Goal: Transaction & Acquisition: Purchase product/service

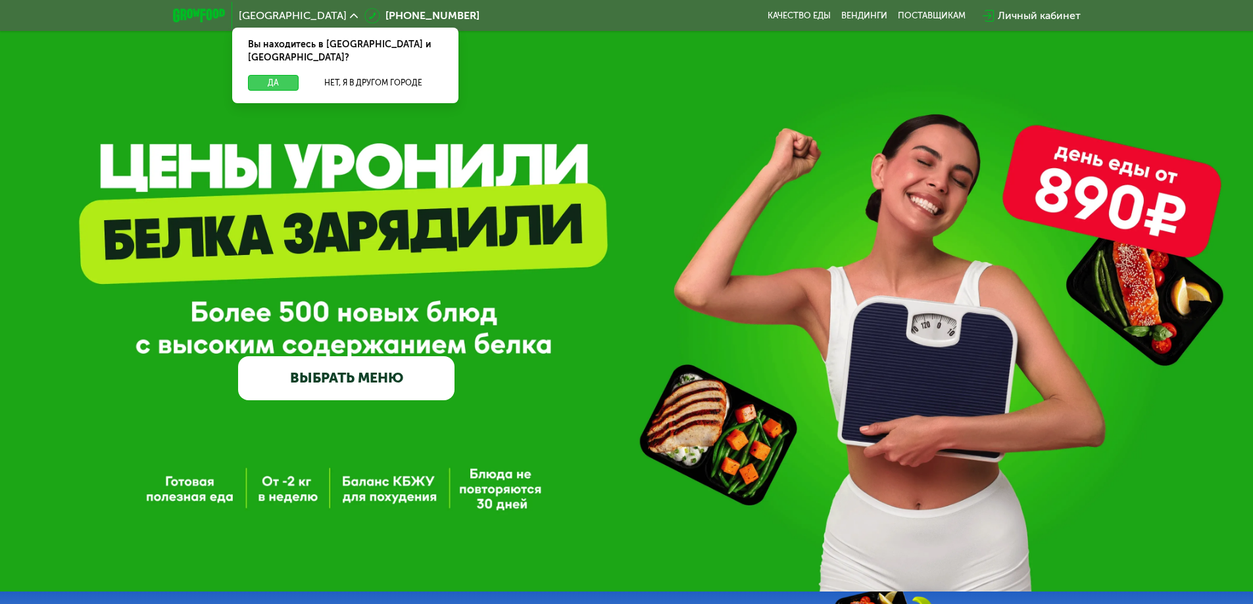
click at [286, 75] on button "Да" at bounding box center [273, 83] width 51 height 16
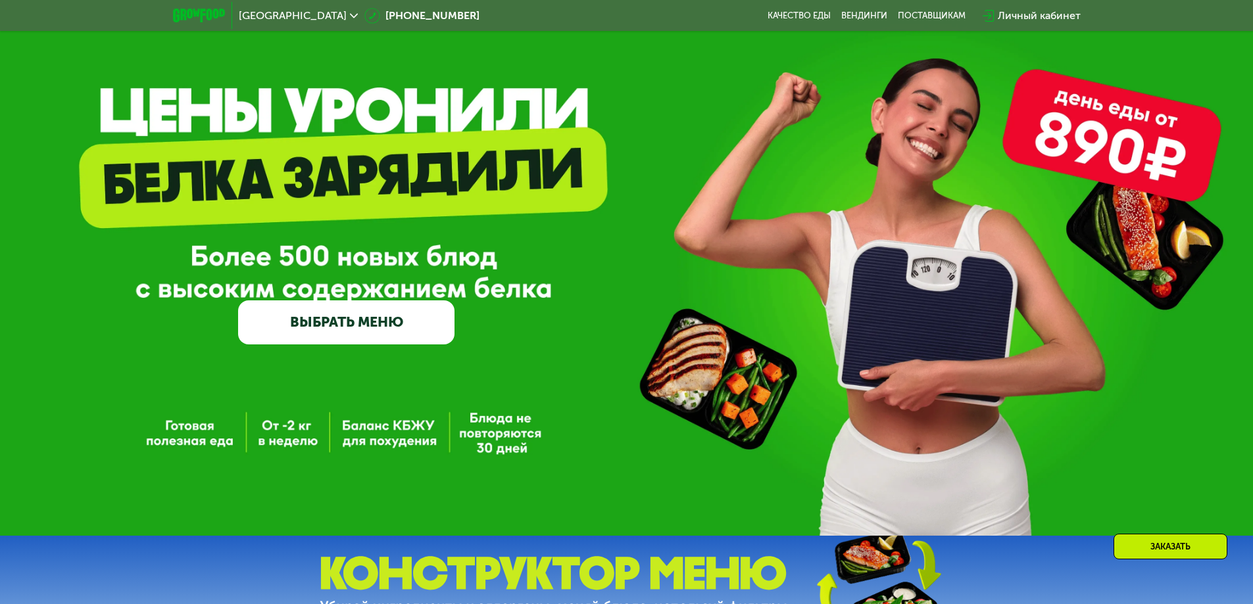
scroll to position [132, 0]
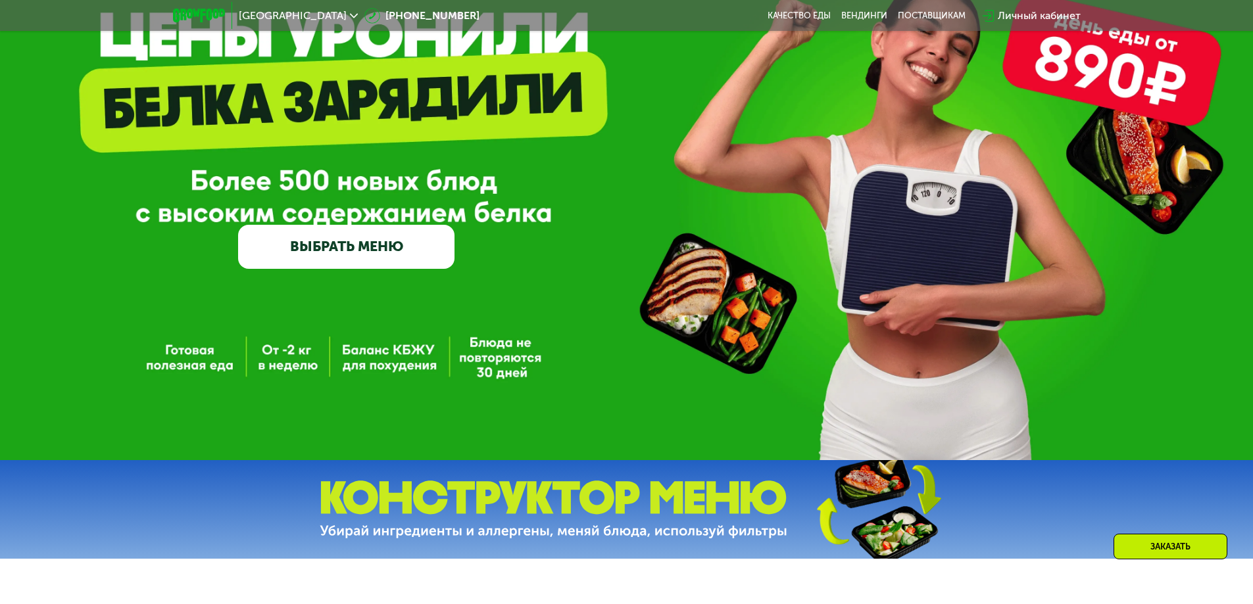
click at [358, 243] on link "ВЫБРАТЬ МЕНЮ" at bounding box center [346, 246] width 216 height 43
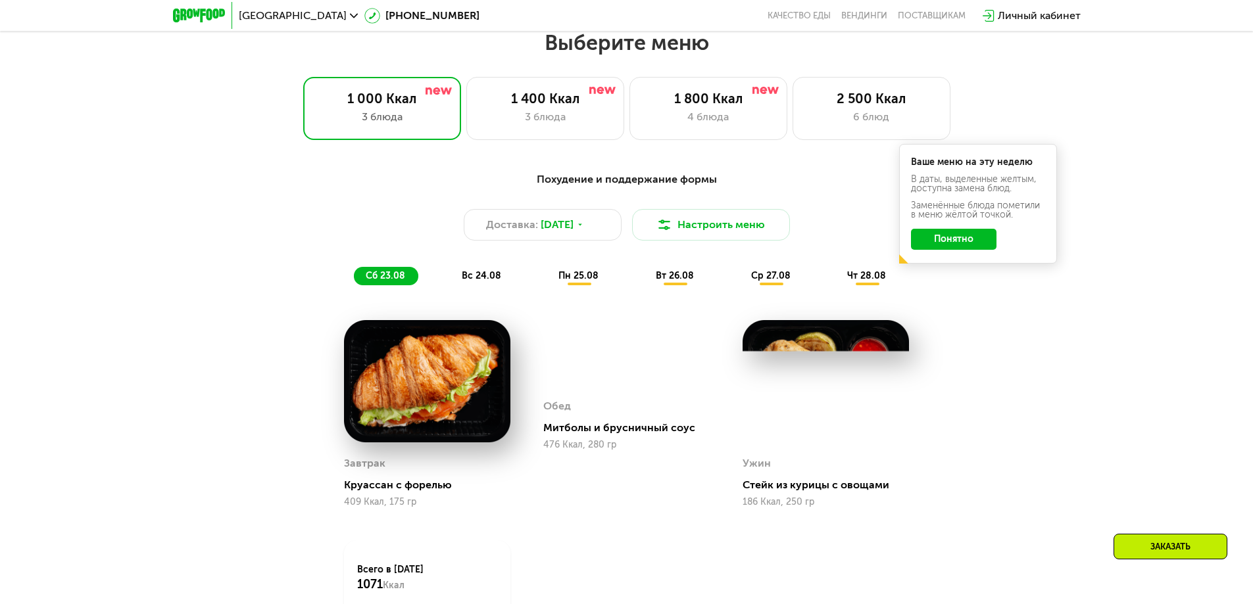
scroll to position [710, 0]
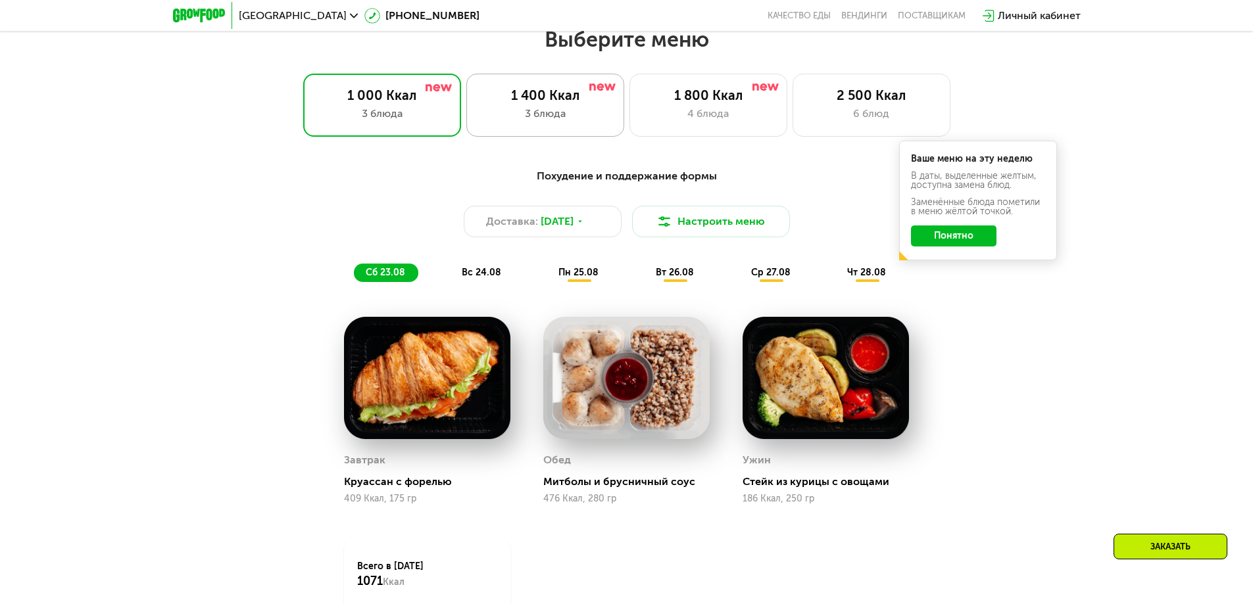
click at [558, 110] on div "3 блюда" at bounding box center [545, 114] width 130 height 16
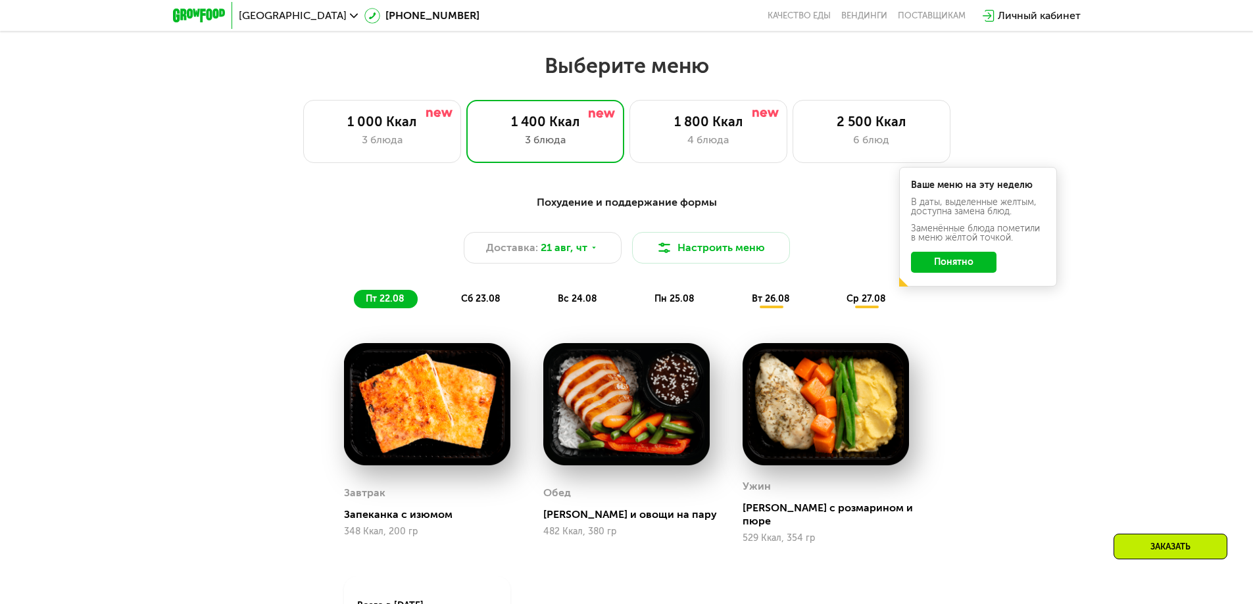
scroll to position [644, 0]
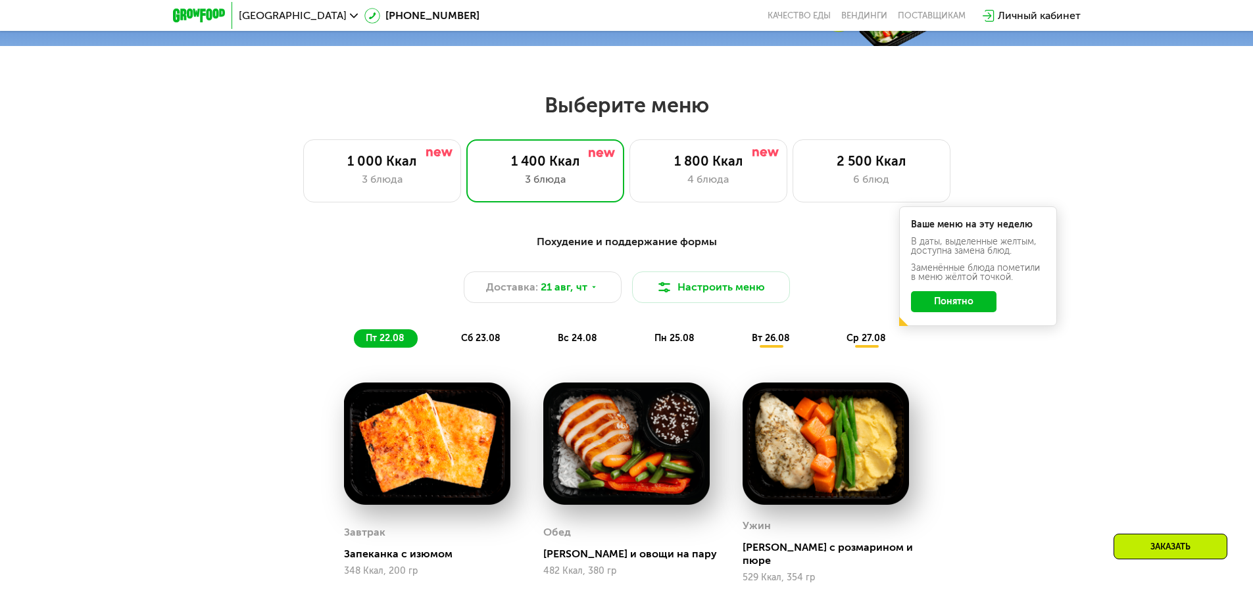
click at [969, 302] on button "Понятно" at bounding box center [953, 301] width 85 height 21
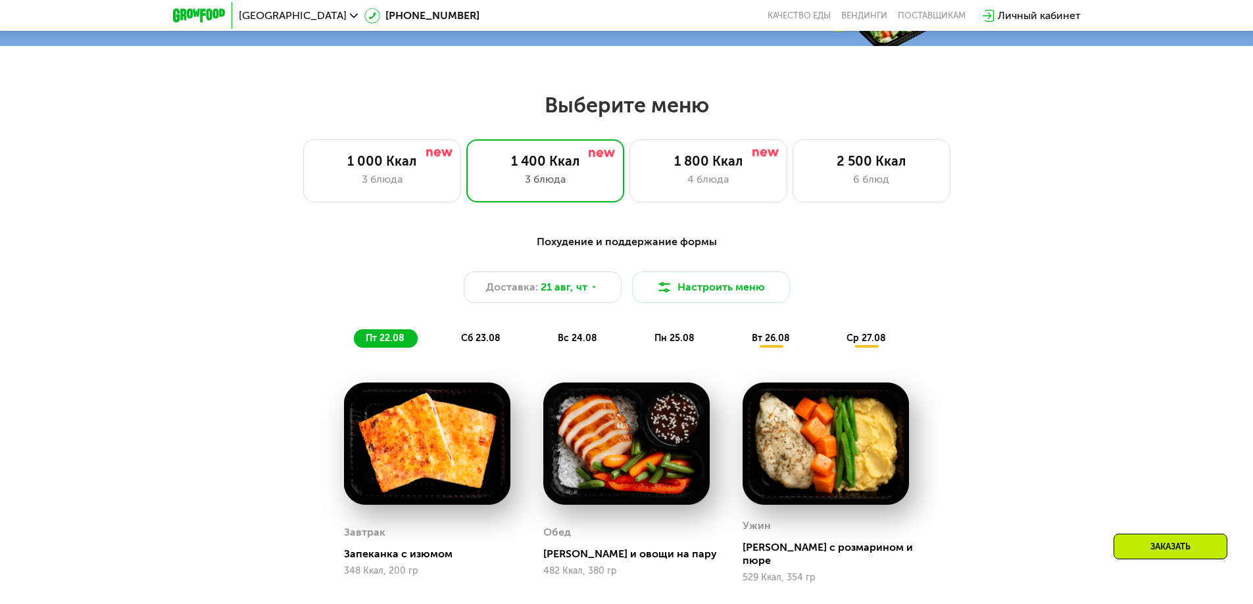
click at [775, 340] on span "вт 26.08" at bounding box center [771, 338] width 38 height 11
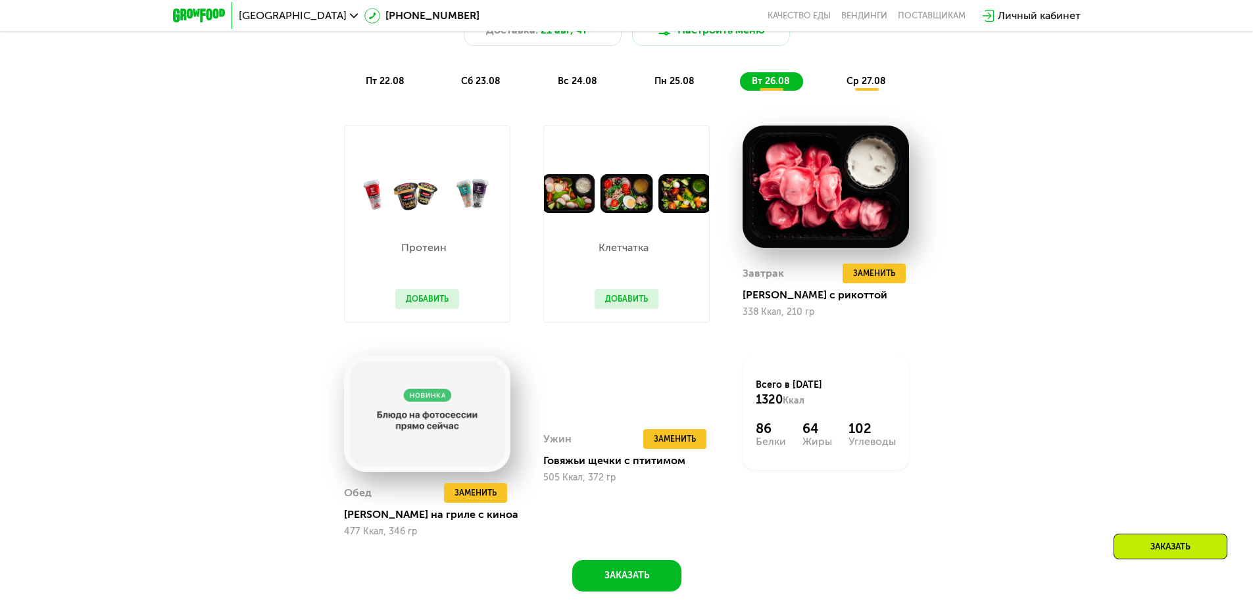
scroll to position [907, 0]
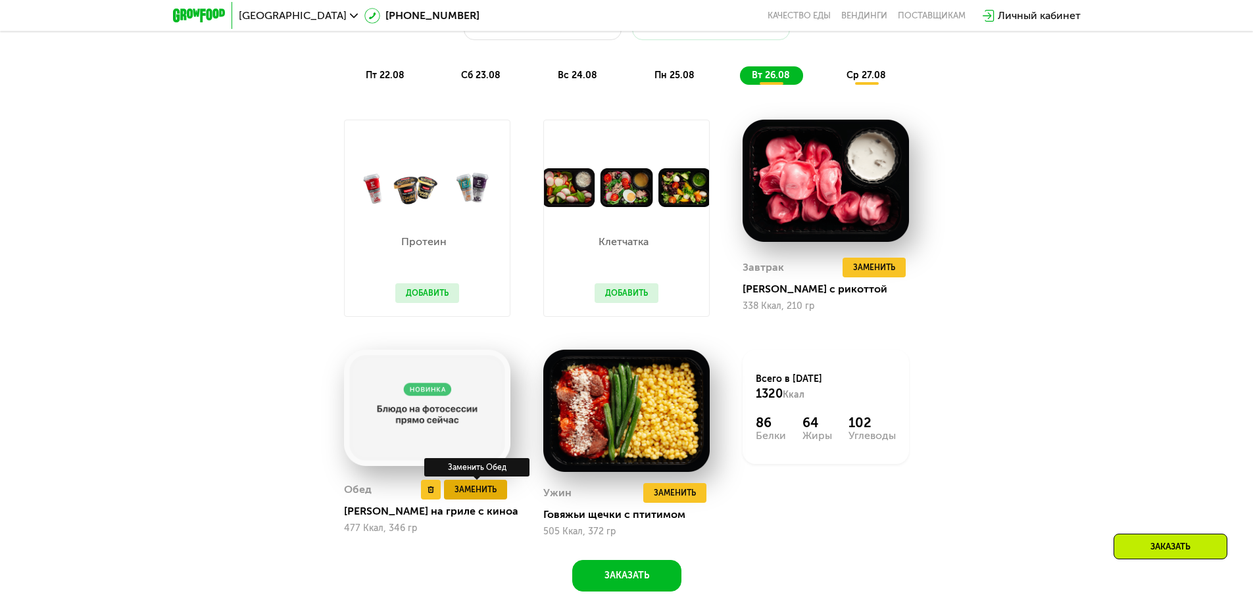
click at [473, 495] on span "Заменить" at bounding box center [475, 489] width 42 height 13
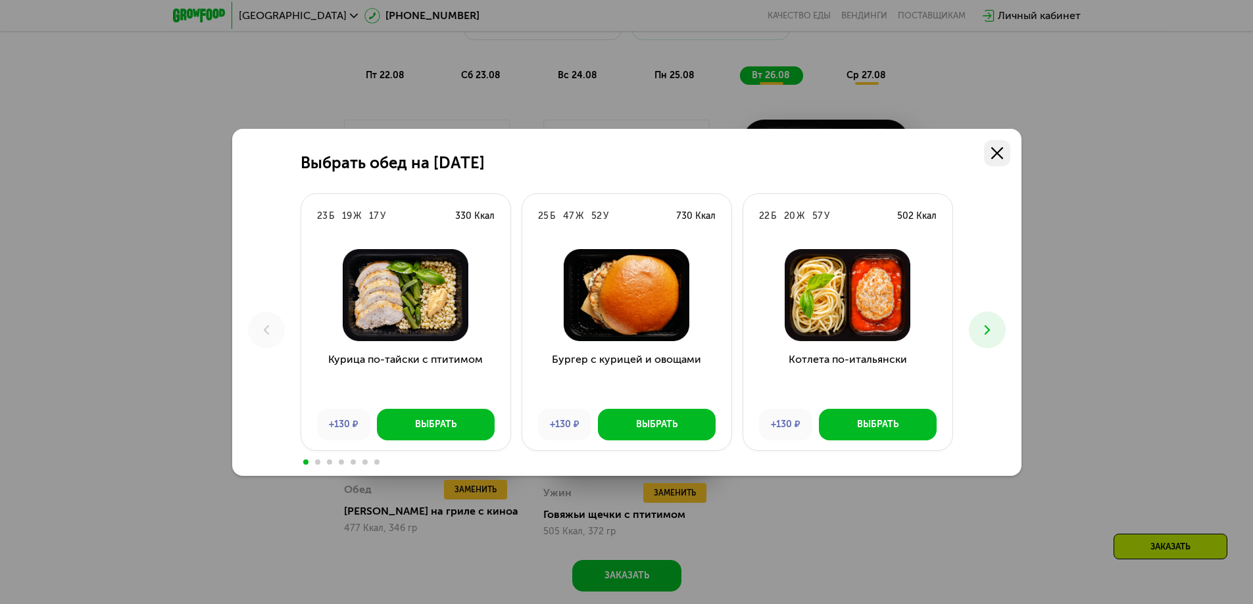
click at [997, 147] on icon at bounding box center [997, 153] width 12 height 12
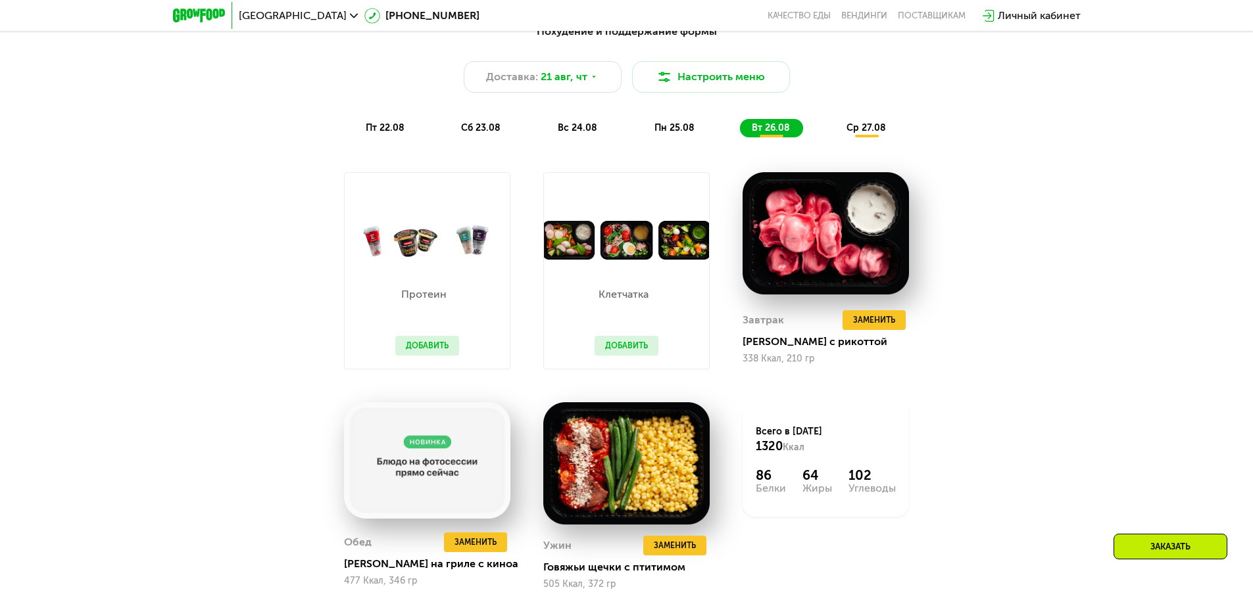
scroll to position [776, 0]
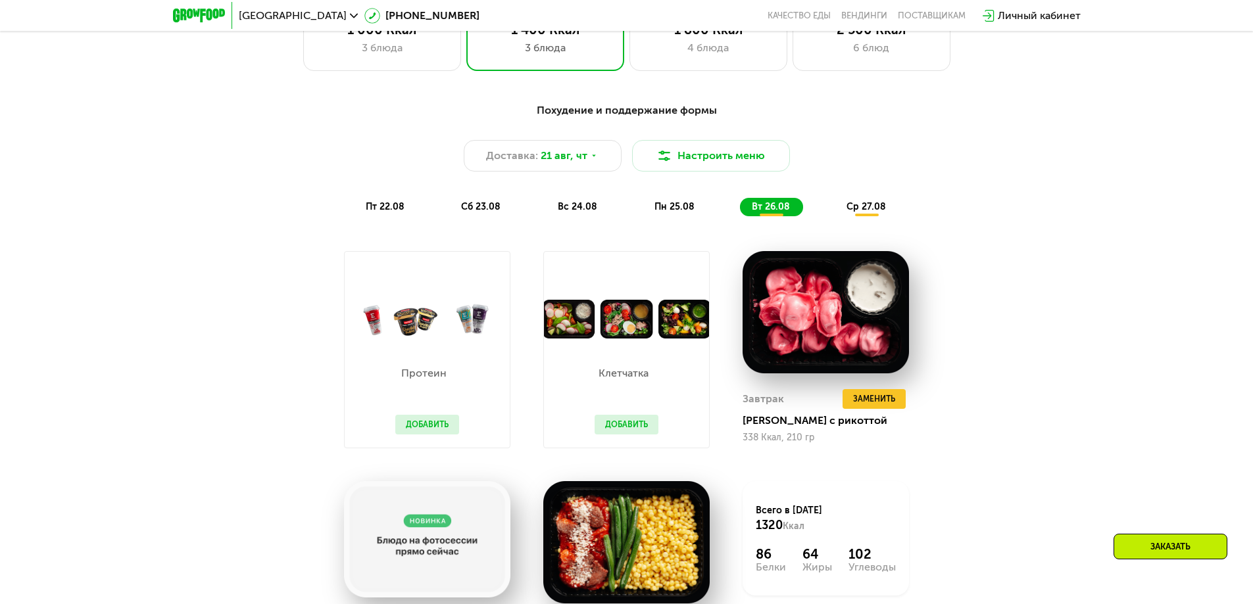
click at [866, 205] on div "ср 27.08" at bounding box center [866, 207] width 64 height 18
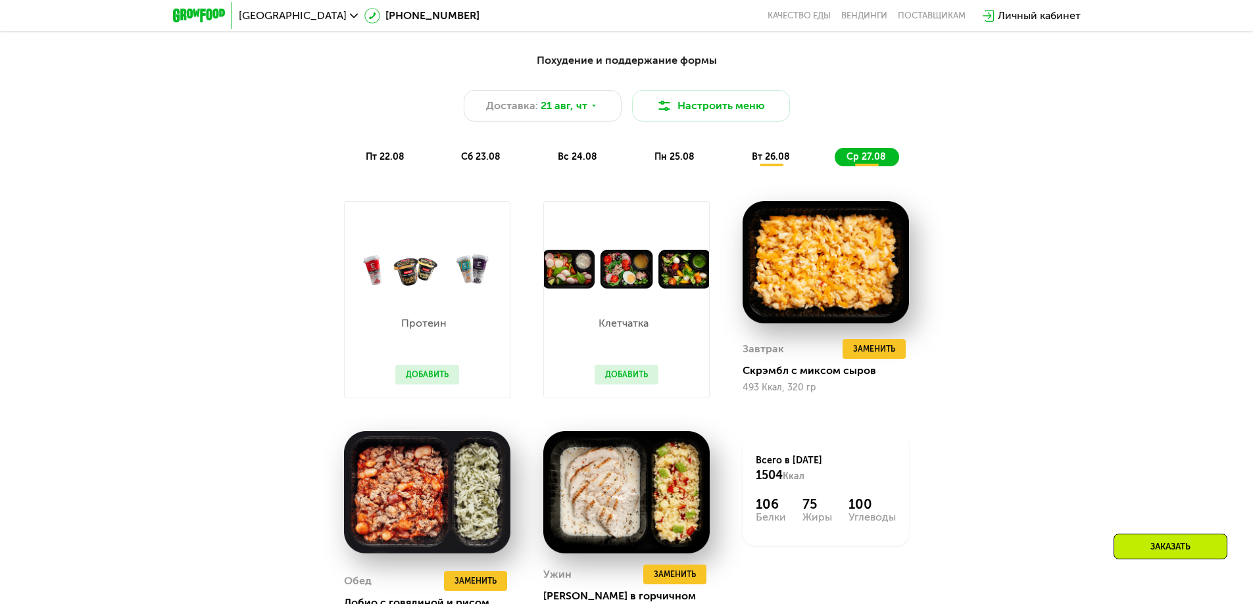
scroll to position [710, 0]
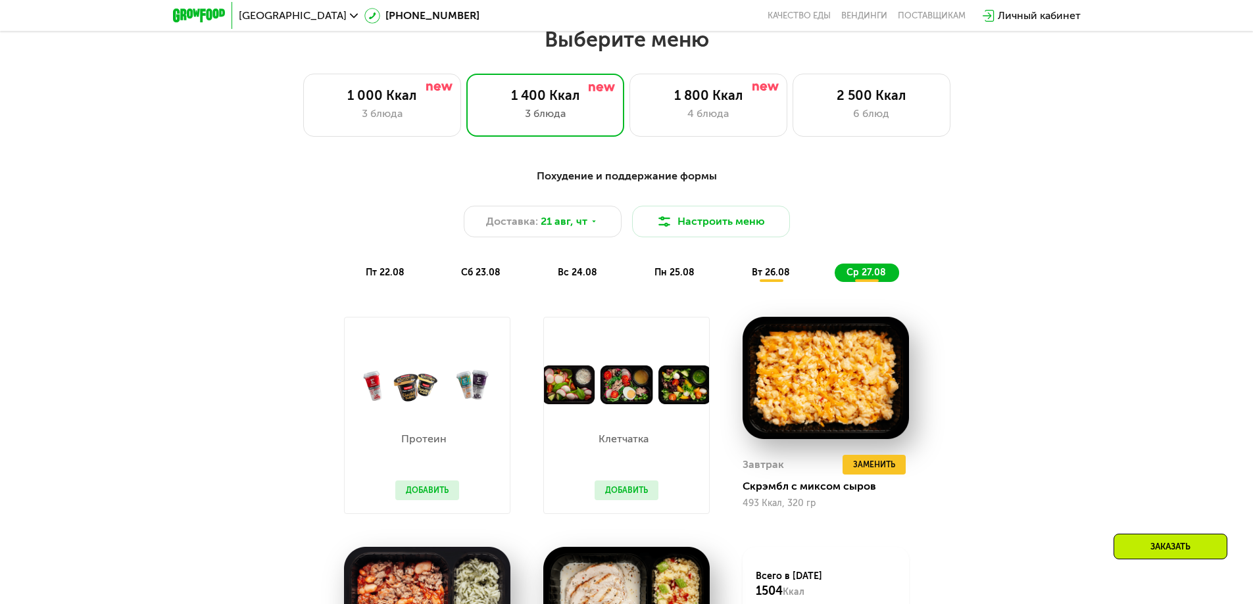
click at [382, 276] on span "пт 22.08" at bounding box center [385, 272] width 39 height 11
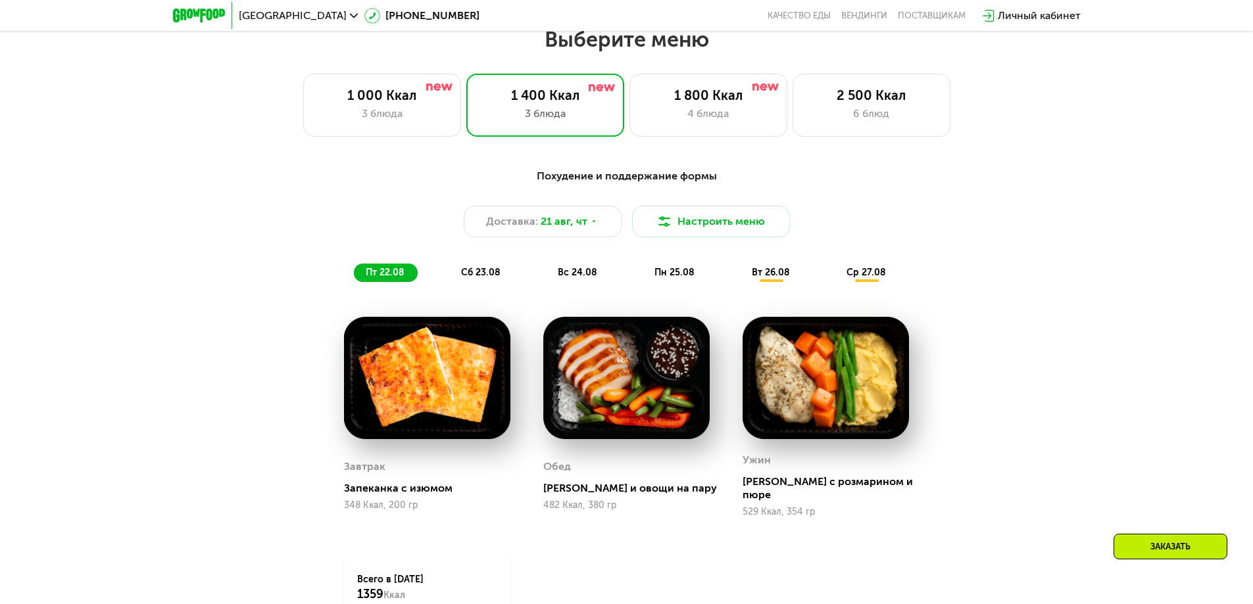
click at [483, 274] on span "сб 23.08" at bounding box center [480, 272] width 39 height 11
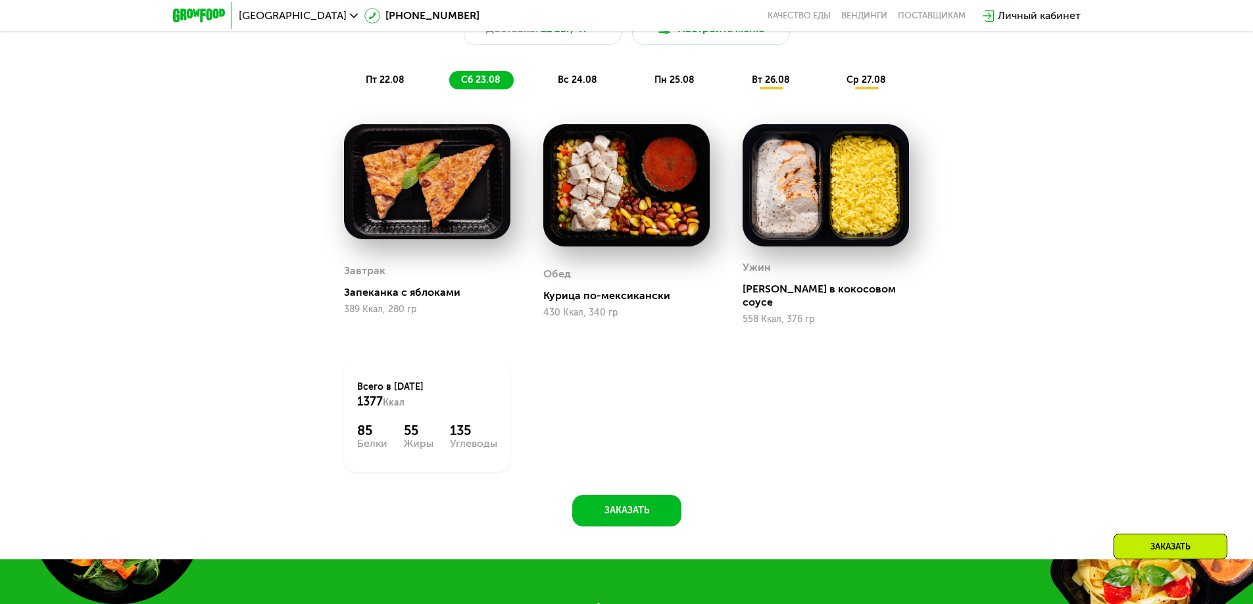
scroll to position [907, 0]
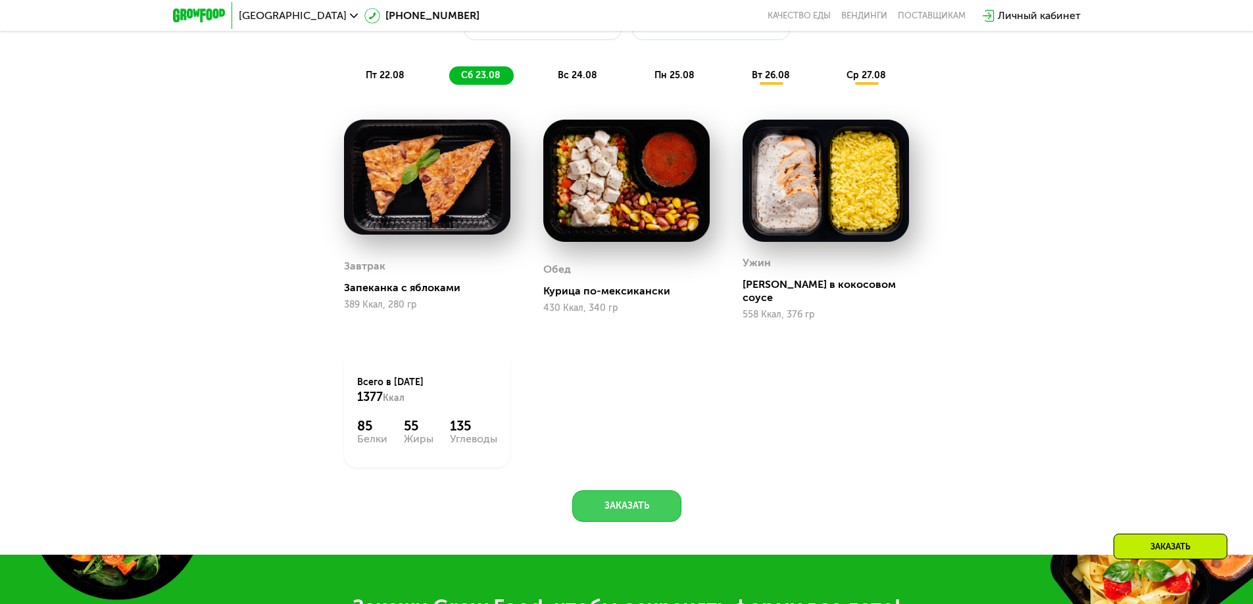
click at [640, 494] on button "Заказать" at bounding box center [626, 507] width 109 height 32
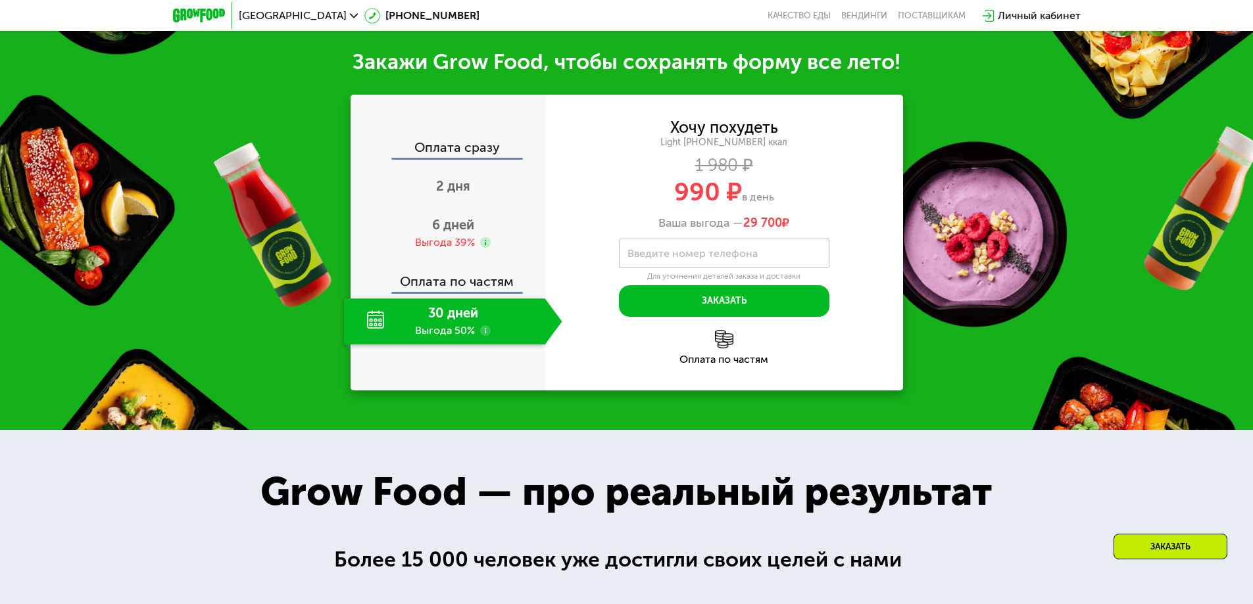
scroll to position [1454, 0]
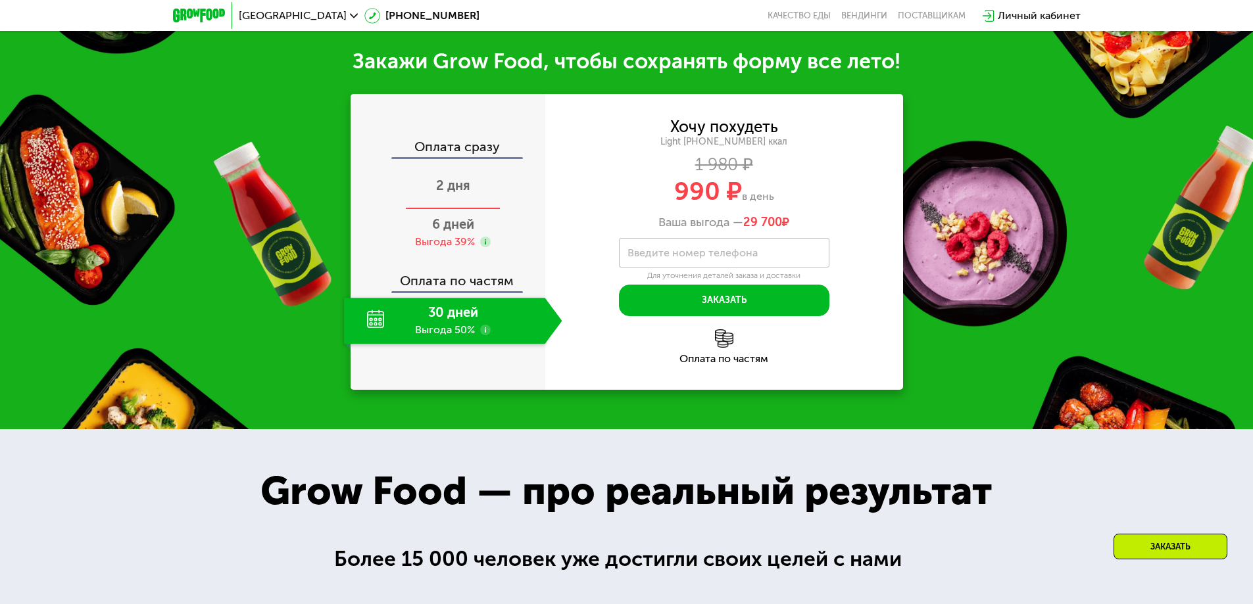
click at [455, 178] on span "2 дня" at bounding box center [453, 186] width 34 height 16
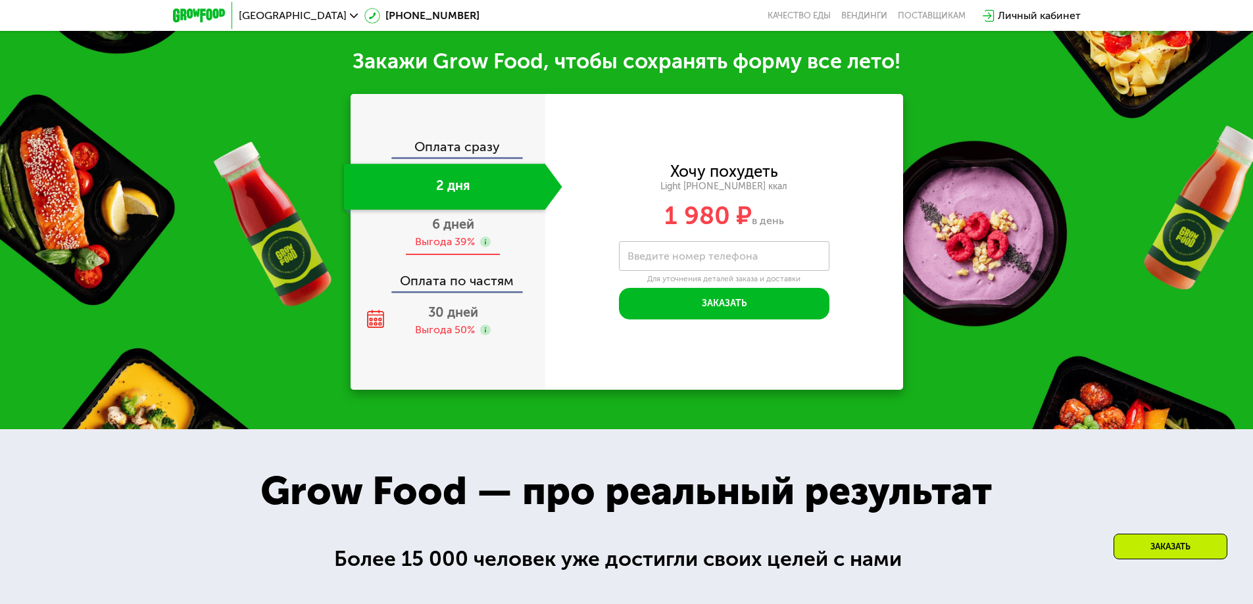
click at [445, 216] on span "6 дней" at bounding box center [453, 224] width 42 height 16
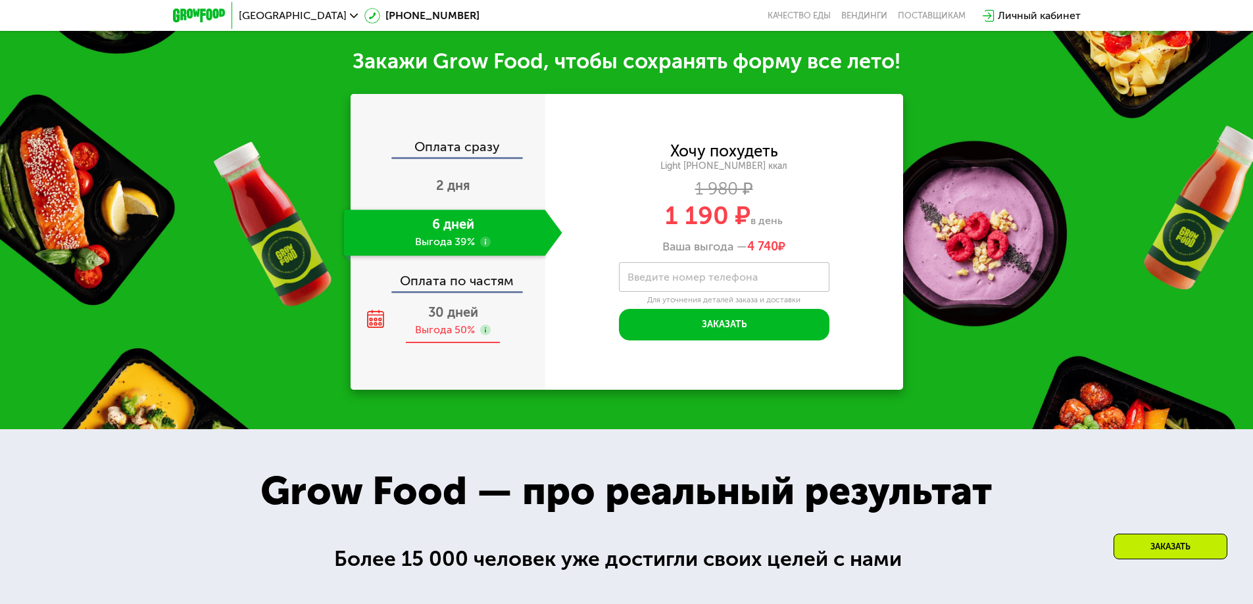
click at [451, 312] on span "30 дней" at bounding box center [453, 312] width 50 height 16
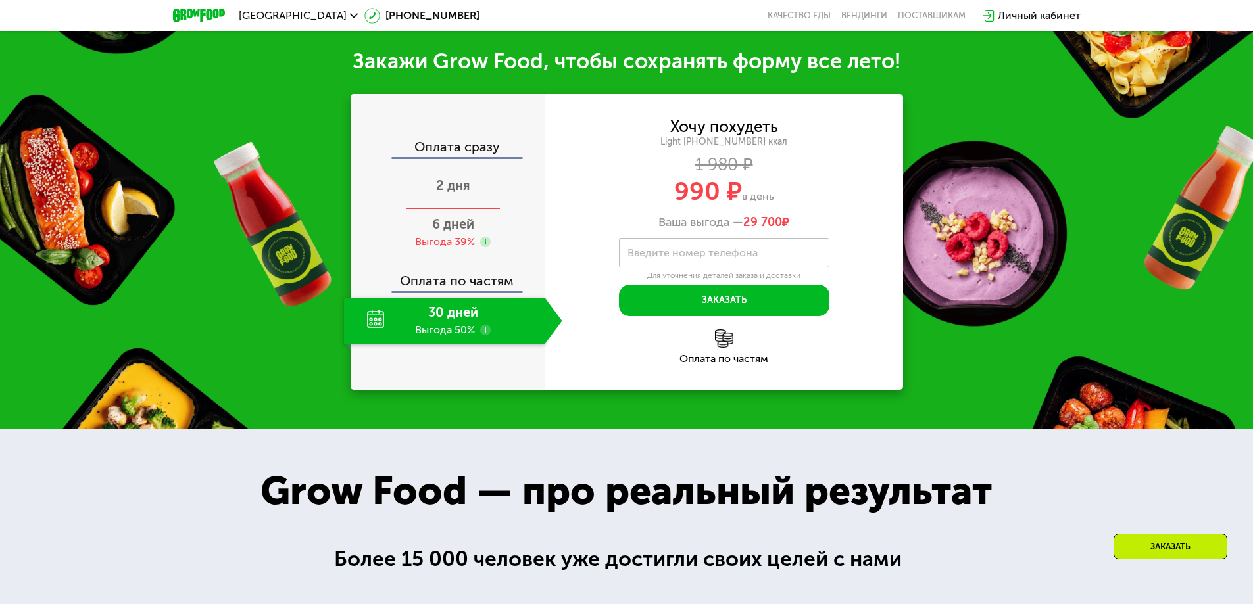
click at [452, 178] on span "2 дня" at bounding box center [453, 186] width 34 height 16
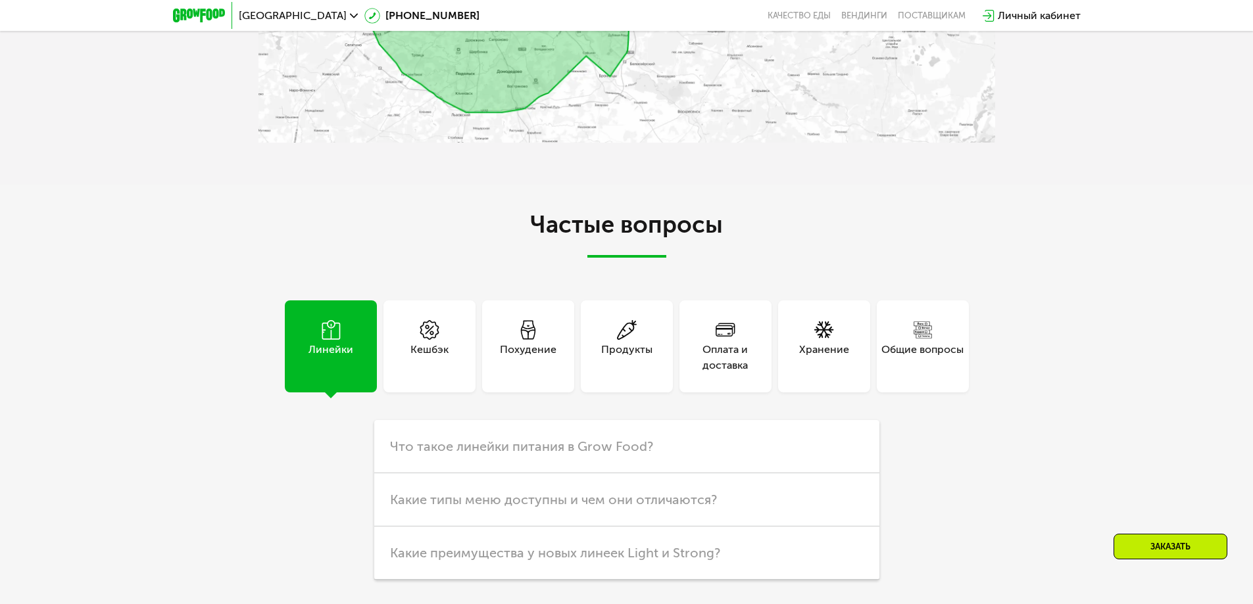
scroll to position [3492, 0]
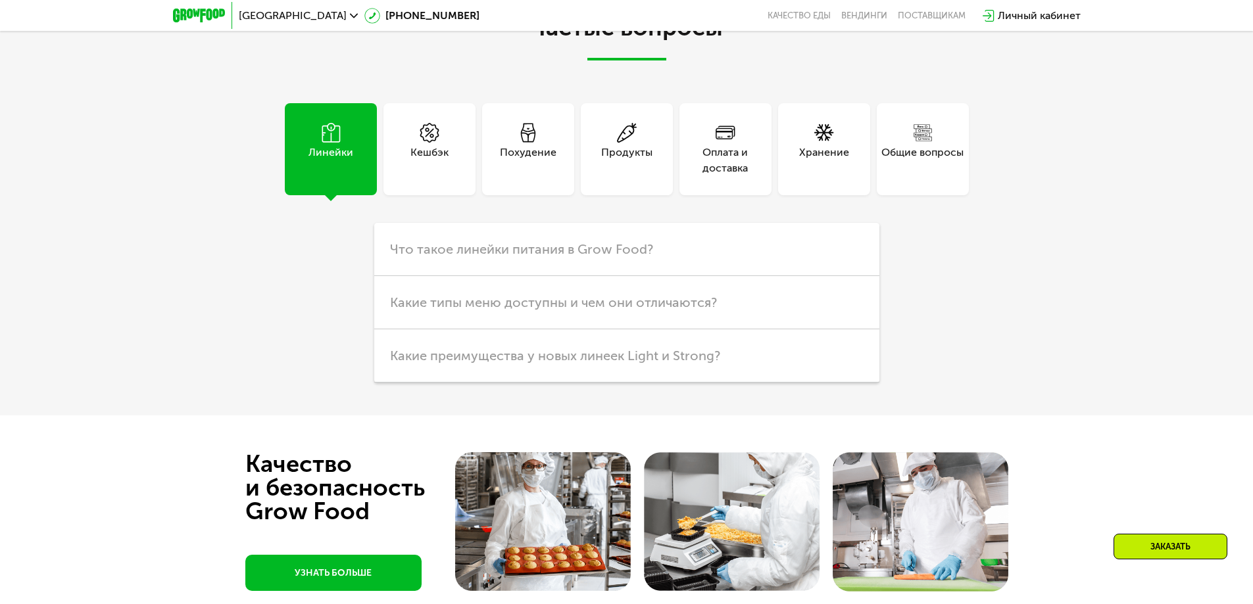
click at [517, 145] on div "Похудение" at bounding box center [528, 161] width 57 height 32
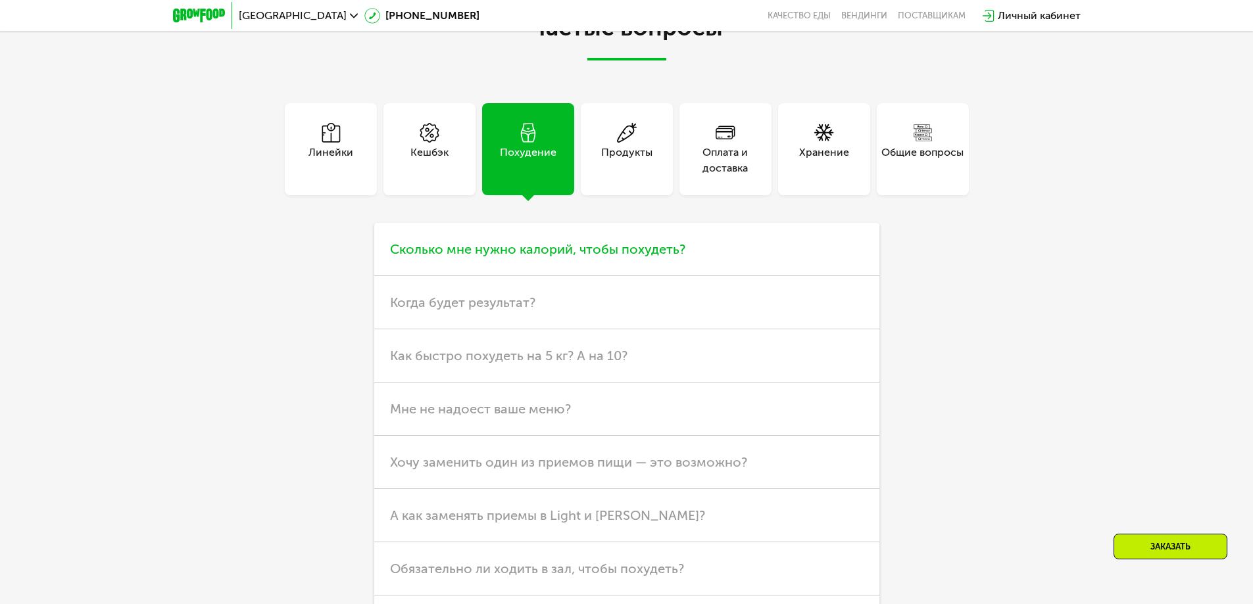
click at [567, 248] on span "Сколько мне нужно калорий, чтобы похудеть?" at bounding box center [537, 249] width 295 height 16
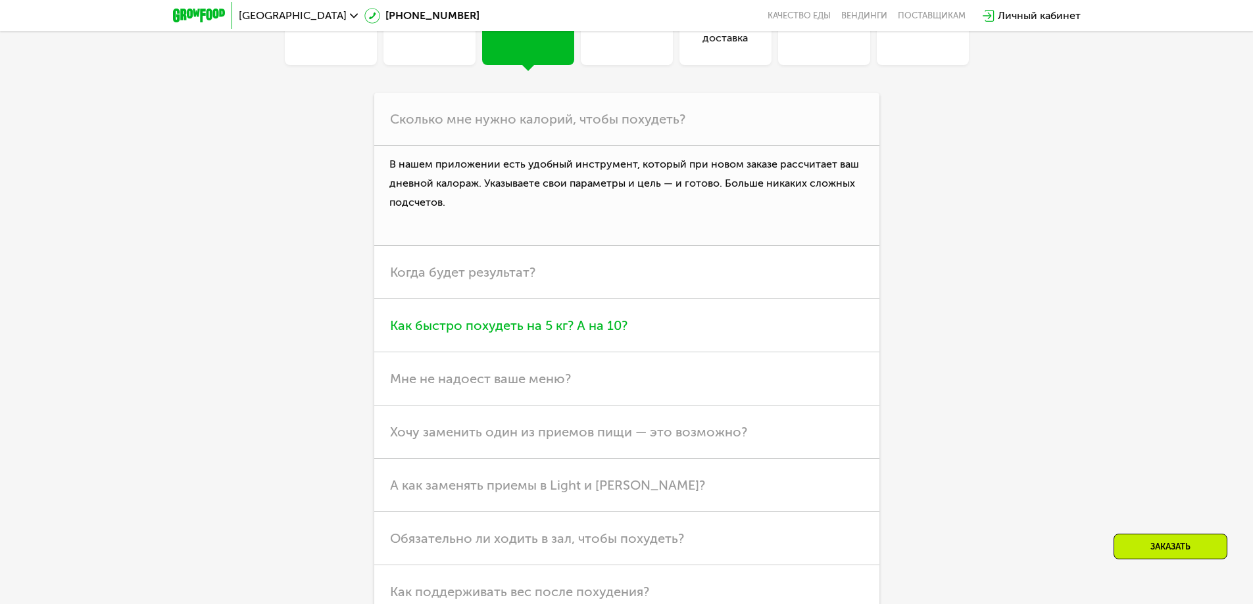
scroll to position [3624, 0]
click at [584, 316] on span "Как быстро похудеть на 5 кг? А на 10?" at bounding box center [508, 324] width 237 height 16
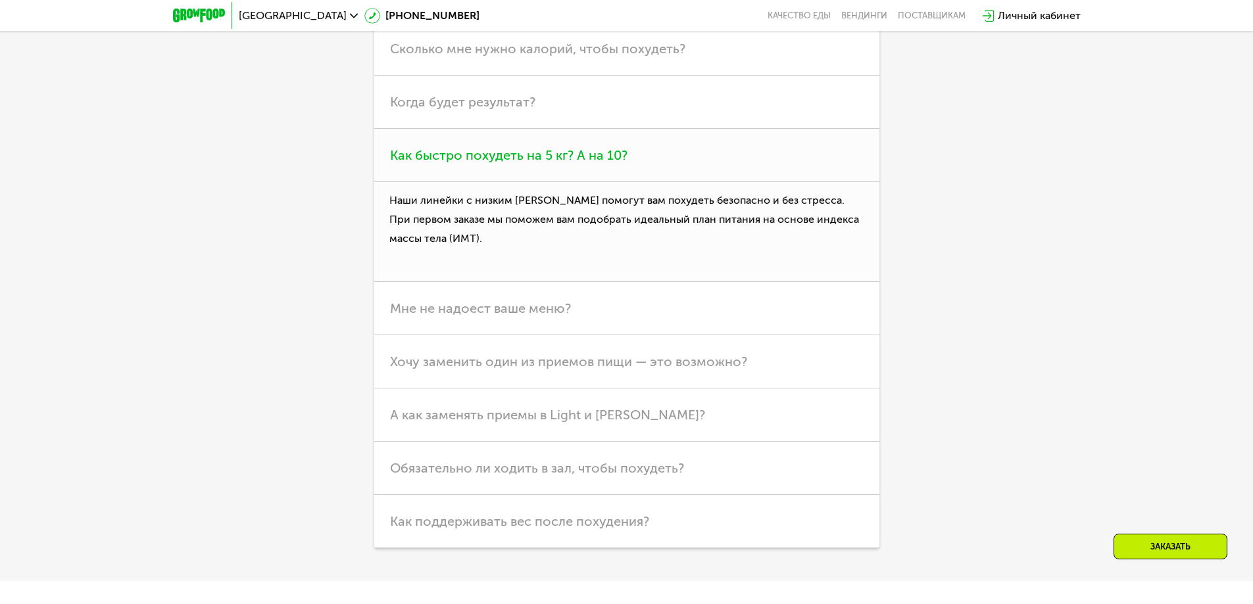
scroll to position [3755, 0]
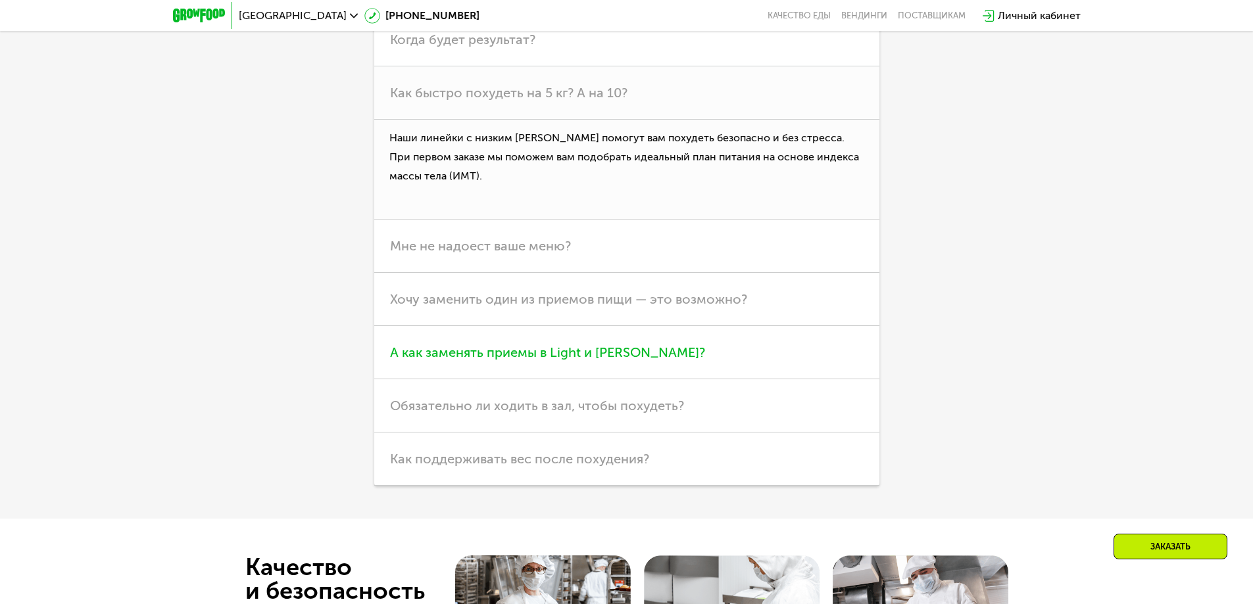
click at [595, 345] on span "А как заменять приемы в Light и [PERSON_NAME]?" at bounding box center [547, 353] width 315 height 16
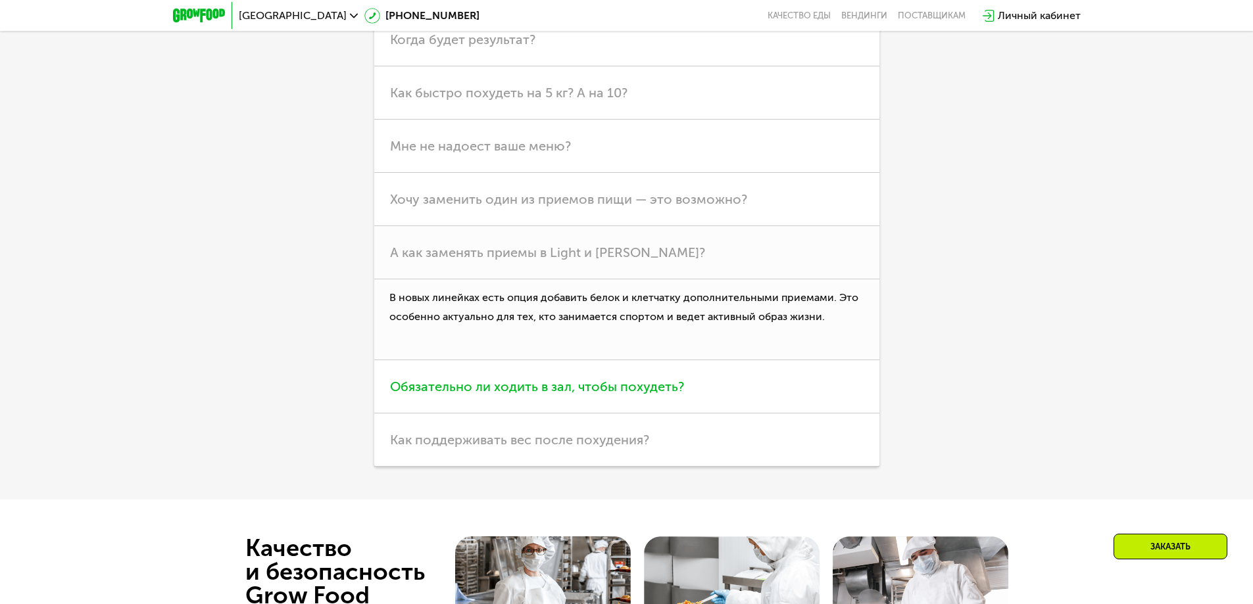
click at [665, 379] on span "Обязательно ли ходить в зал, чтобы похудеть?" at bounding box center [537, 387] width 294 height 16
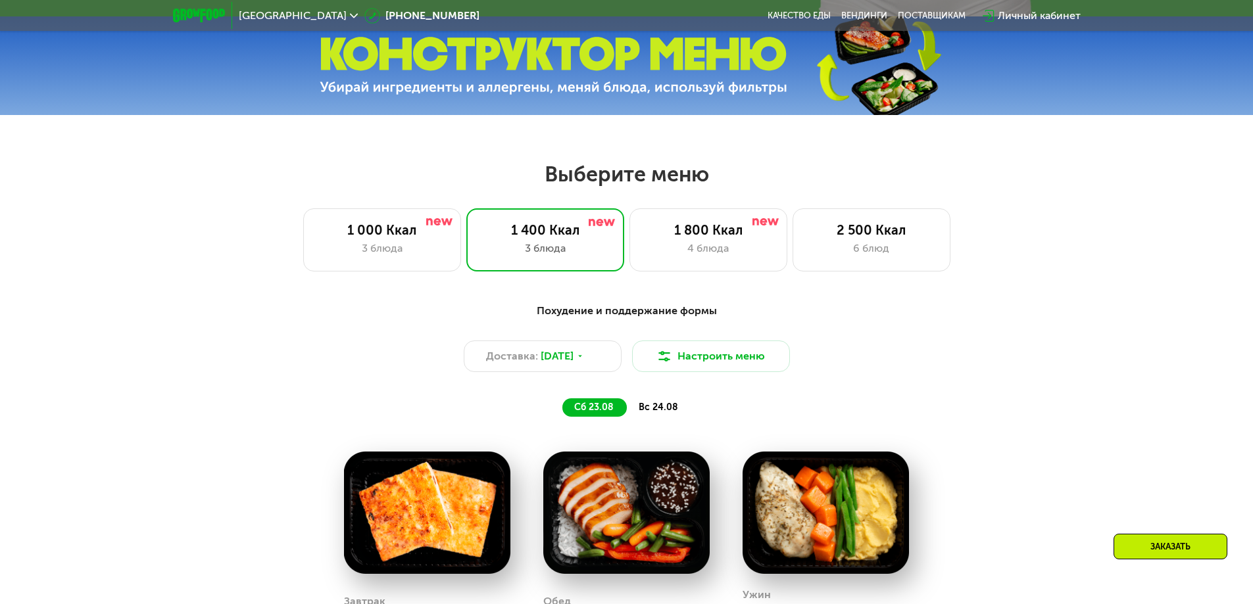
scroll to position [599, 0]
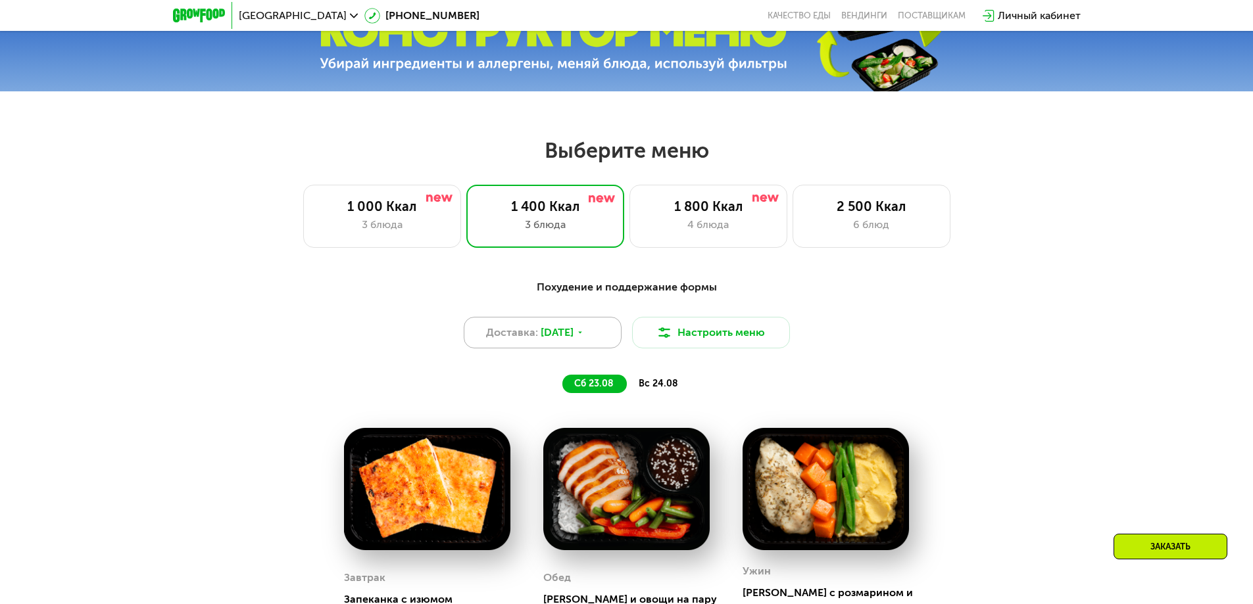
click at [584, 334] on icon at bounding box center [580, 333] width 8 height 8
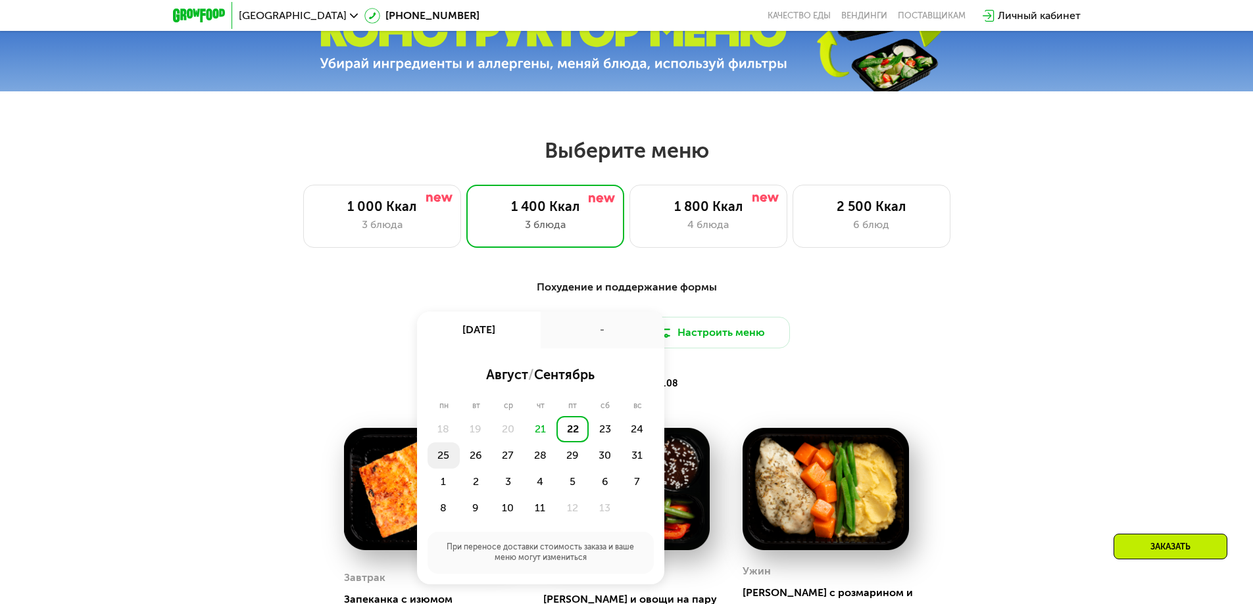
click at [460, 456] on div "25" at bounding box center [476, 456] width 32 height 26
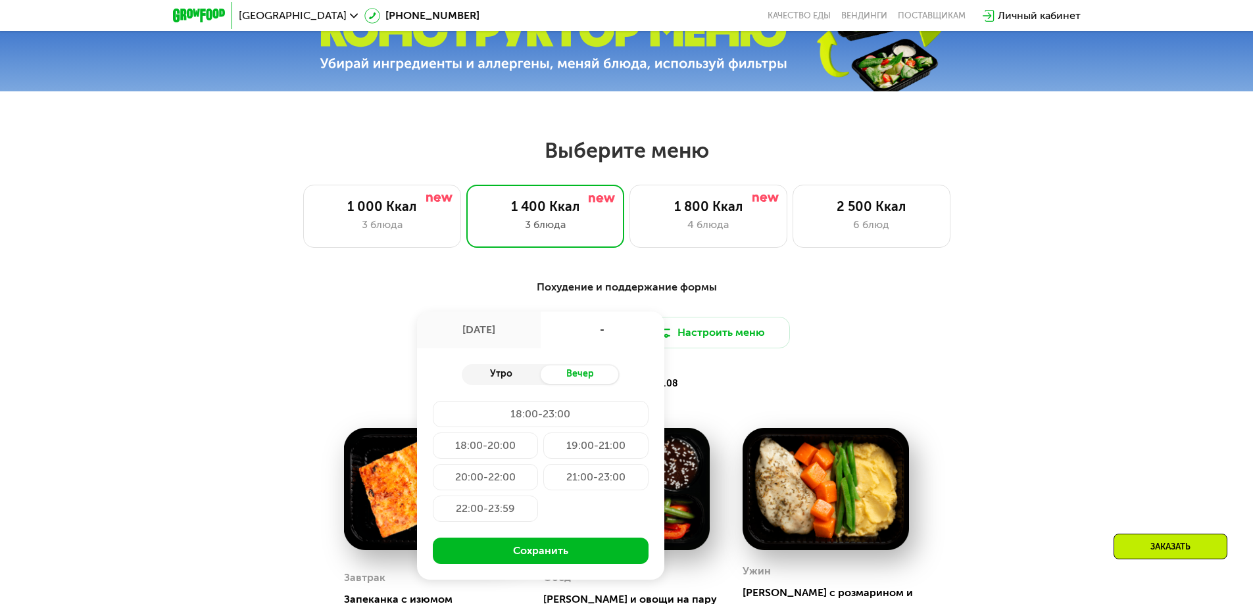
click at [500, 375] on div "Утро" at bounding box center [501, 375] width 79 height 18
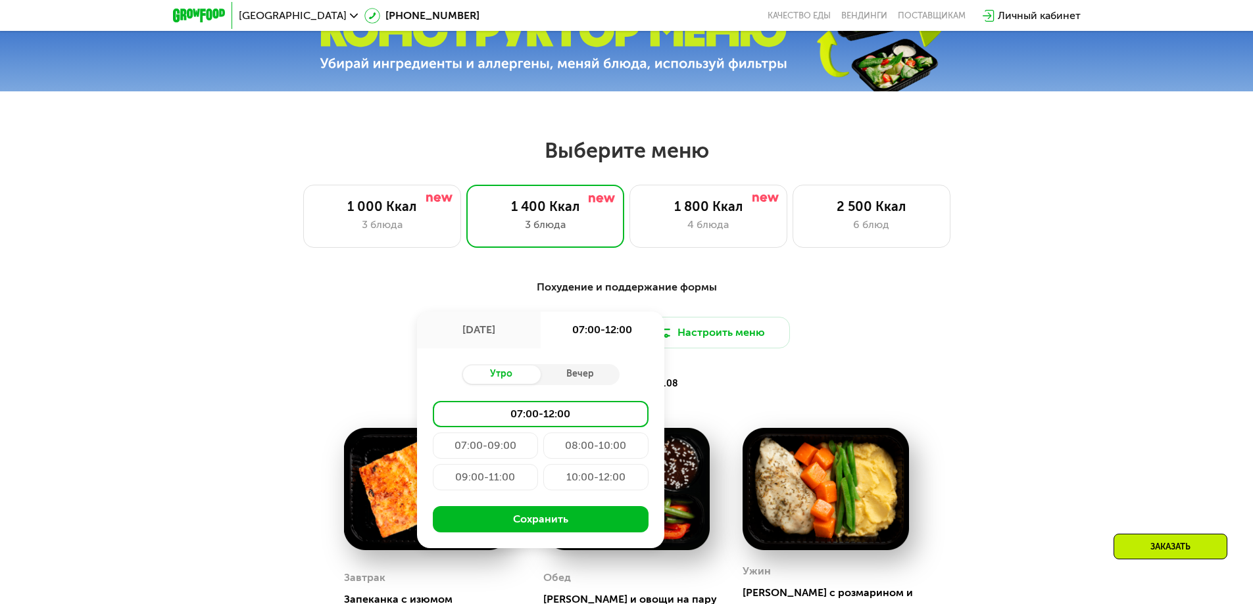
click at [543, 479] on div "09:00-11:00" at bounding box center [595, 477] width 105 height 26
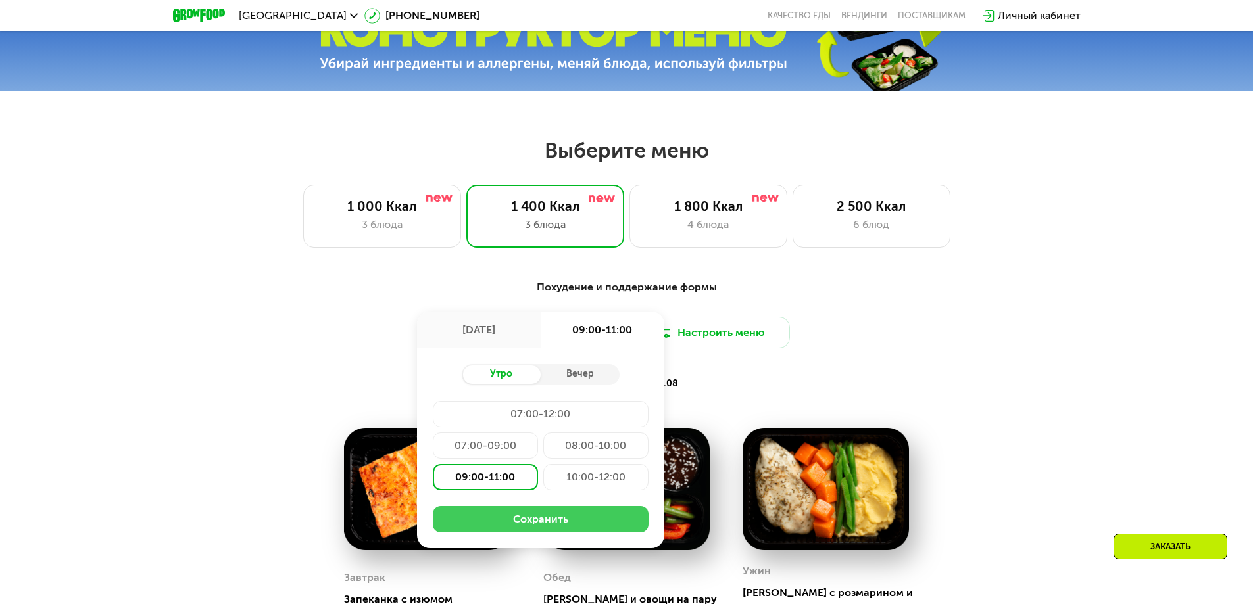
click at [531, 521] on button "Сохранить" at bounding box center [541, 519] width 216 height 26
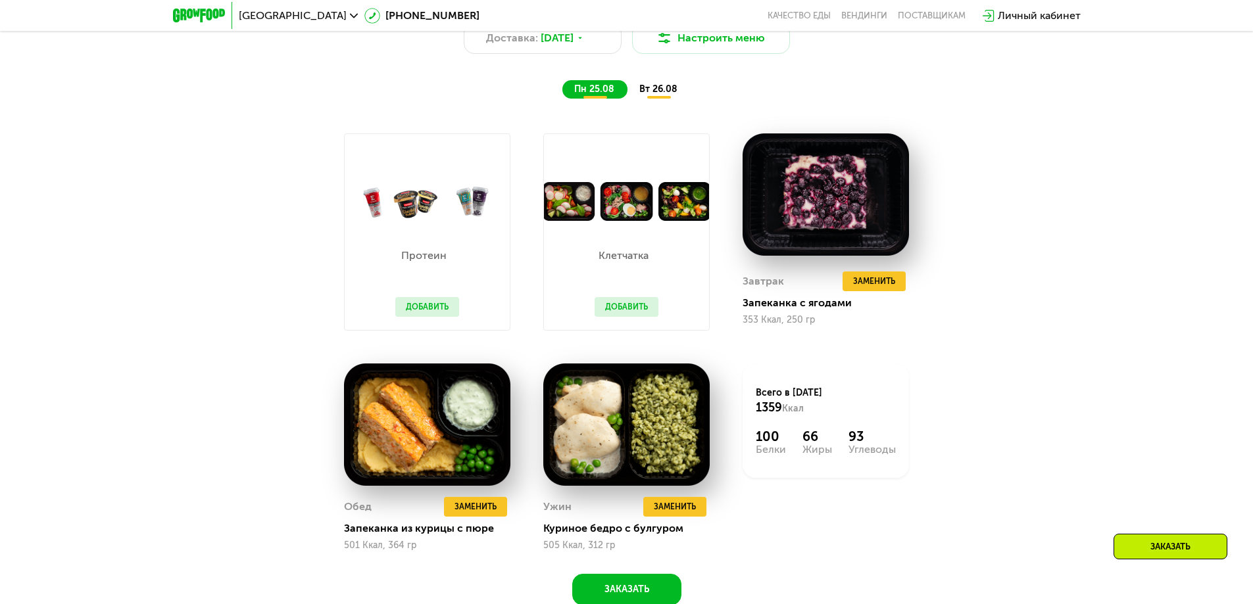
scroll to position [928, 0]
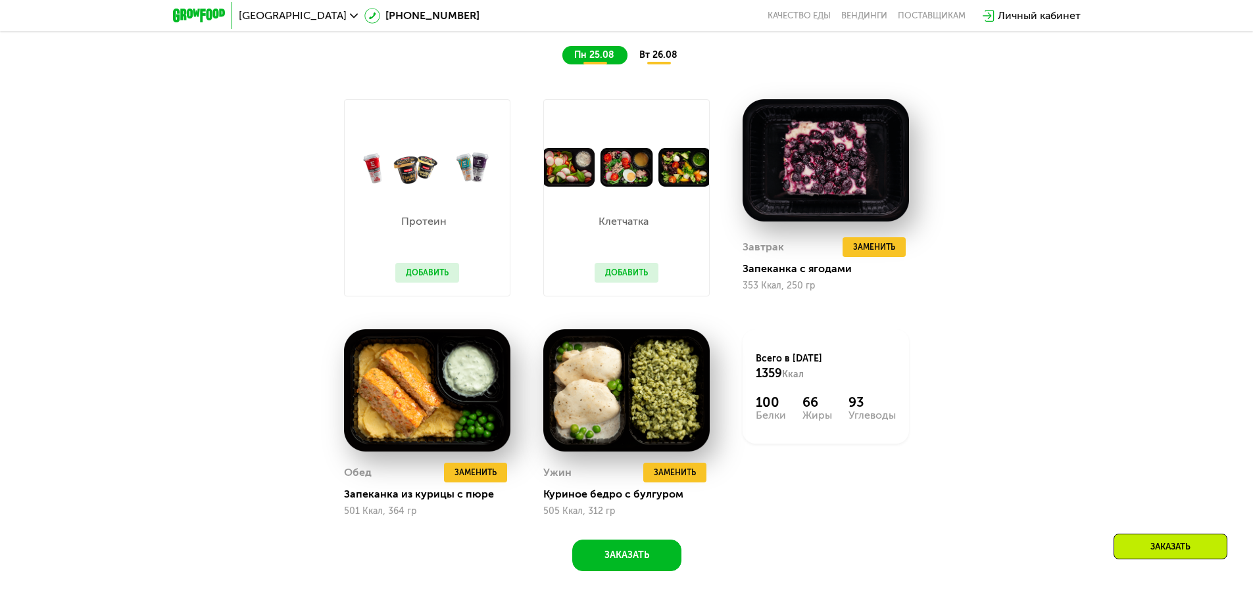
click at [663, 57] on span "вт 26.08" at bounding box center [658, 54] width 38 height 11
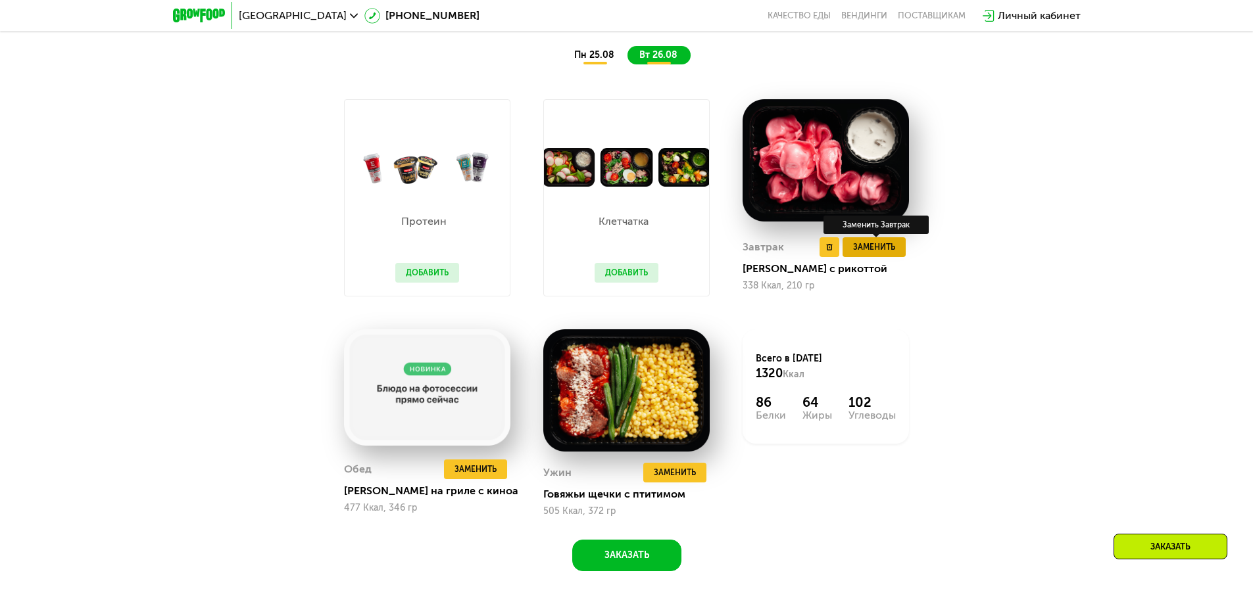
click at [883, 249] on span "Заменить" at bounding box center [874, 247] width 42 height 13
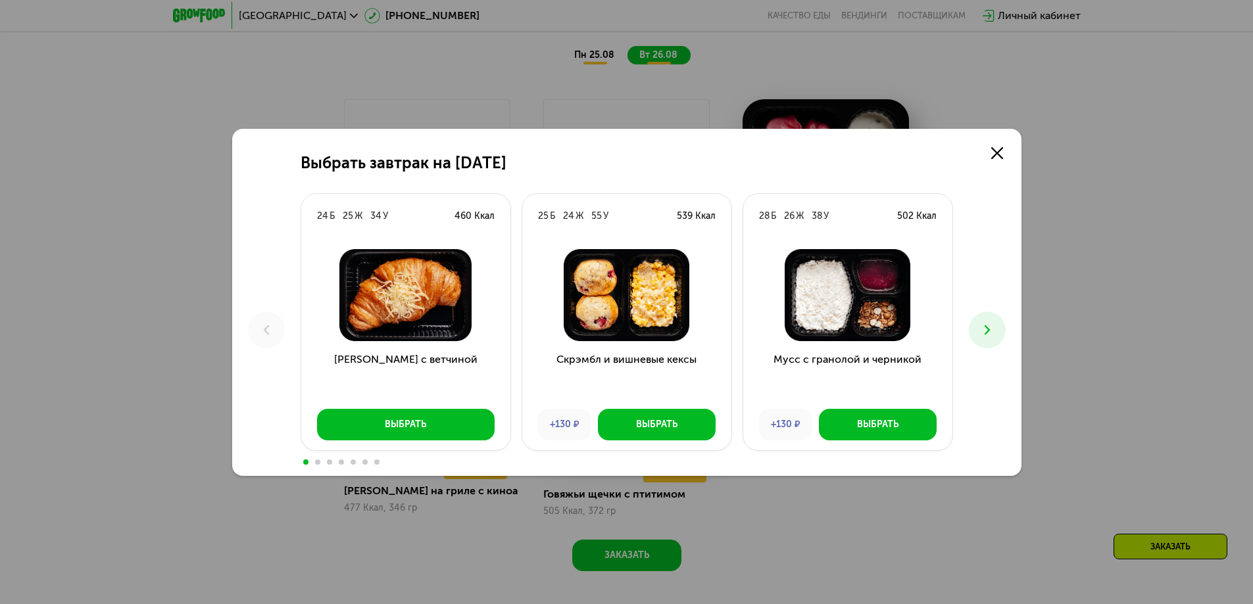
click at [989, 327] on icon at bounding box center [987, 330] width 16 height 16
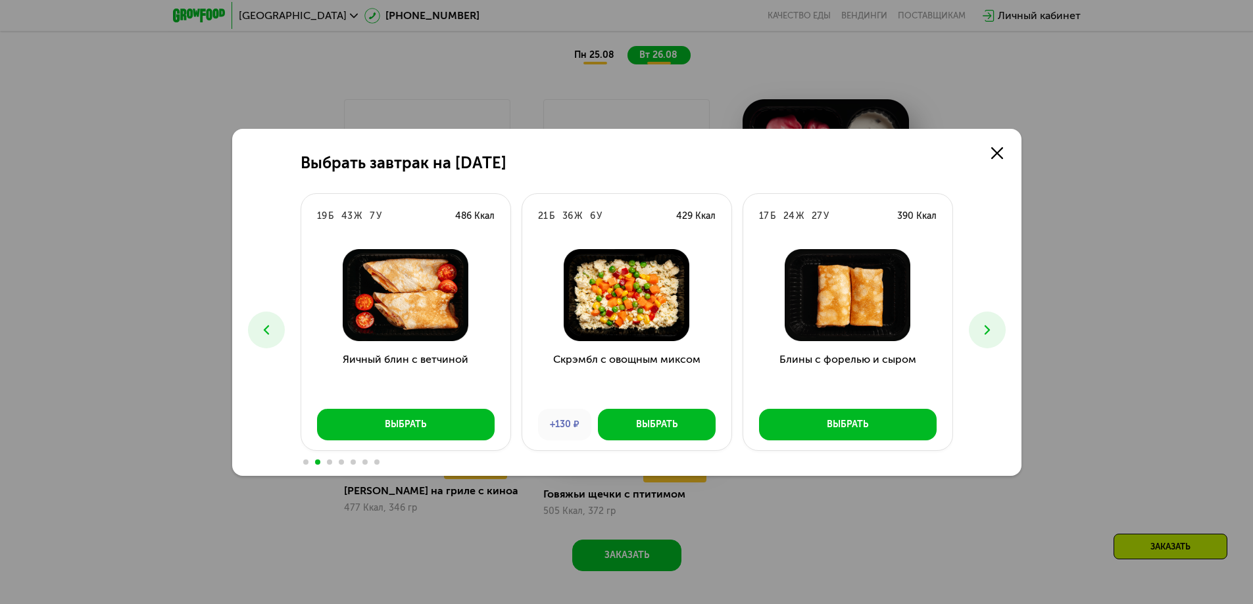
click at [988, 324] on icon at bounding box center [987, 330] width 16 height 16
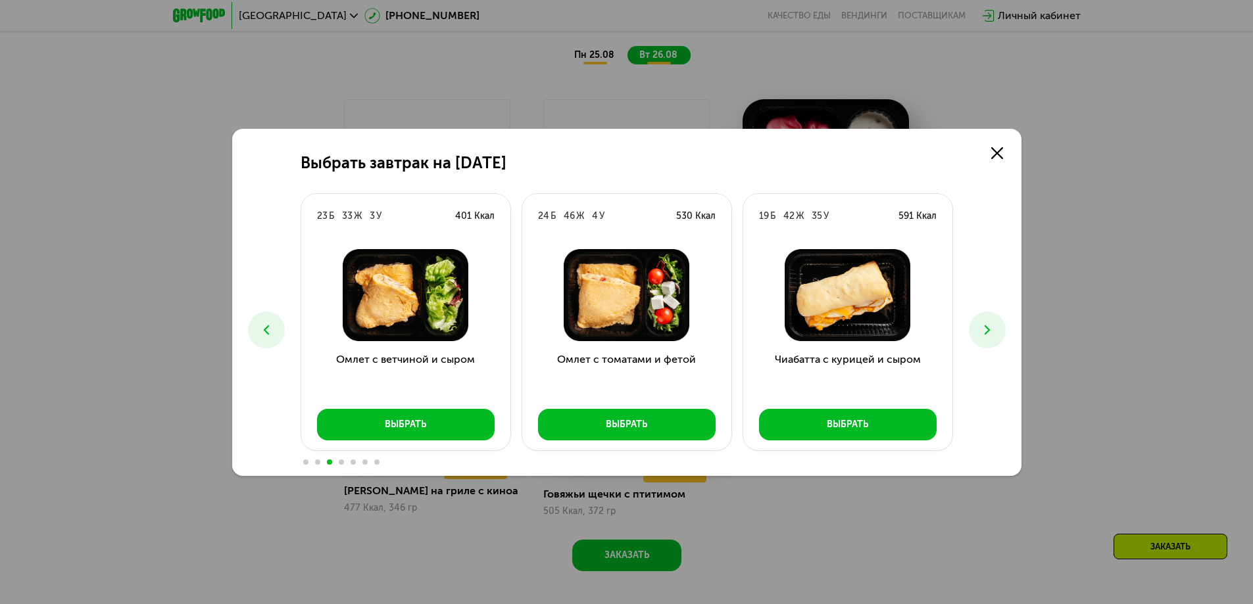
click at [978, 332] on button at bounding box center [987, 330] width 37 height 37
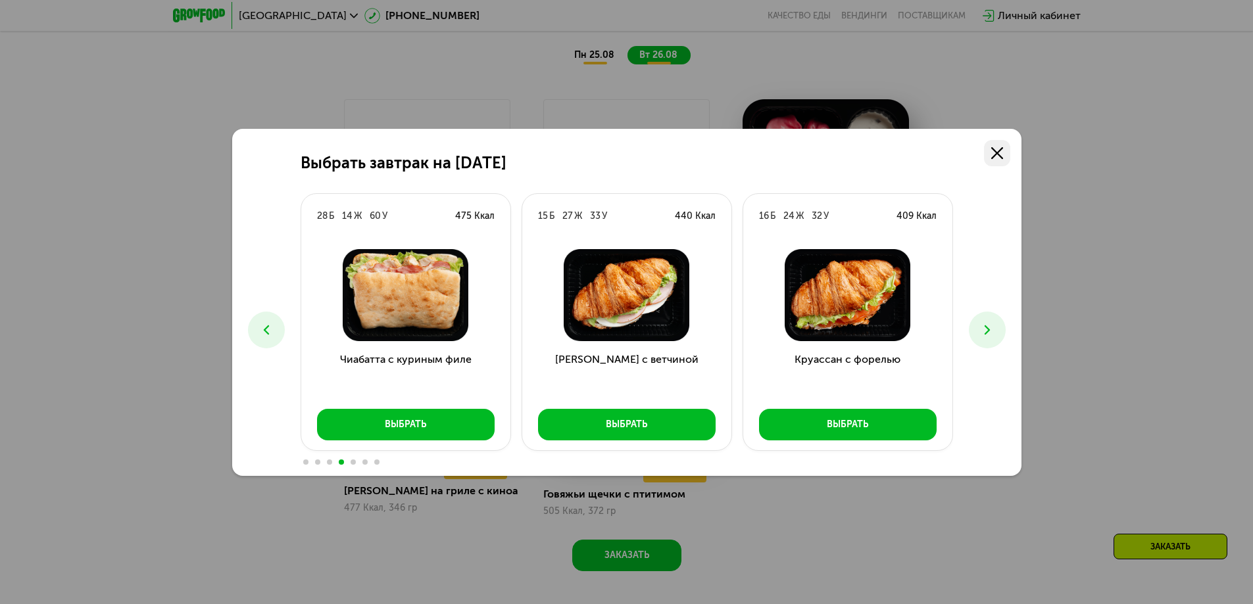
click at [998, 145] on link at bounding box center [997, 153] width 26 height 26
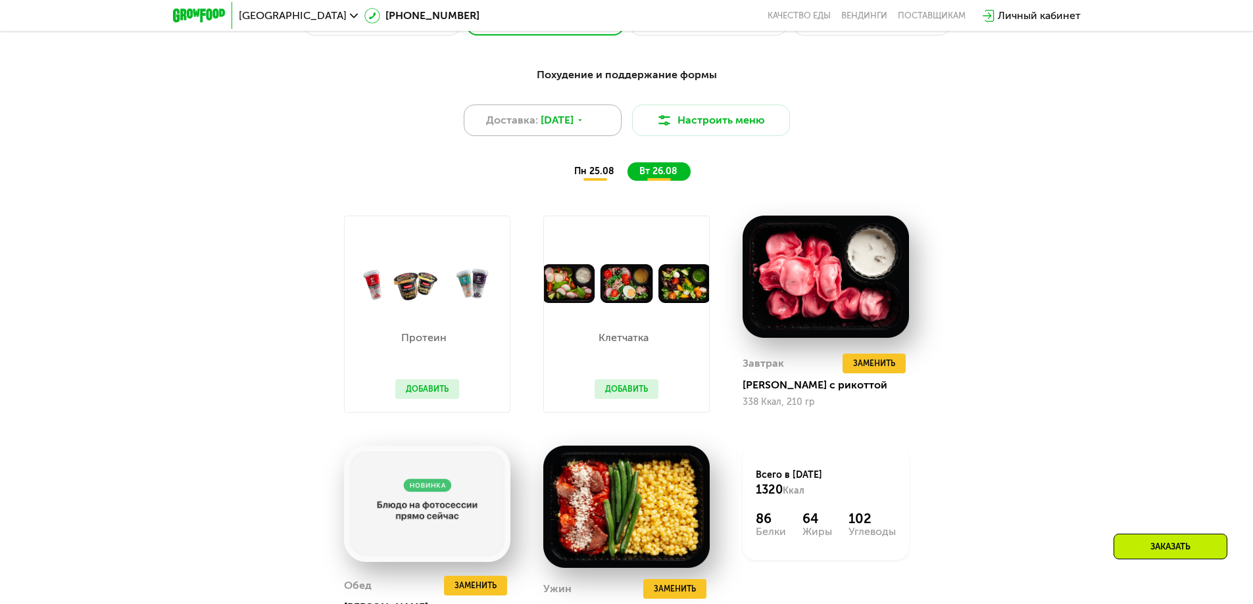
scroll to position [796, 0]
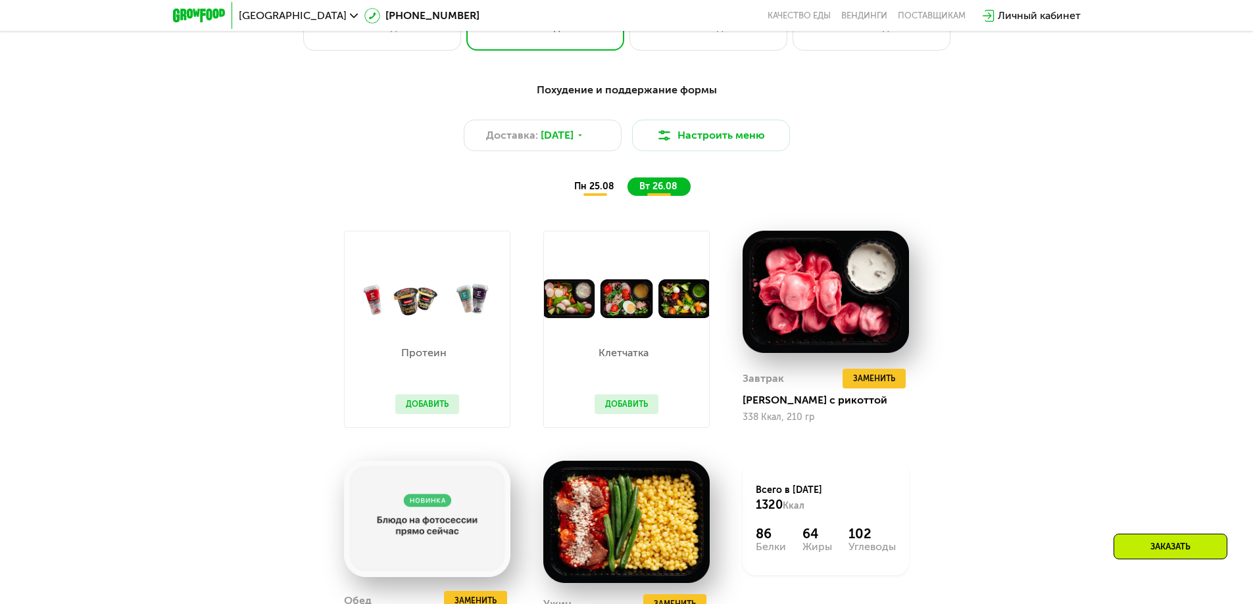
click at [596, 190] on span "пн 25.08" at bounding box center [594, 186] width 40 height 11
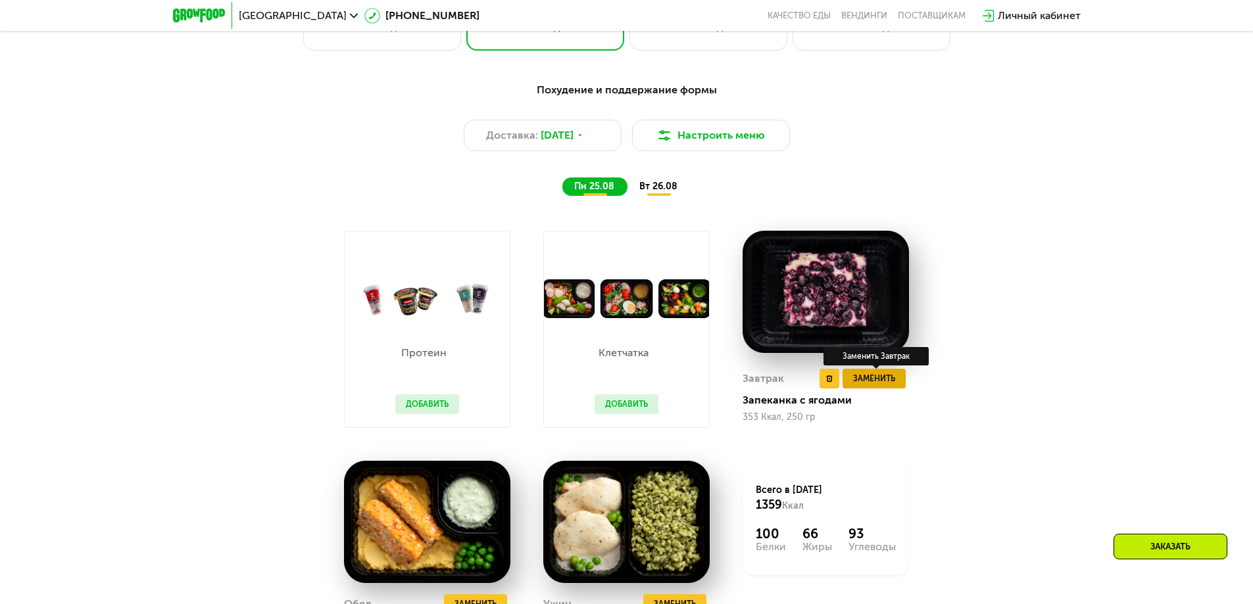
click at [873, 380] on span "Заменить" at bounding box center [874, 378] width 42 height 13
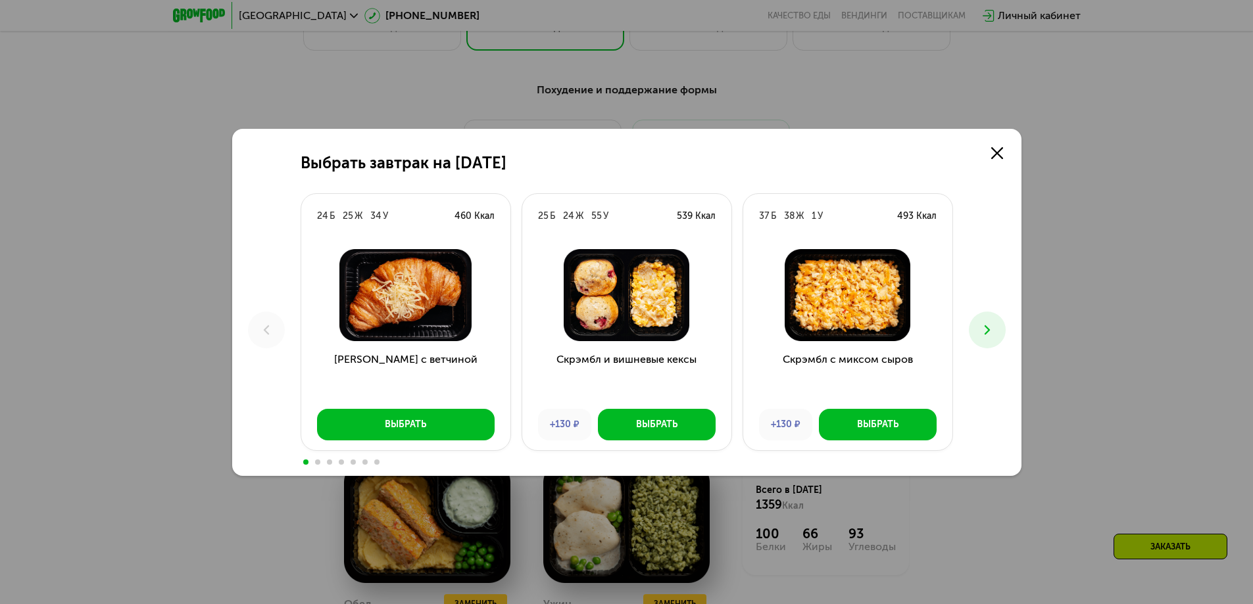
click at [987, 330] on icon at bounding box center [987, 330] width 16 height 16
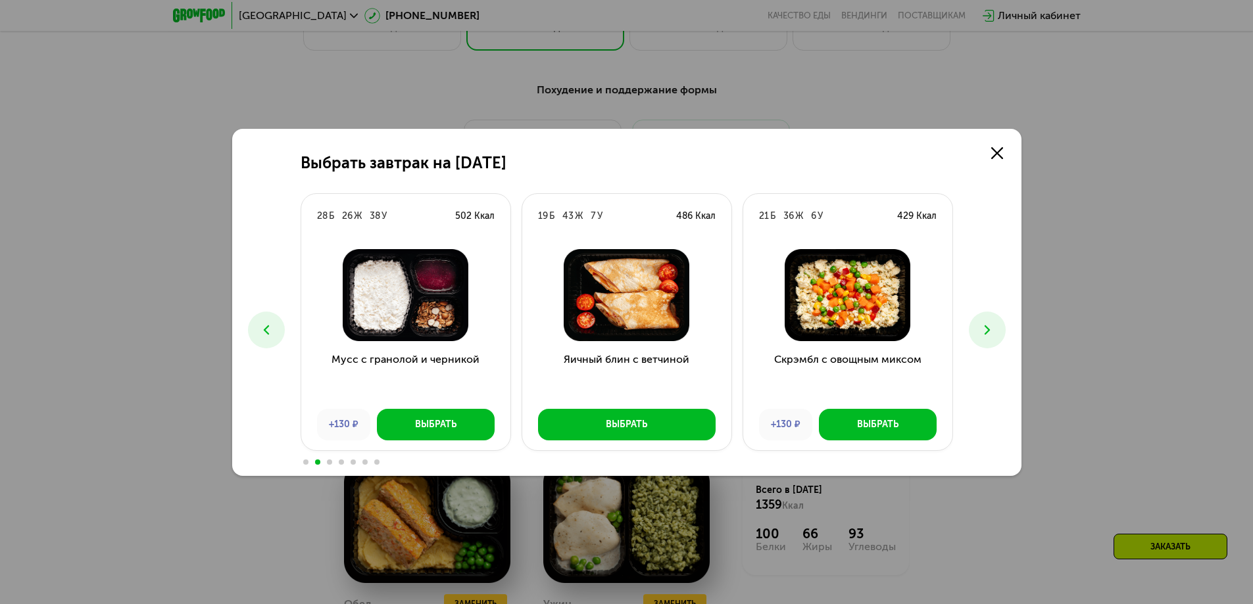
click at [987, 330] on icon at bounding box center [987, 330] width 16 height 16
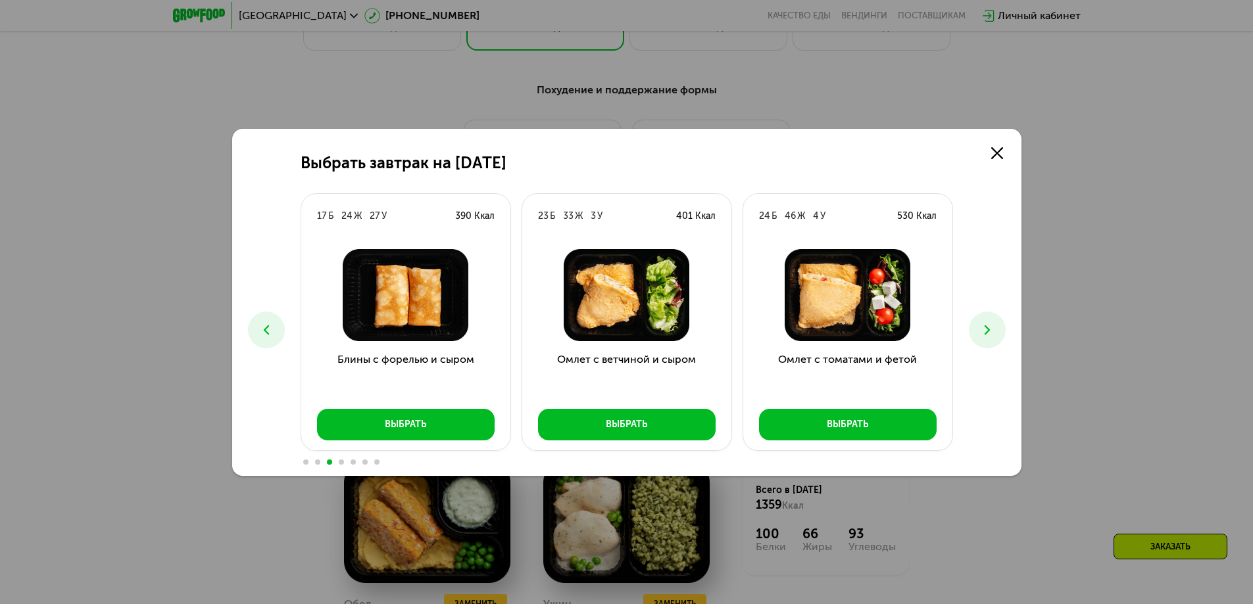
click at [987, 330] on icon at bounding box center [987, 330] width 16 height 16
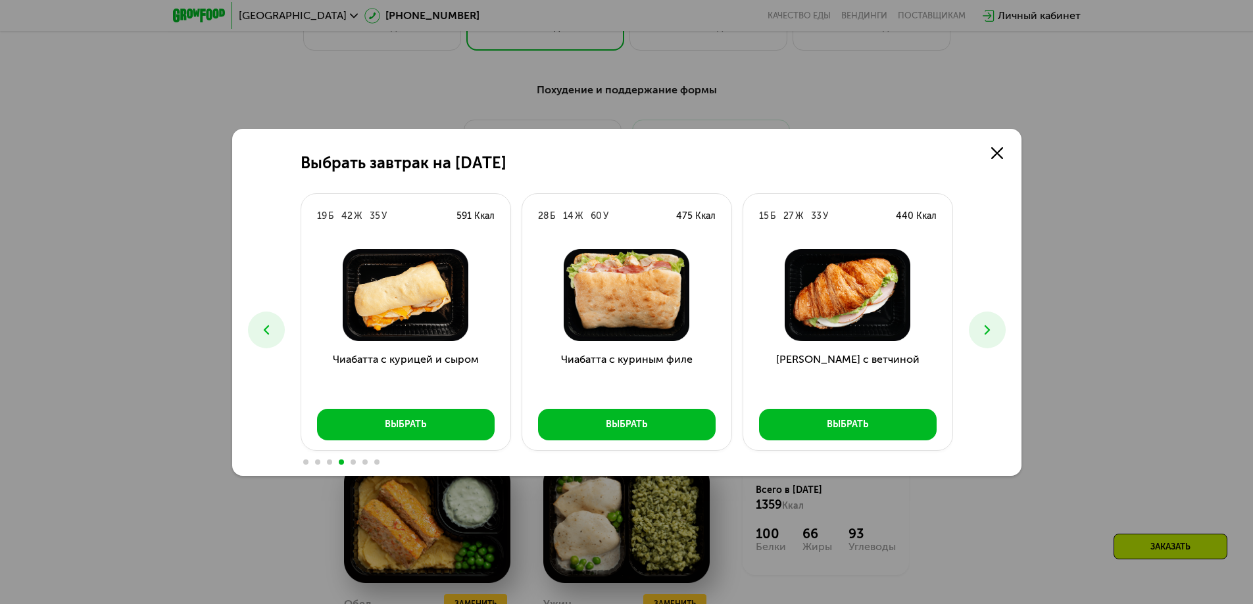
click at [987, 330] on icon at bounding box center [987, 330] width 16 height 16
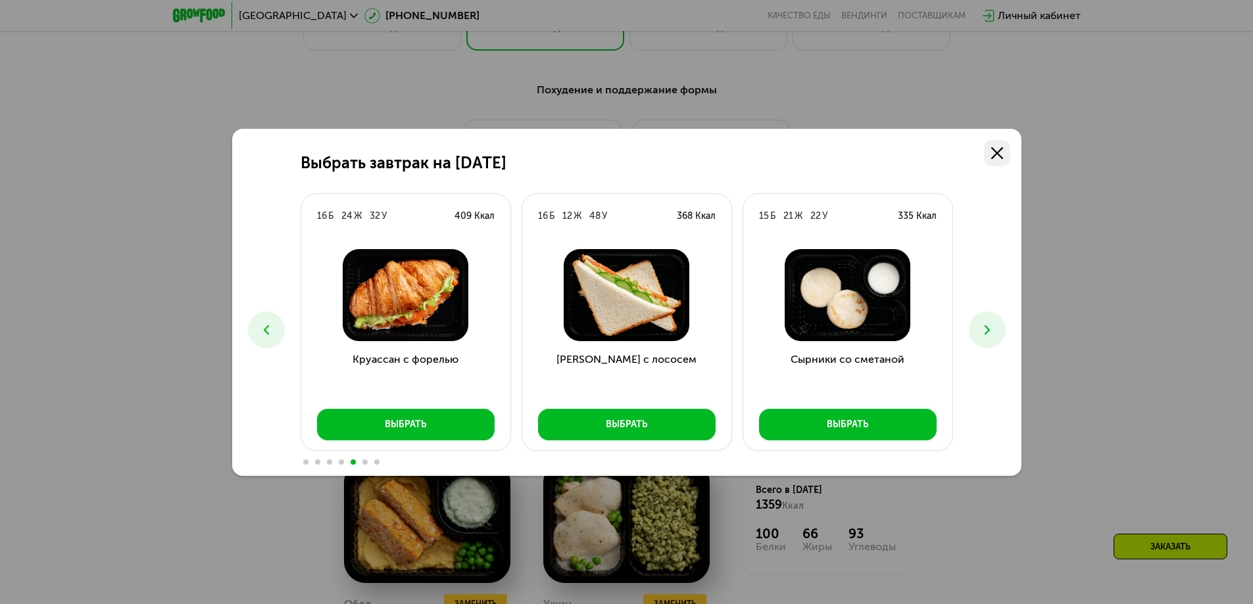
click at [992, 151] on icon at bounding box center [997, 153] width 12 height 12
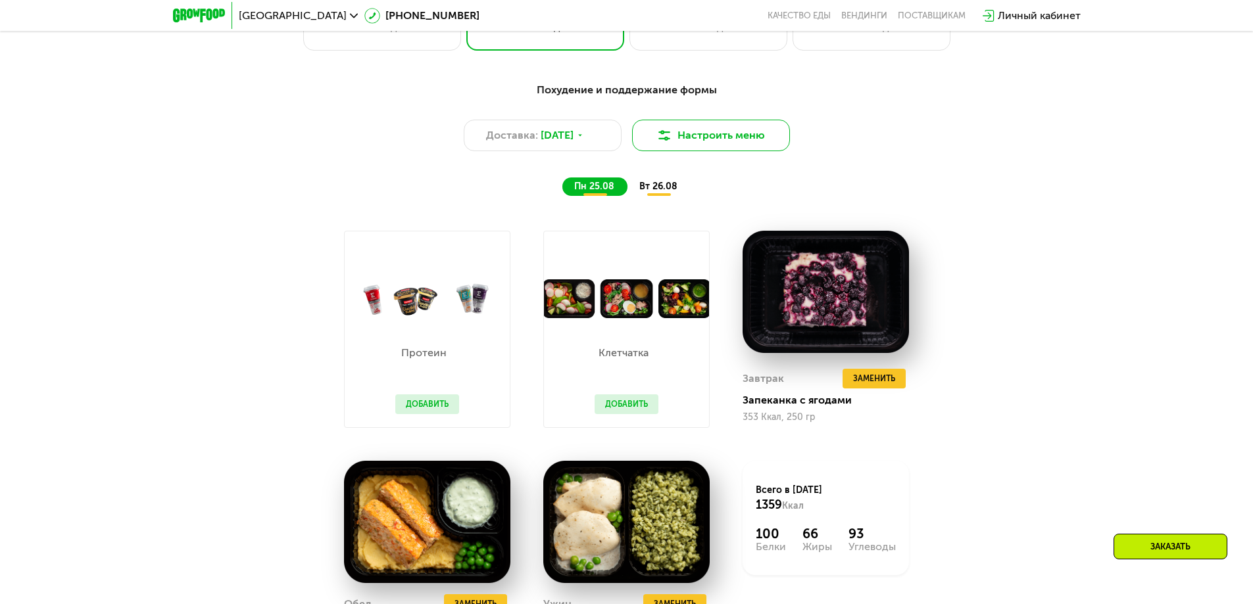
click at [738, 133] on button "Настроить меню" at bounding box center [711, 136] width 158 height 32
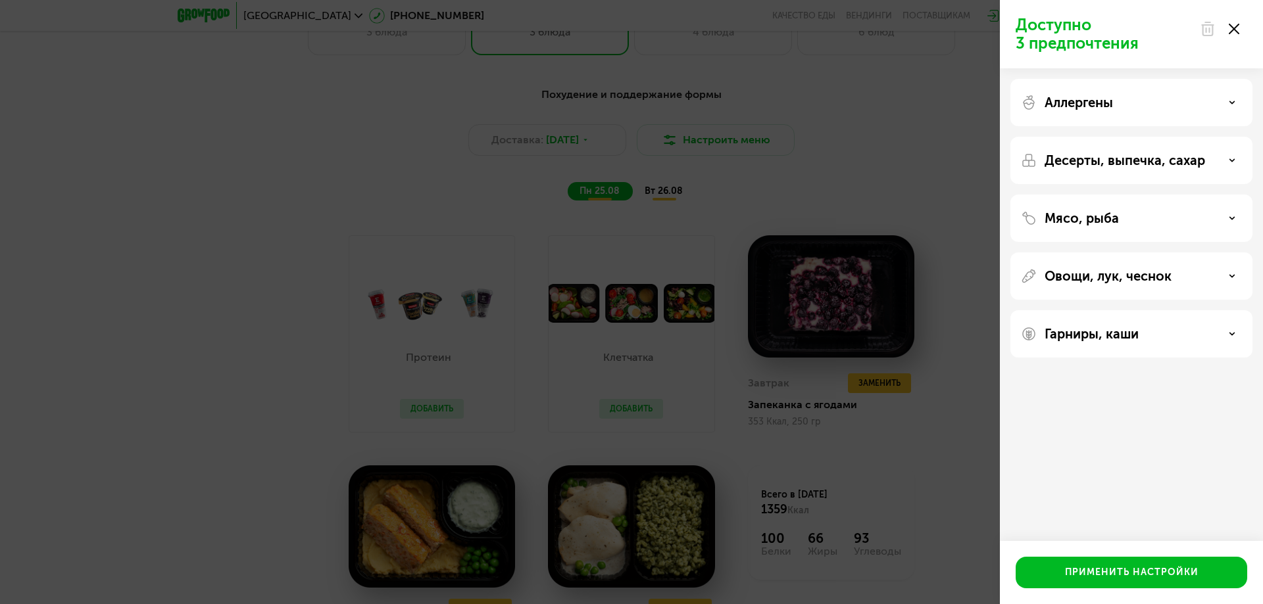
click at [900, 152] on div "Доступно 3 предпочтения Аллергены Десерты, выпечка, сахар Мясо, рыба Овощи, лук…" at bounding box center [631, 302] width 1263 height 604
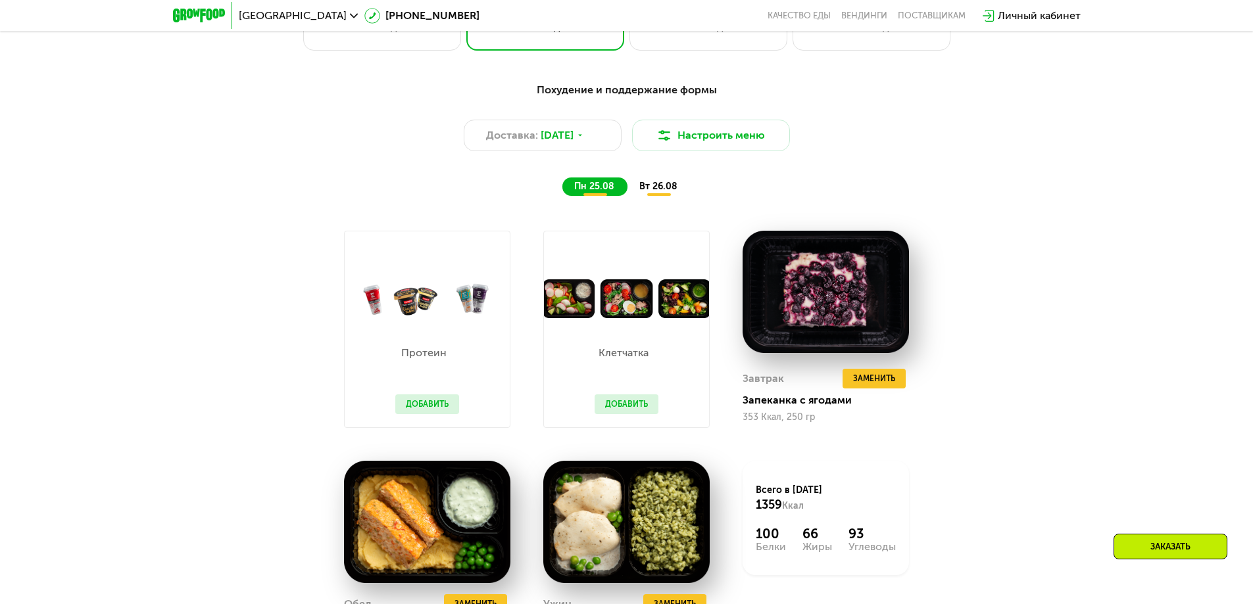
click at [660, 190] on span "вт 26.08" at bounding box center [658, 186] width 38 height 11
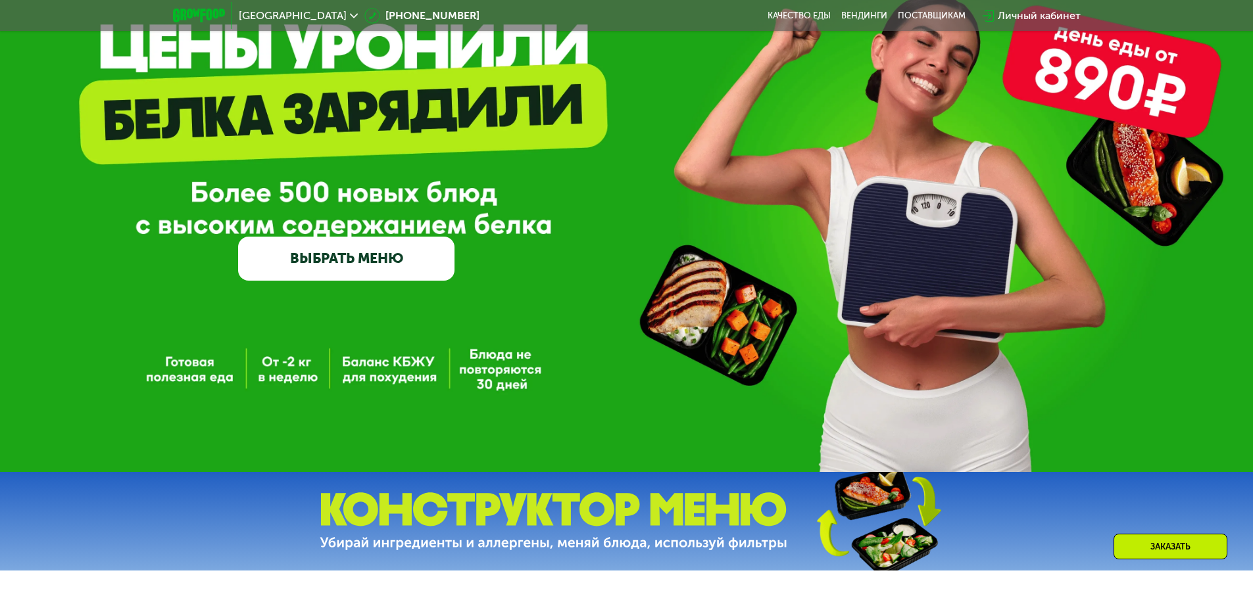
scroll to position [73, 0]
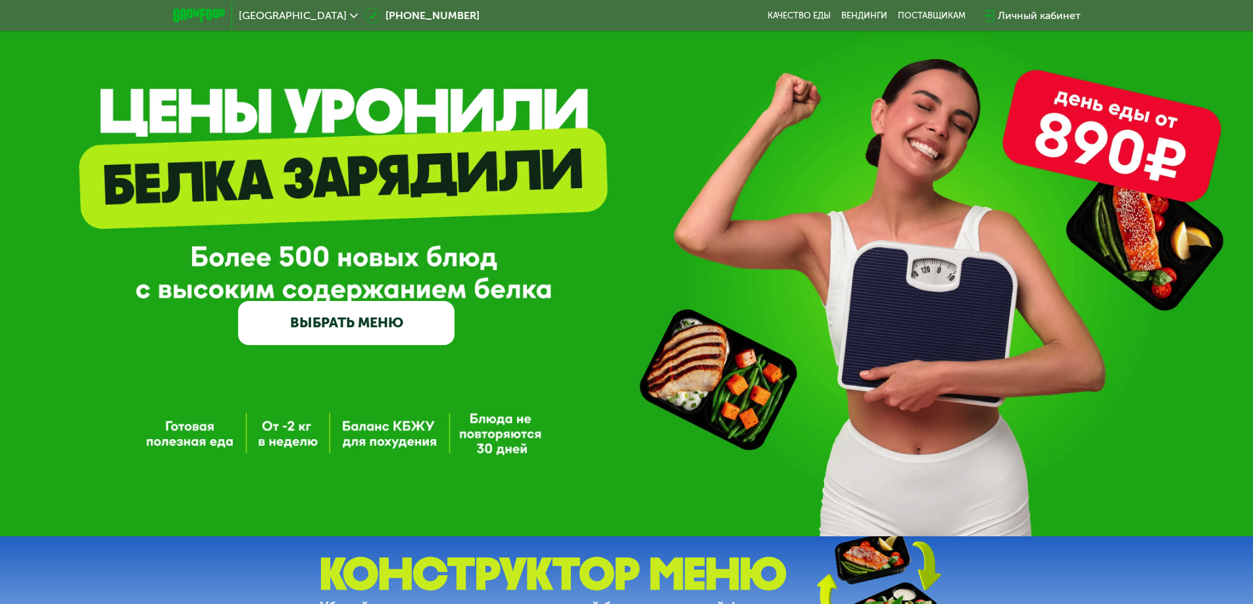
scroll to position [132, 0]
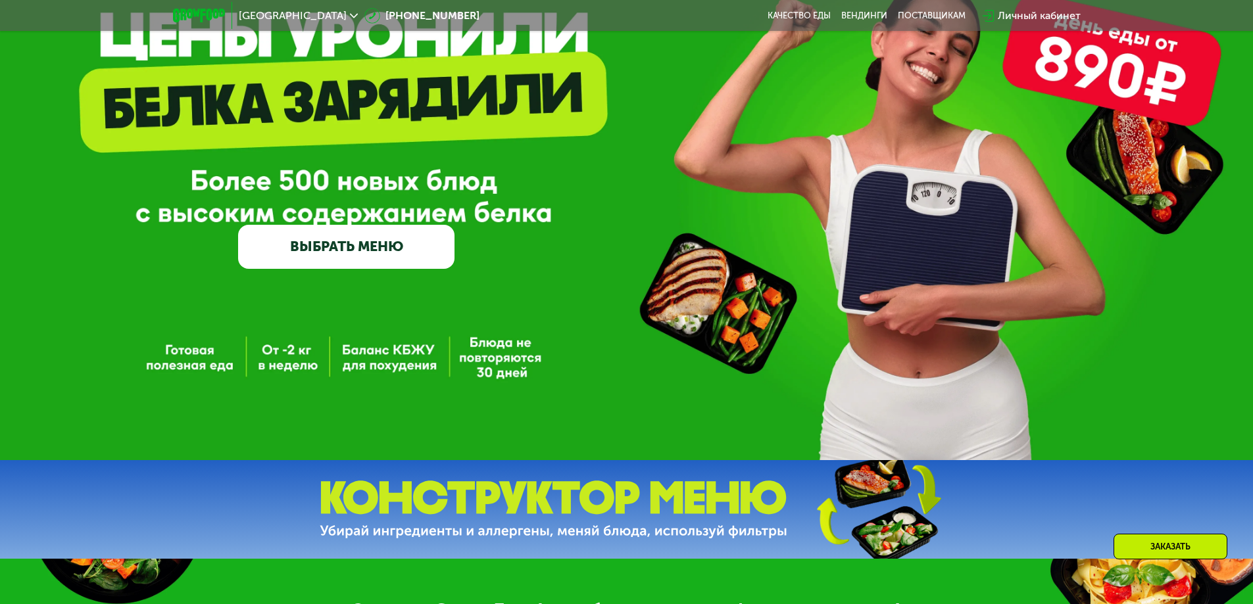
click at [371, 249] on link "ВЫБРАТЬ МЕНЮ" at bounding box center [346, 246] width 216 height 43
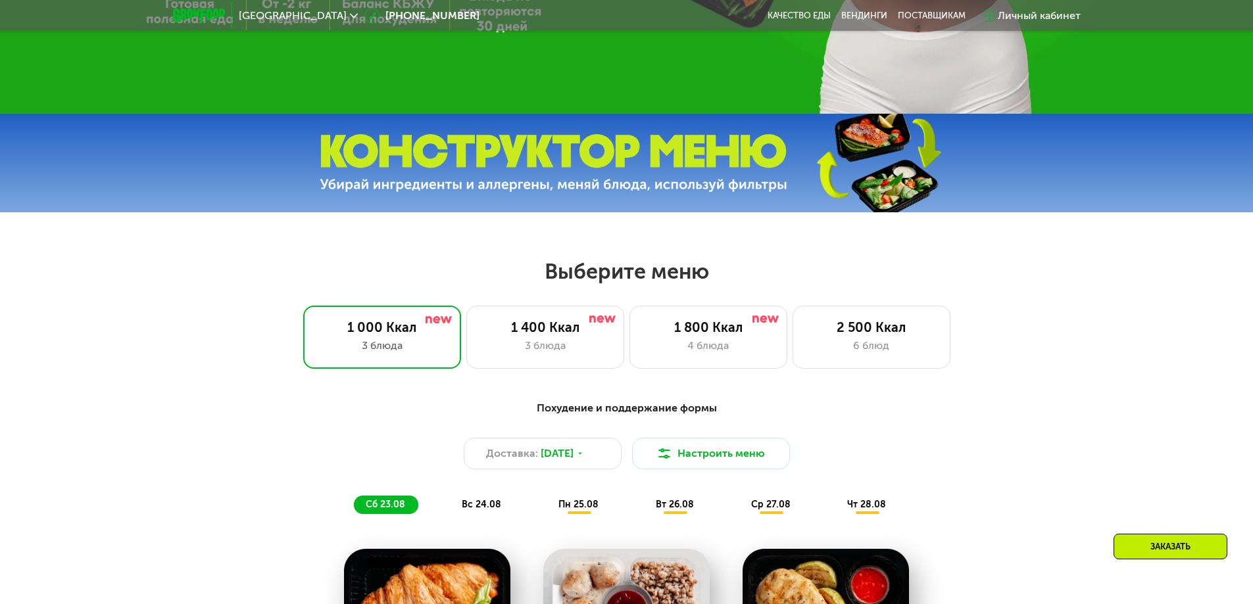
scroll to position [592, 0]
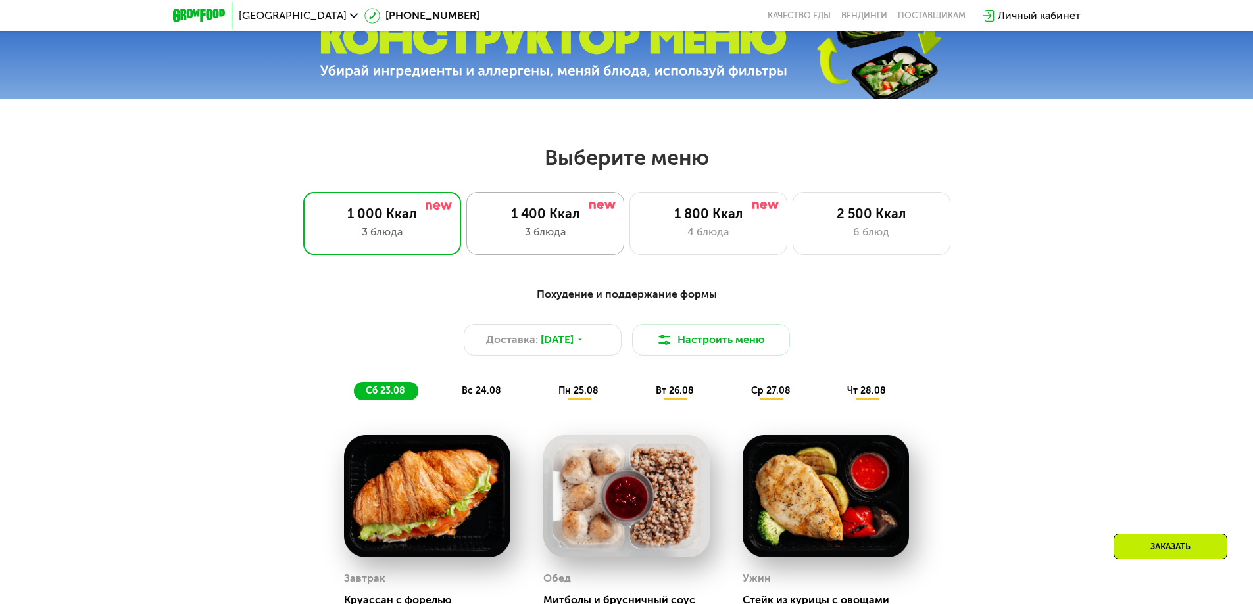
click at [563, 229] on div "3 блюда" at bounding box center [545, 232] width 130 height 16
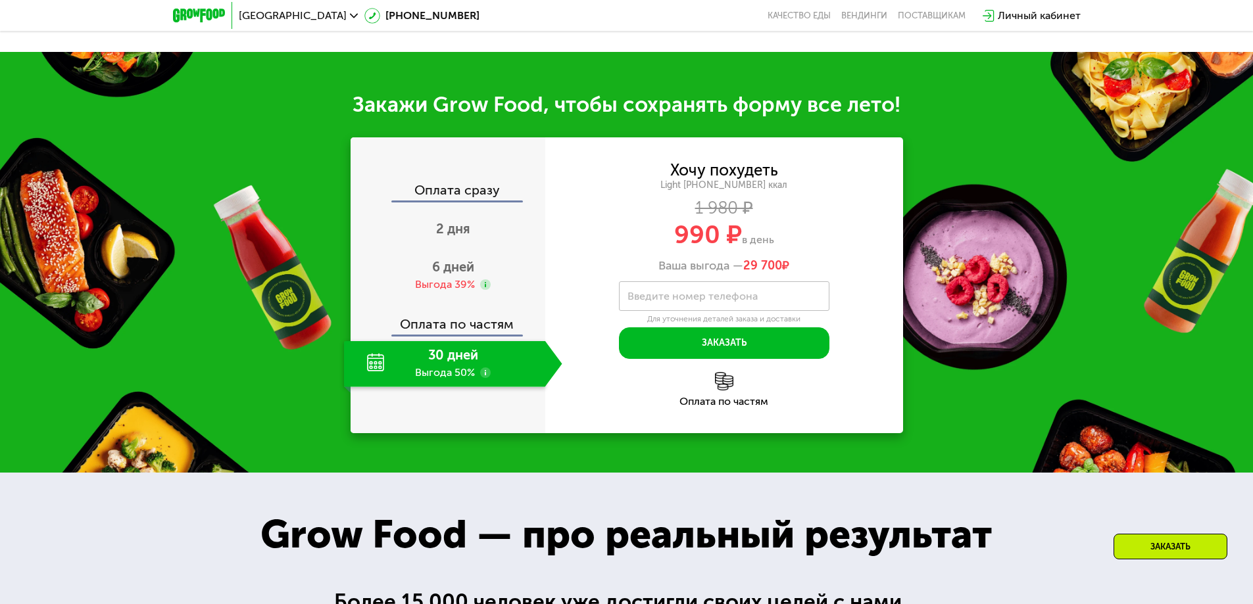
scroll to position [1315, 0]
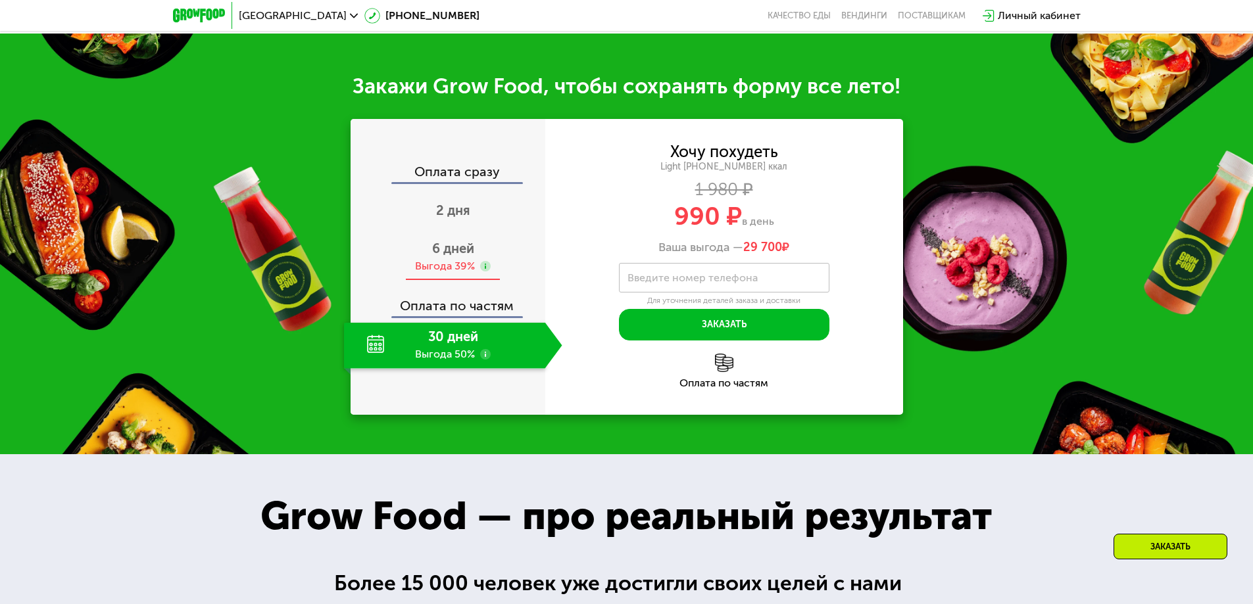
click at [455, 256] on span "6 дней" at bounding box center [453, 249] width 42 height 16
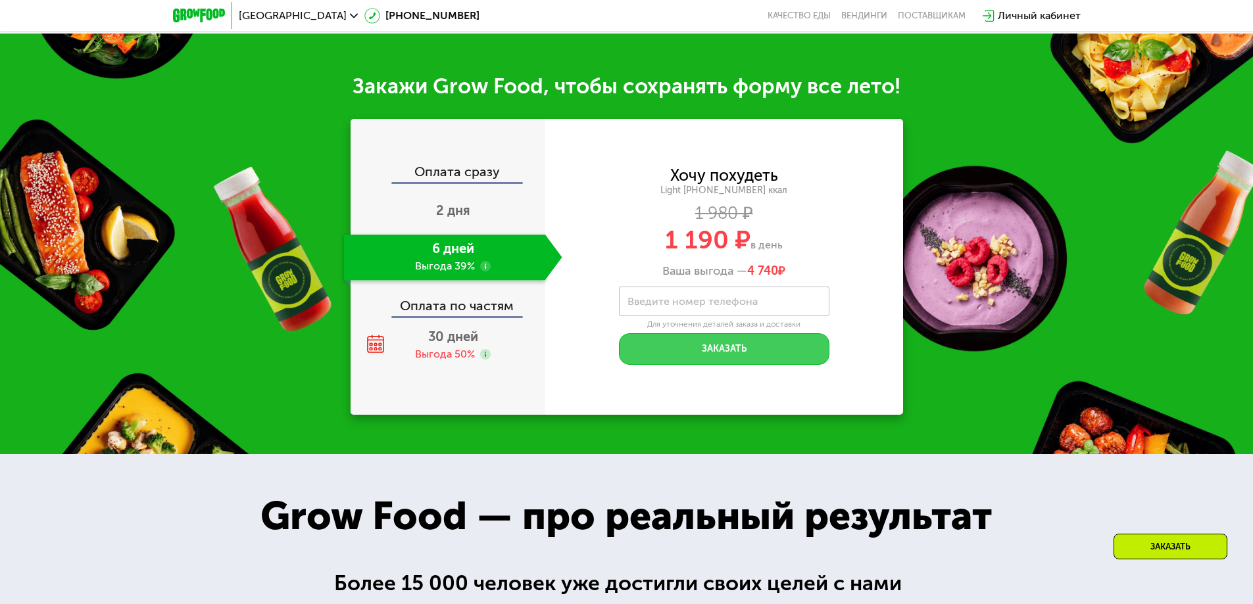
click at [731, 365] on button "Заказать" at bounding box center [724, 349] width 210 height 32
click at [687, 316] on input "Введите номер телефона" at bounding box center [724, 302] width 210 height 30
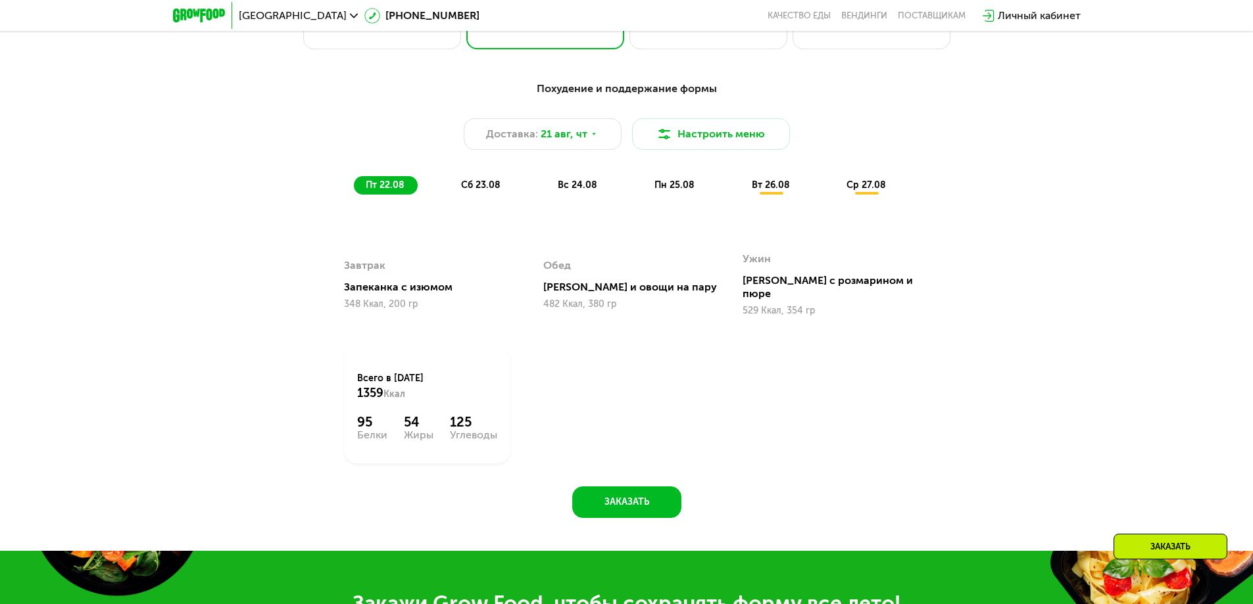
scroll to position [789, 0]
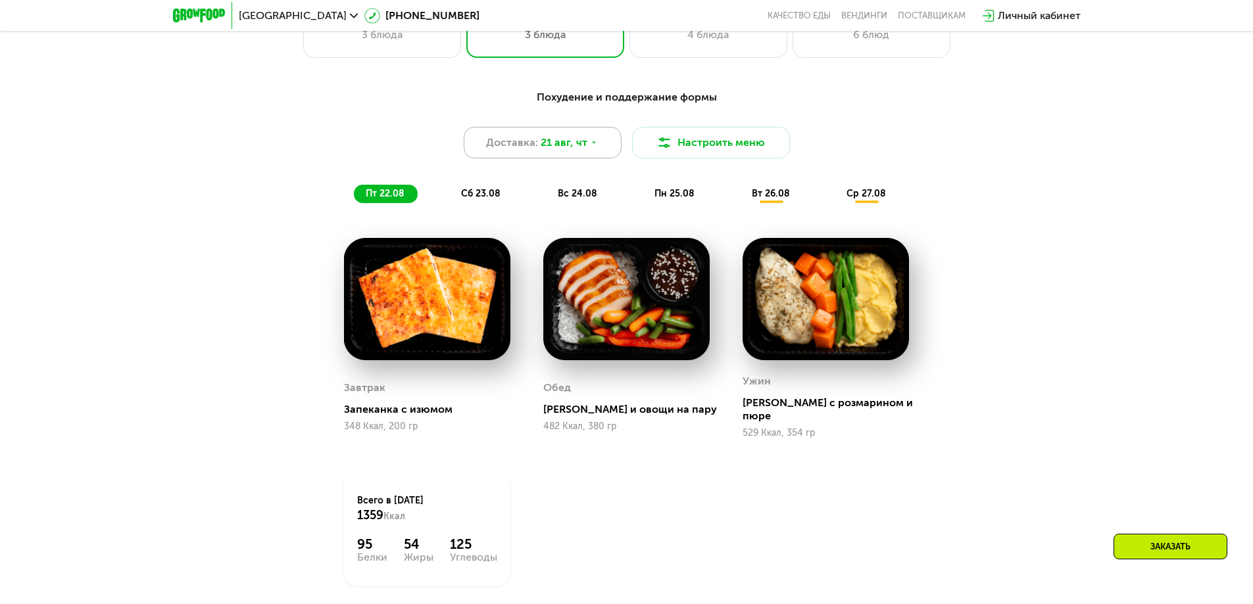
click at [595, 141] on div "Доставка: 21 авг, чт" at bounding box center [543, 143] width 158 height 32
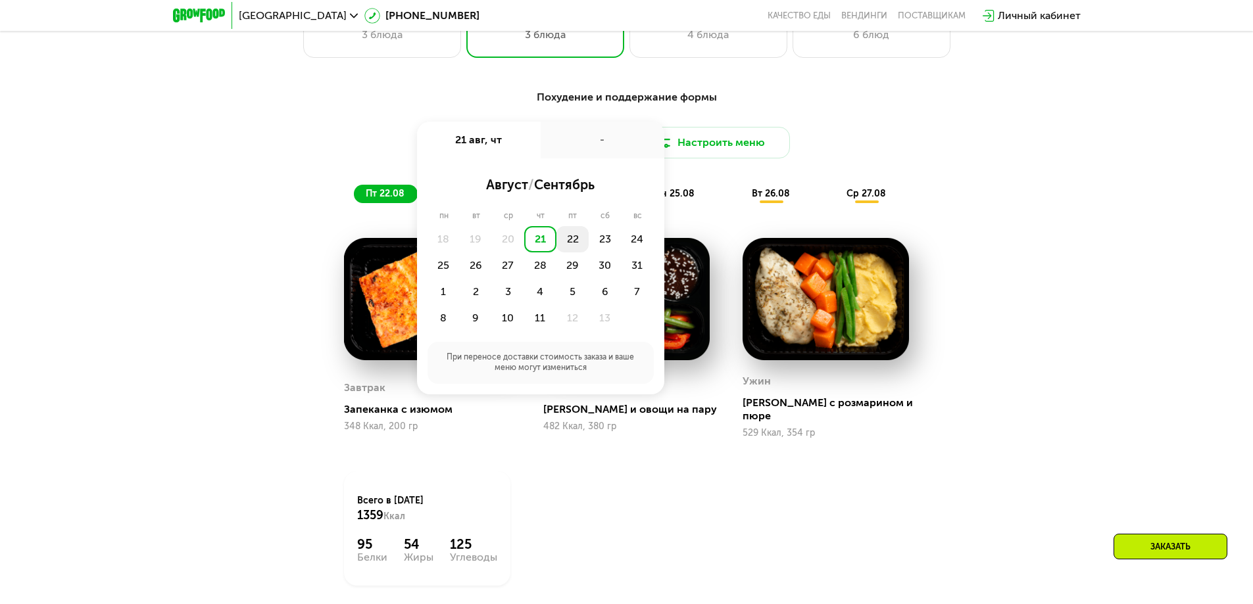
click at [589, 240] on div "22" at bounding box center [605, 239] width 32 height 26
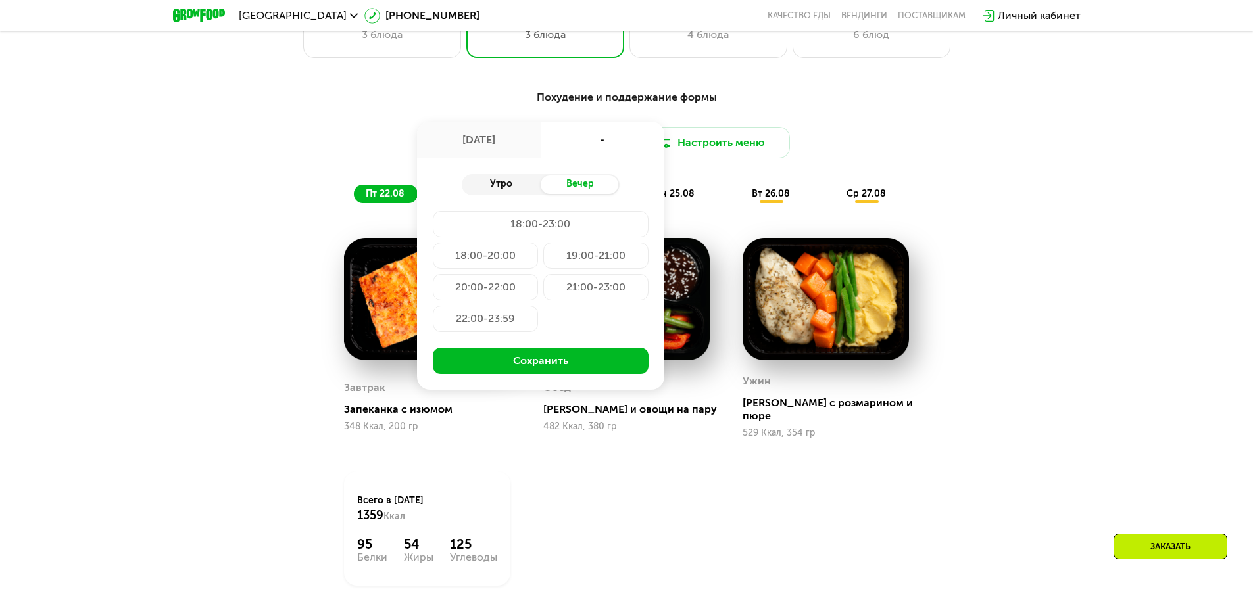
click at [499, 185] on div "Утро" at bounding box center [501, 185] width 79 height 18
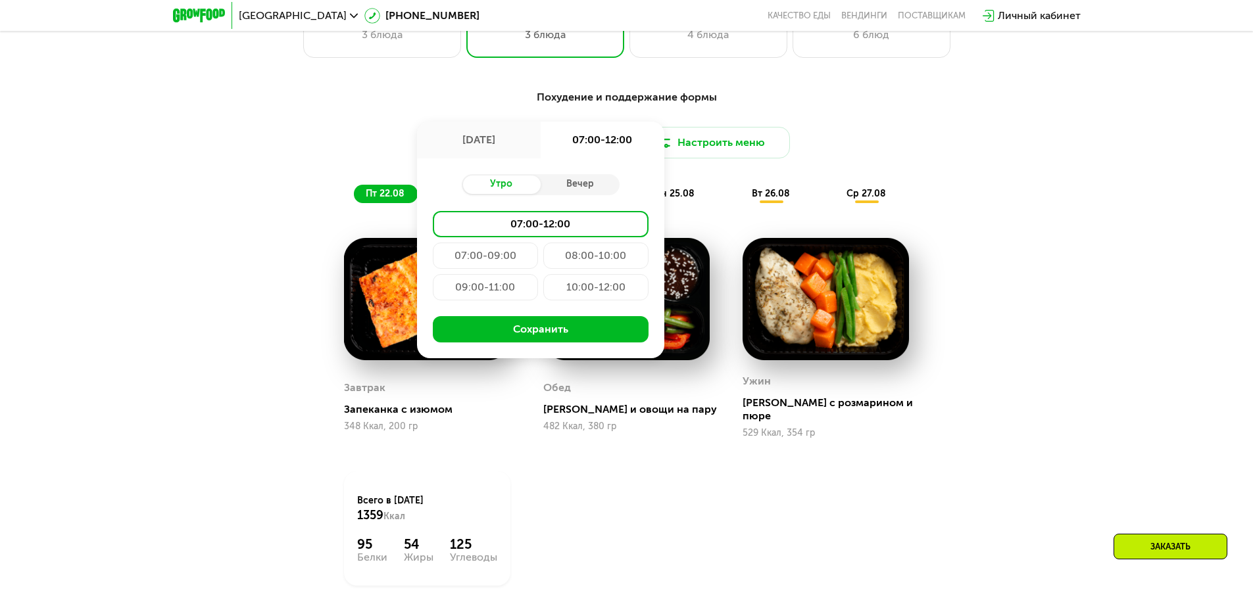
click at [543, 288] on div "09:00-11:00" at bounding box center [595, 287] width 105 height 26
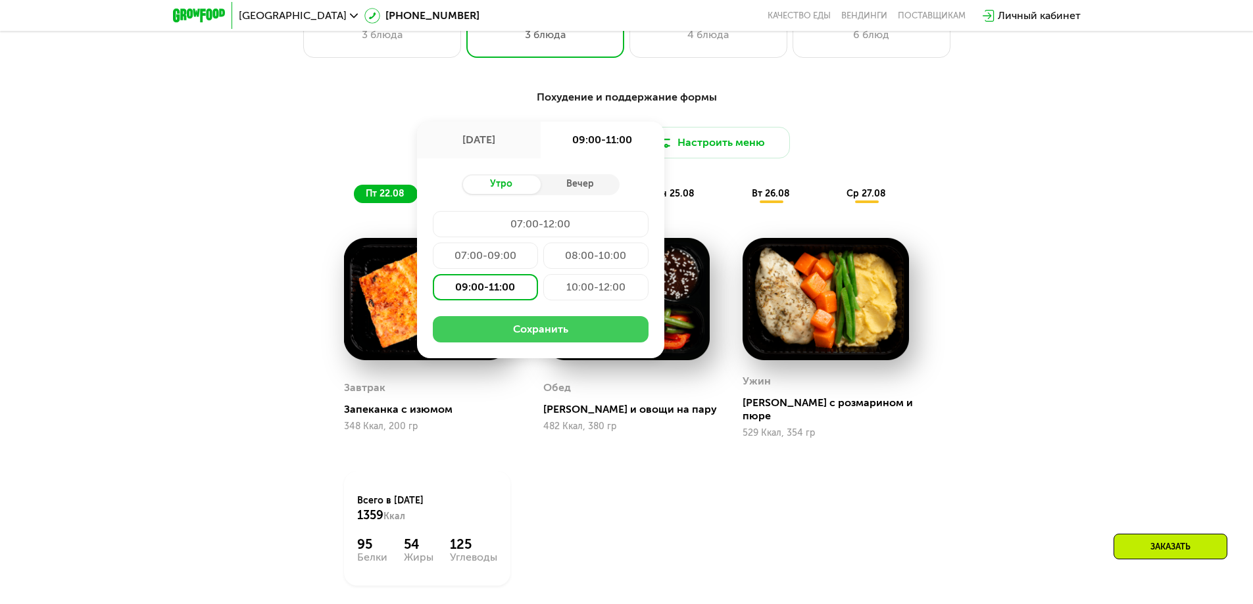
click at [537, 331] on button "Сохранить" at bounding box center [541, 329] width 216 height 26
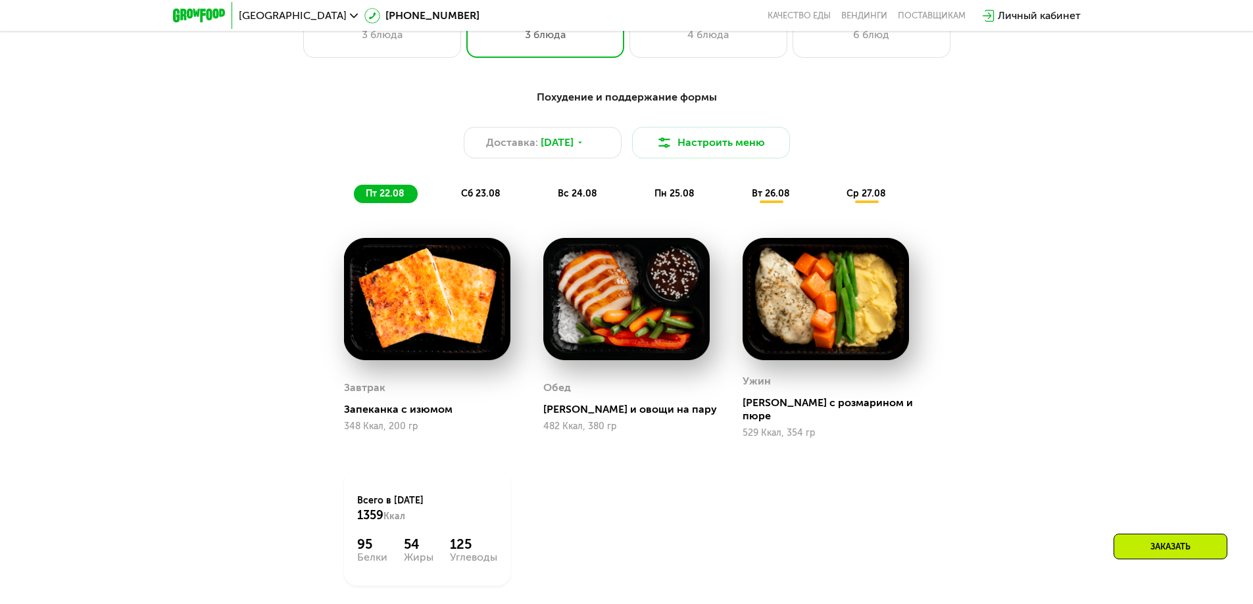
click at [488, 199] on span "сб 23.08" at bounding box center [480, 193] width 39 height 11
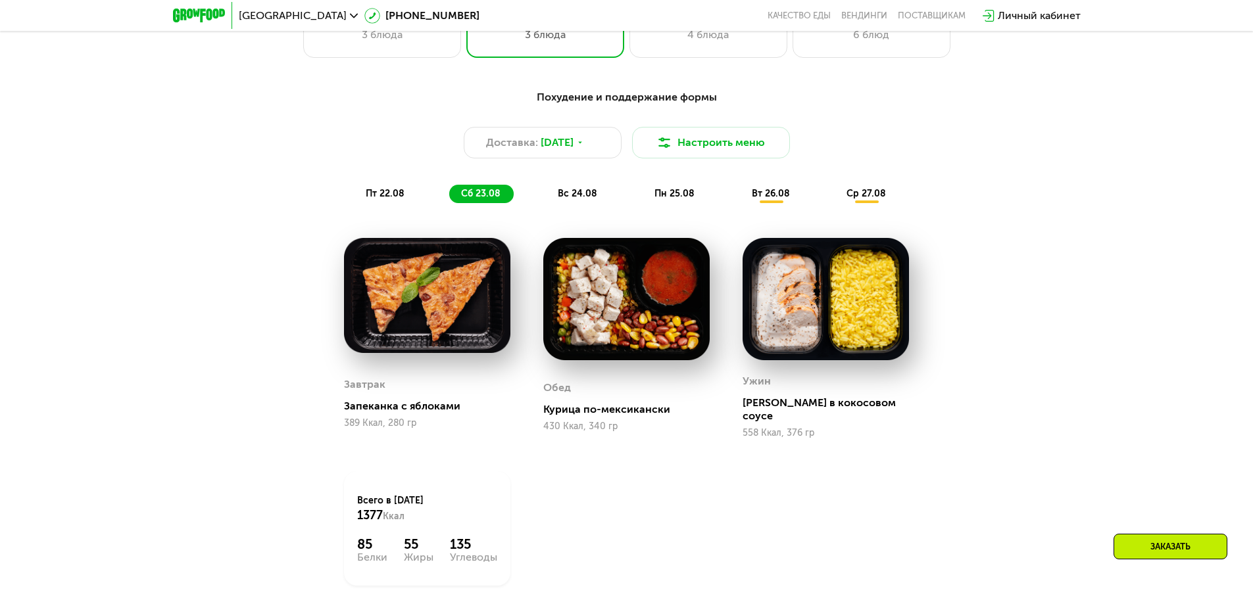
click at [575, 197] on span "вс 24.08" at bounding box center [577, 193] width 39 height 11
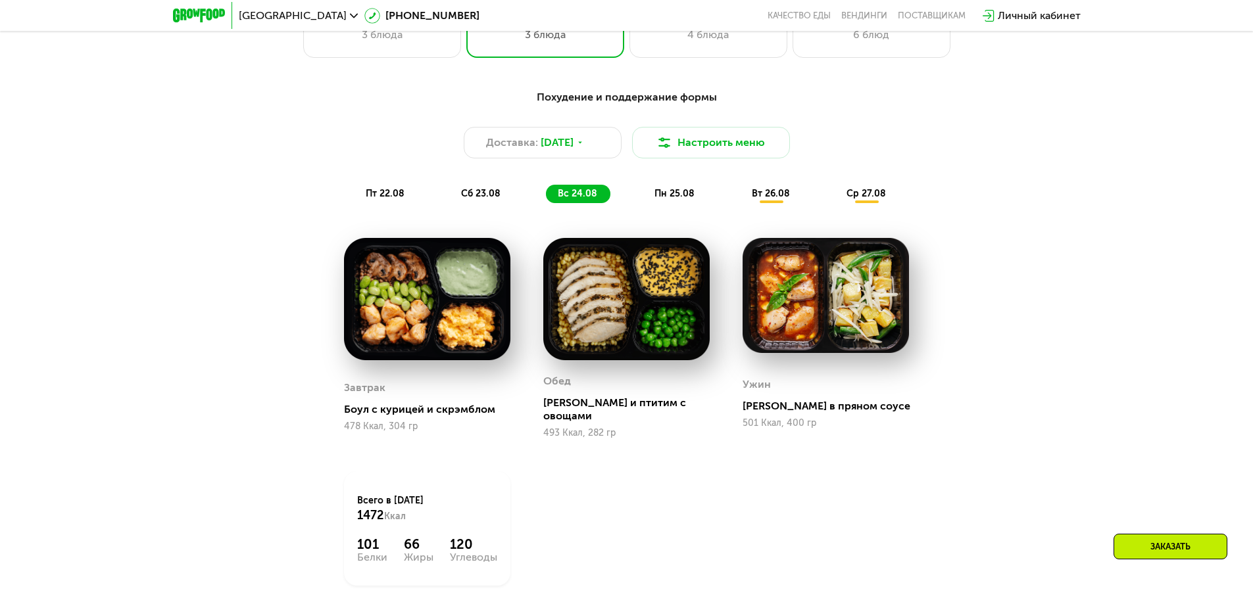
click at [670, 195] on span "пн 25.08" at bounding box center [674, 193] width 40 height 11
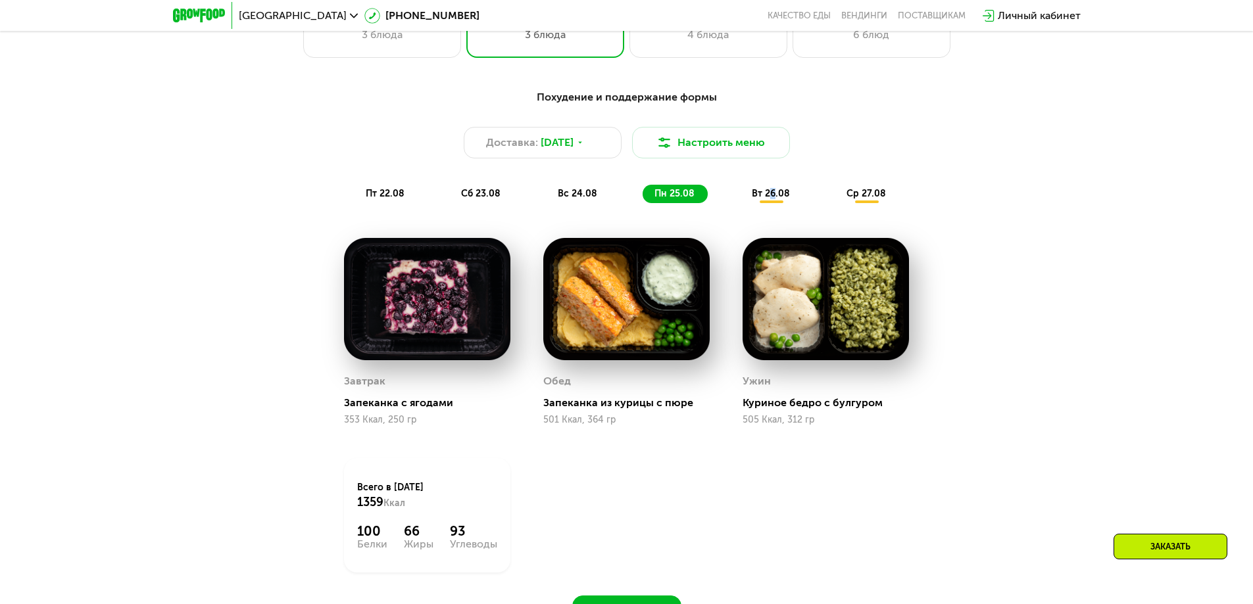
click at [773, 193] on span "вт 26.08" at bounding box center [771, 193] width 38 height 11
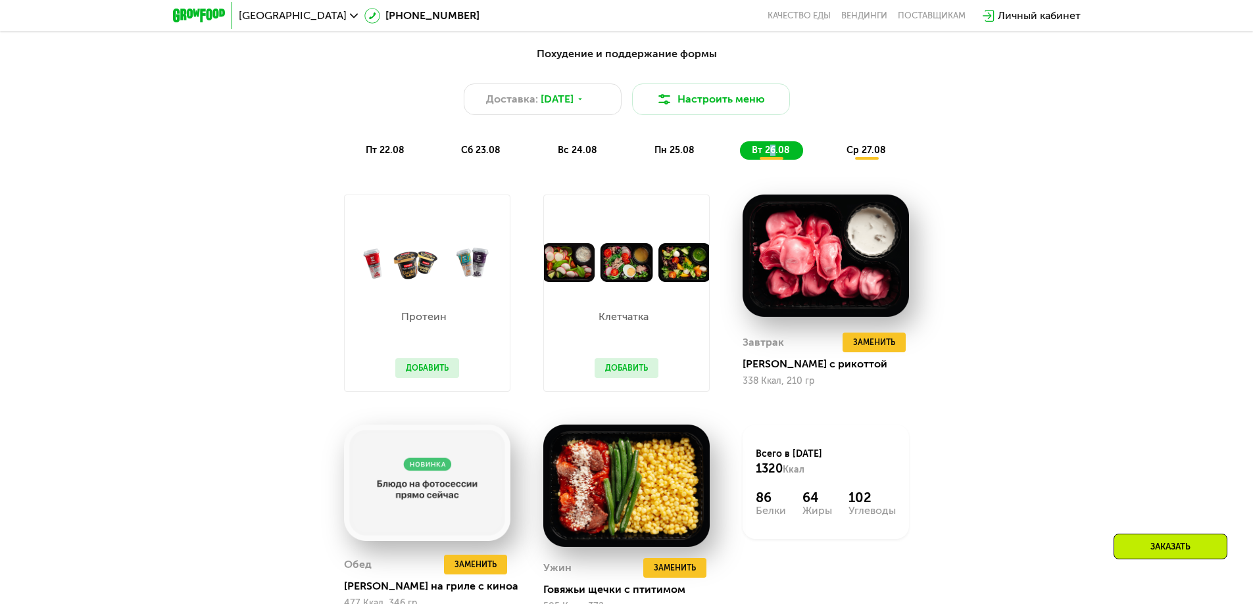
scroll to position [921, 0]
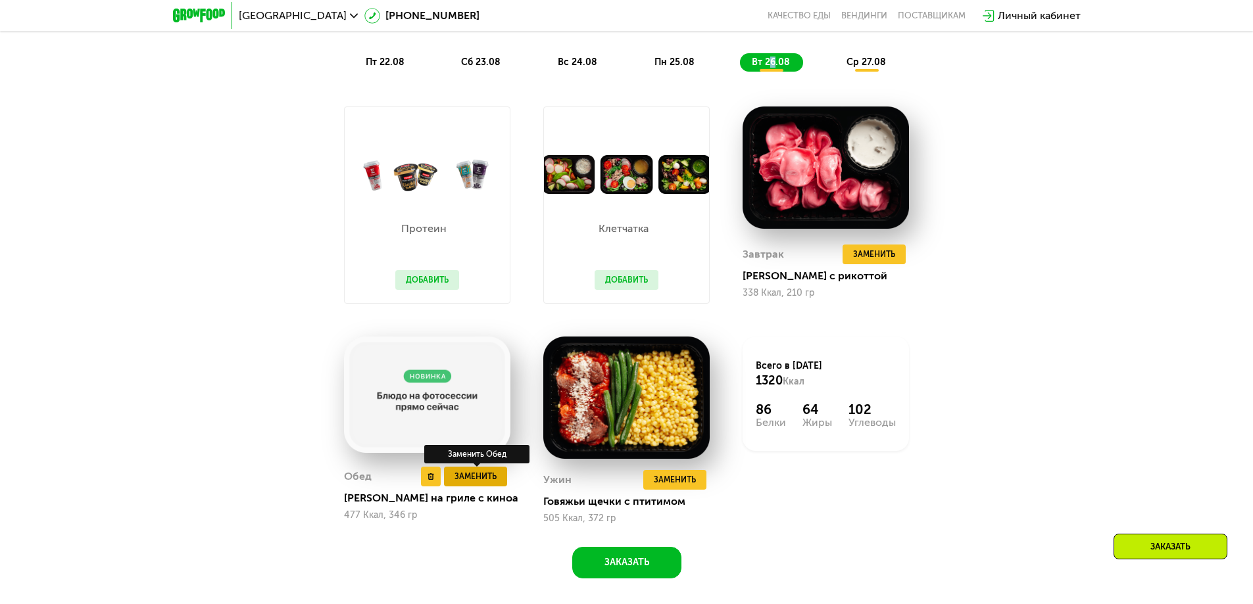
click at [466, 483] on span "Заменить" at bounding box center [475, 476] width 42 height 13
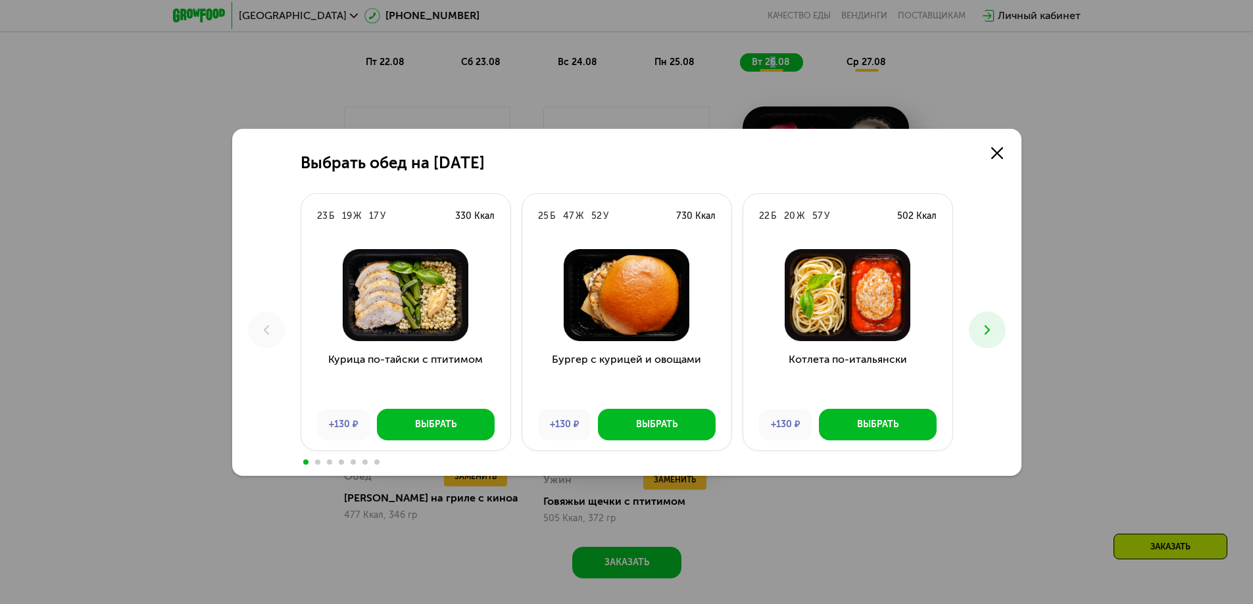
click at [989, 328] on icon at bounding box center [987, 330] width 16 height 16
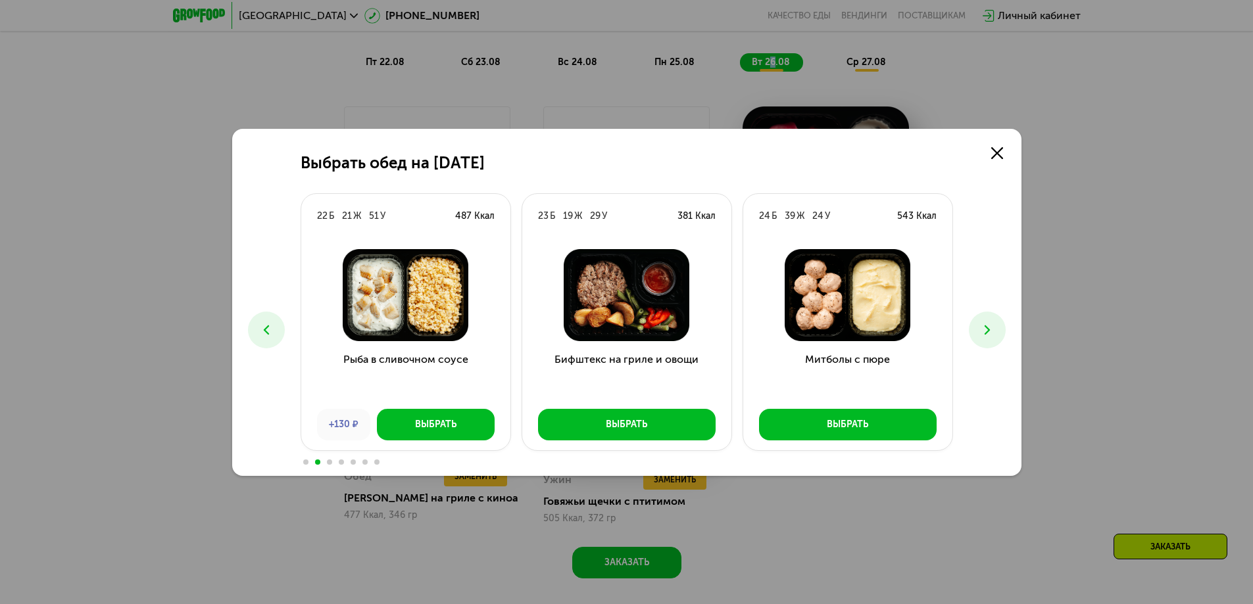
click at [989, 328] on icon at bounding box center [987, 330] width 16 height 16
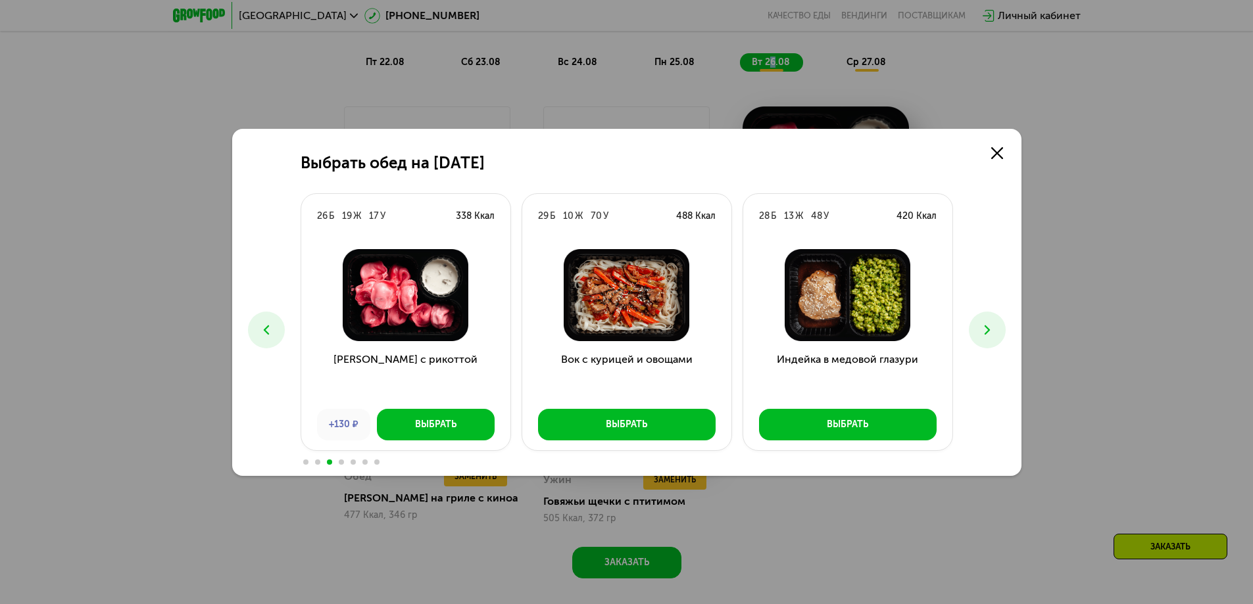
click at [989, 327] on icon at bounding box center [987, 330] width 16 height 16
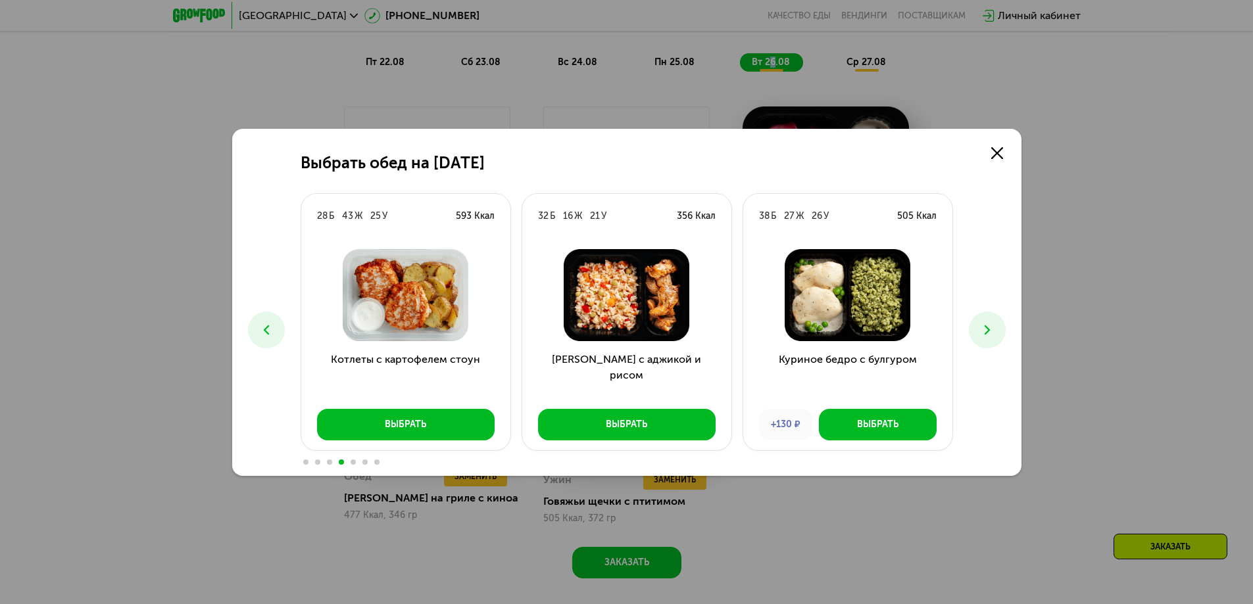
click at [989, 327] on icon at bounding box center [987, 330] width 16 height 16
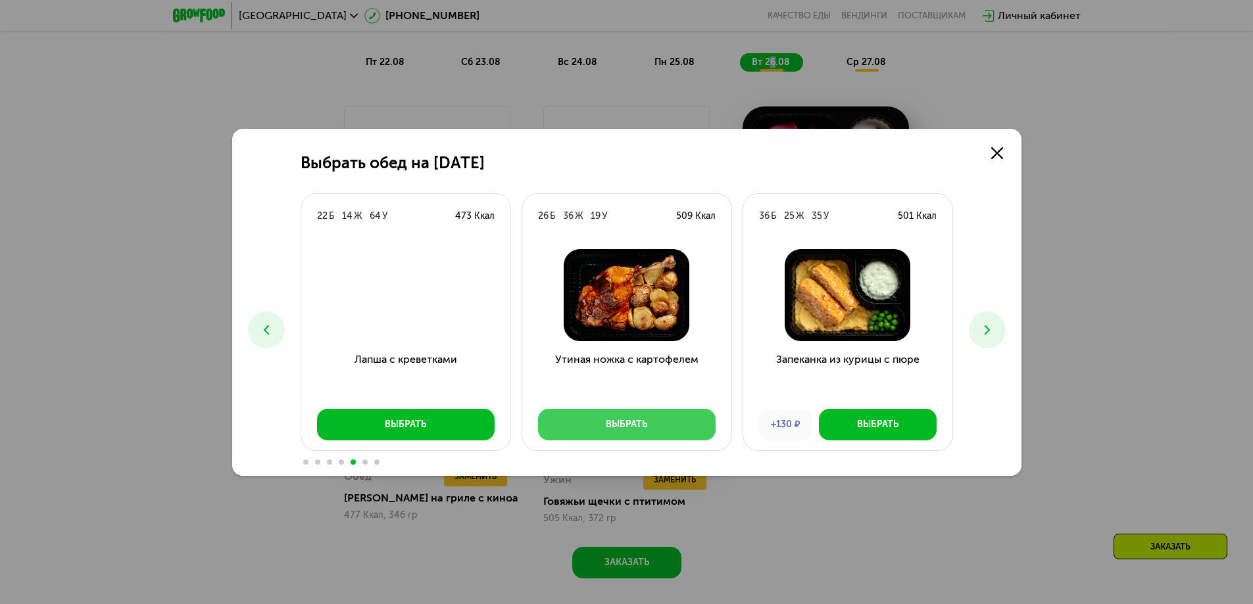
click at [614, 421] on div "Выбрать" at bounding box center [626, 424] width 41 height 13
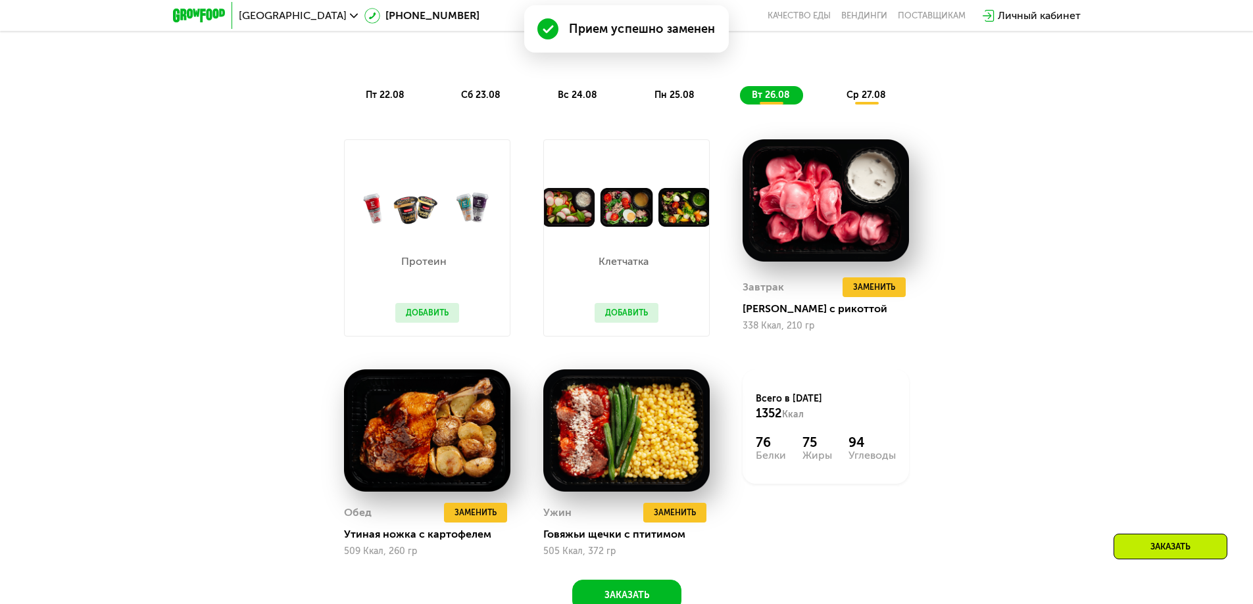
click at [868, 97] on span "ср 27.08" at bounding box center [865, 94] width 39 height 11
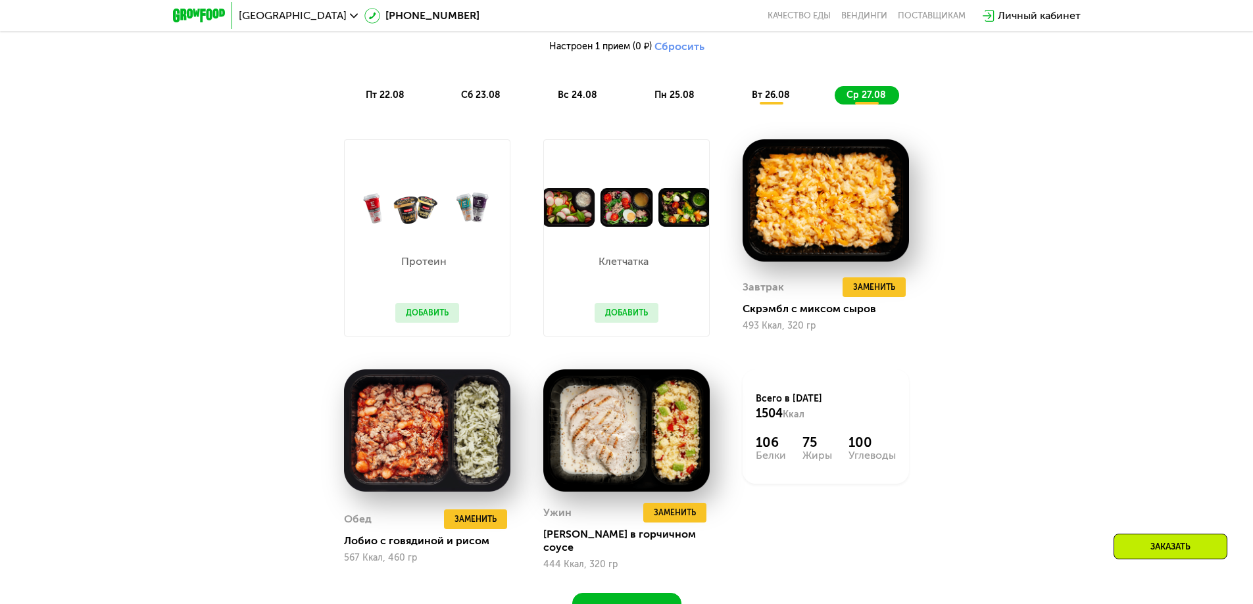
click at [759, 98] on span "вт 26.08" at bounding box center [771, 94] width 38 height 11
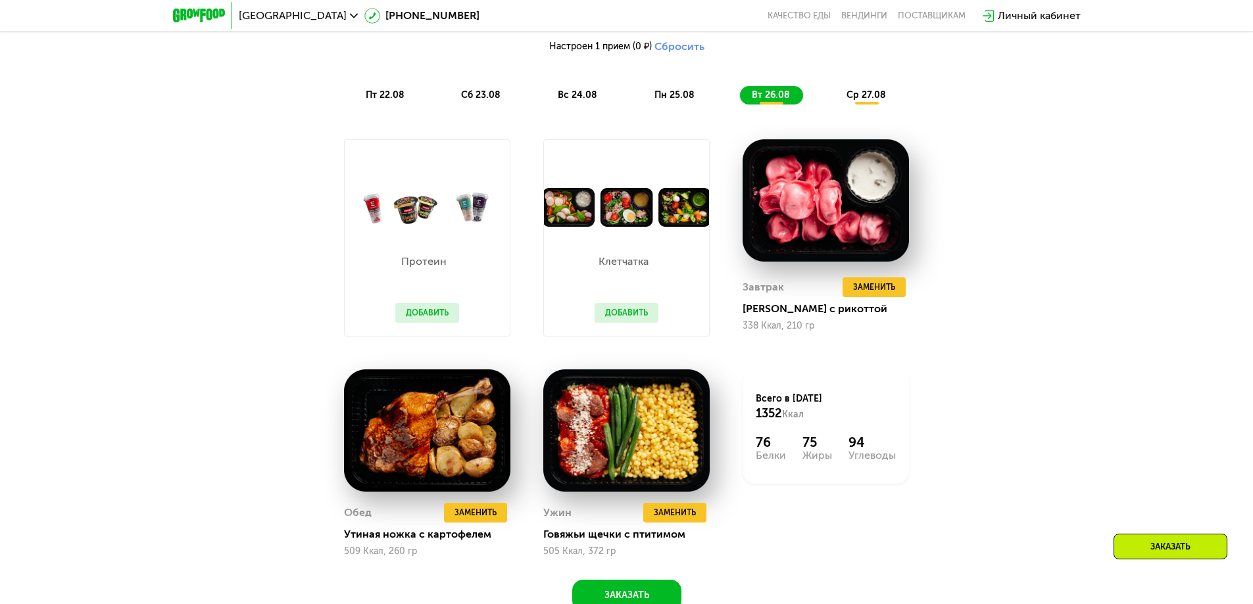
click at [869, 97] on span "ср 27.08" at bounding box center [865, 94] width 39 height 11
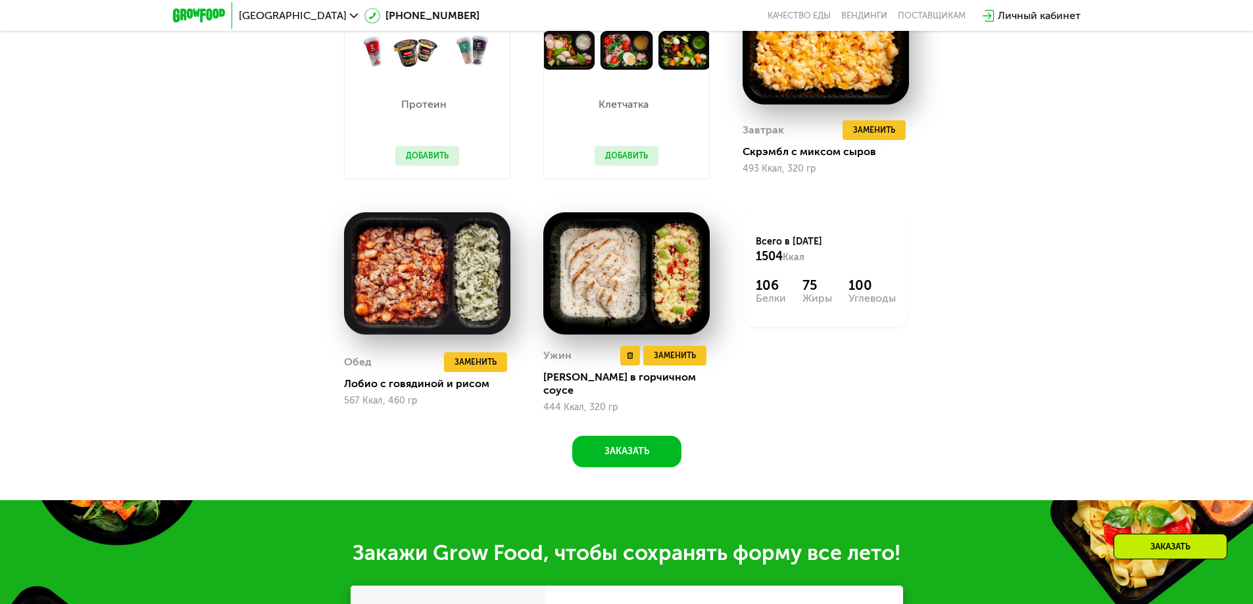
scroll to position [1118, 0]
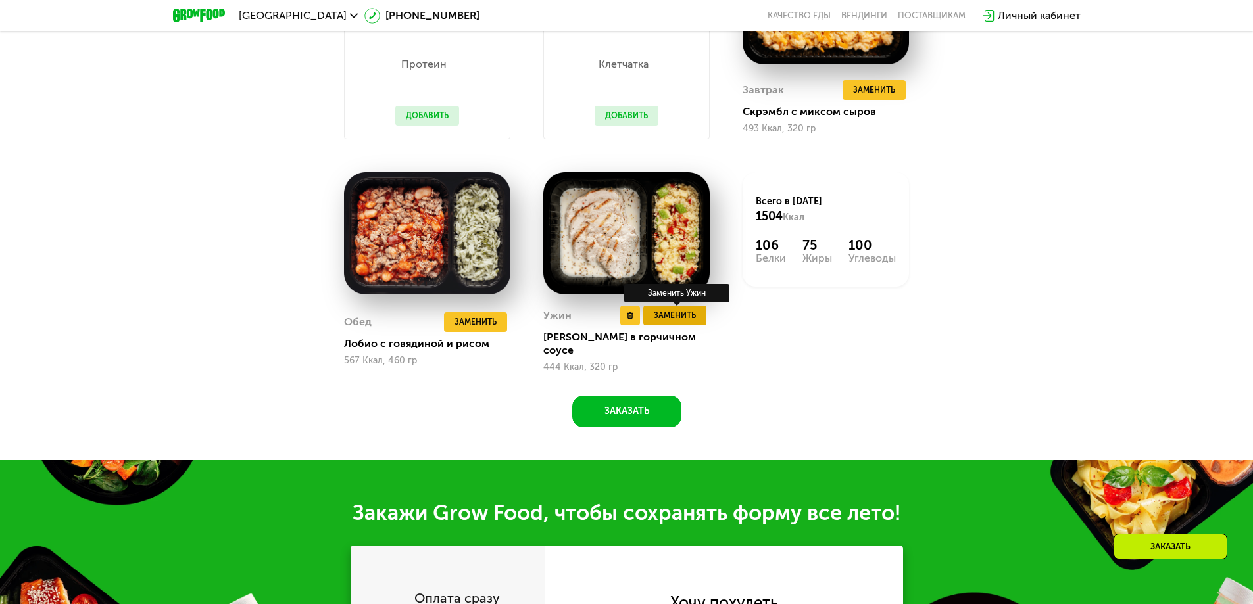
click at [671, 316] on span "Заменить" at bounding box center [675, 315] width 42 height 13
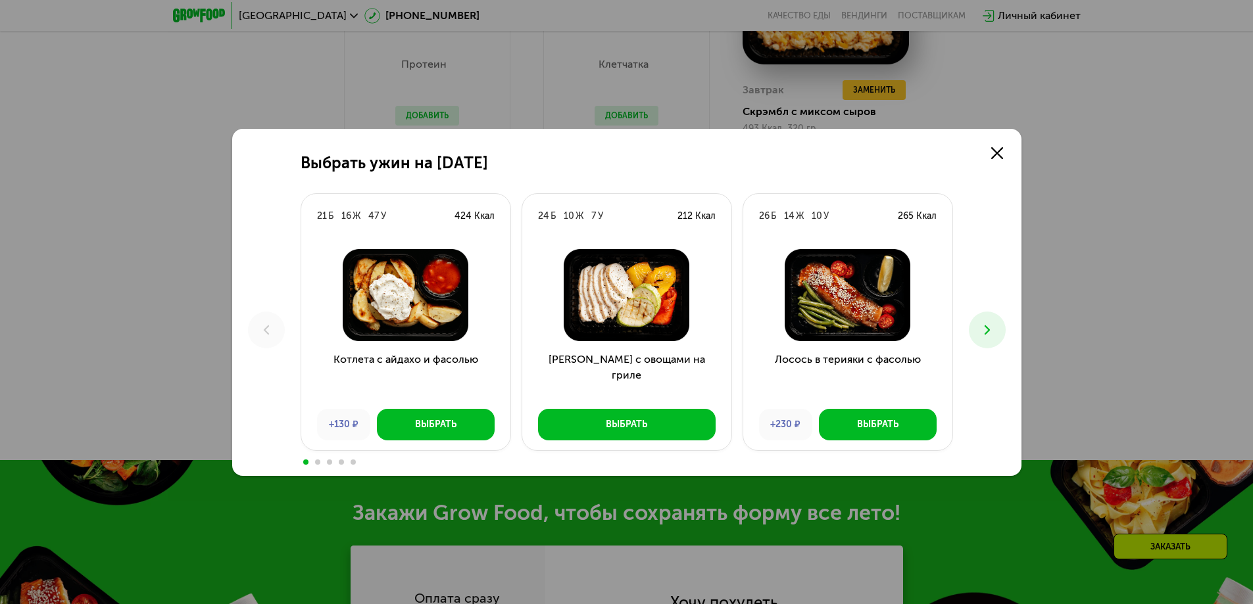
click at [985, 326] on use at bounding box center [986, 329] width 5 height 9
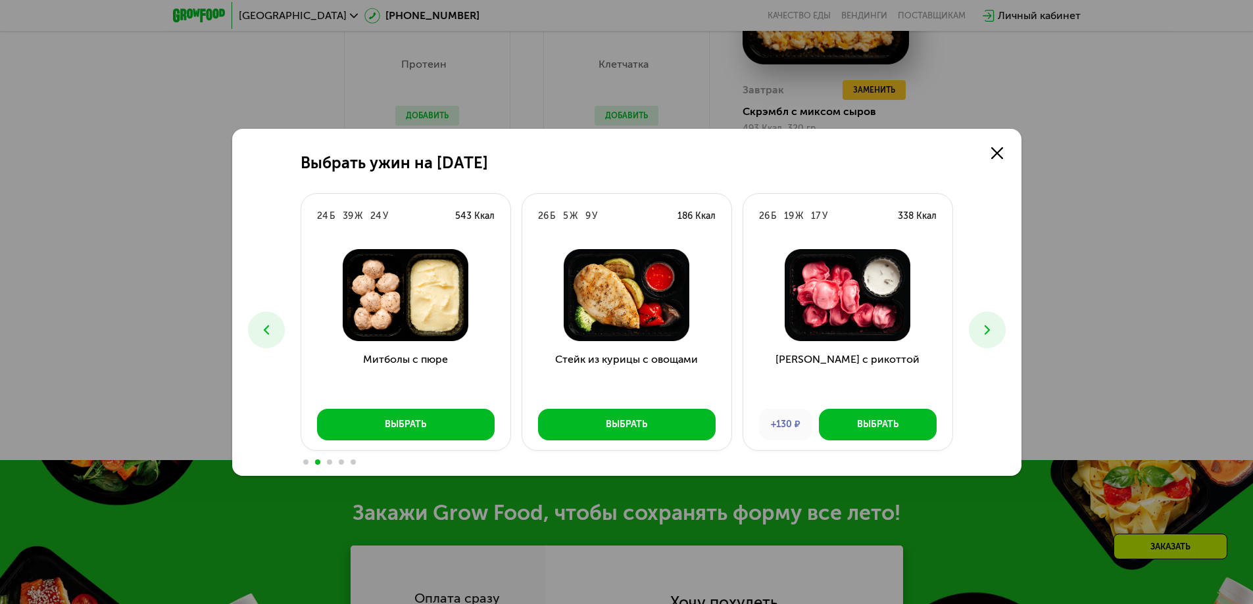
click at [985, 326] on use at bounding box center [986, 329] width 5 height 9
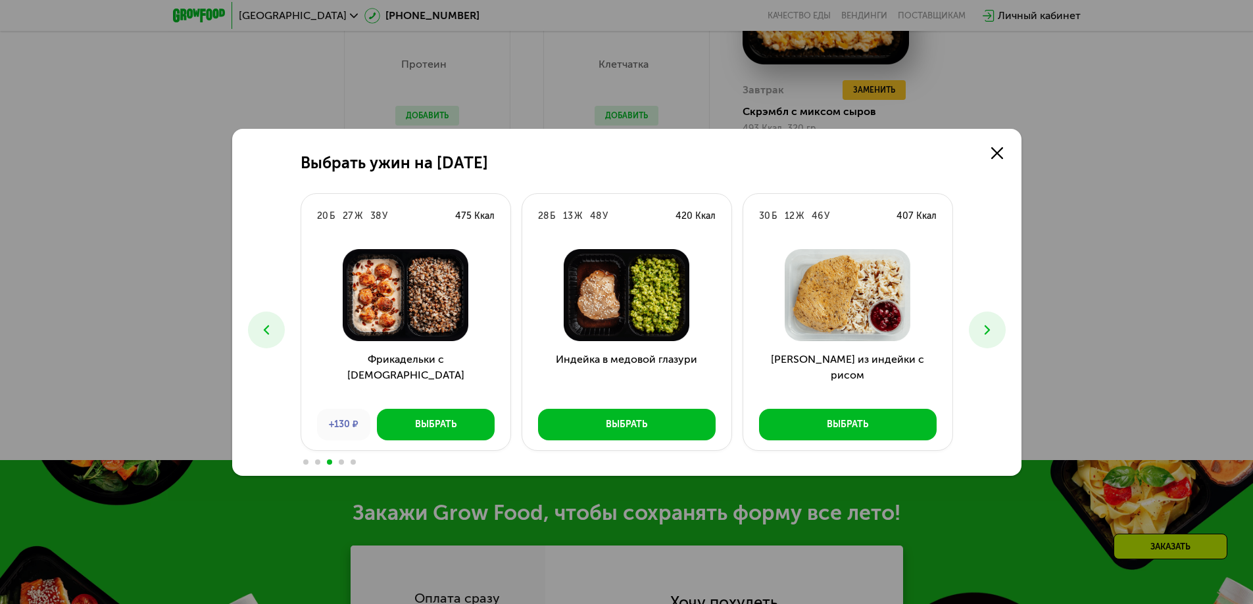
click at [985, 326] on use at bounding box center [986, 329] width 5 height 9
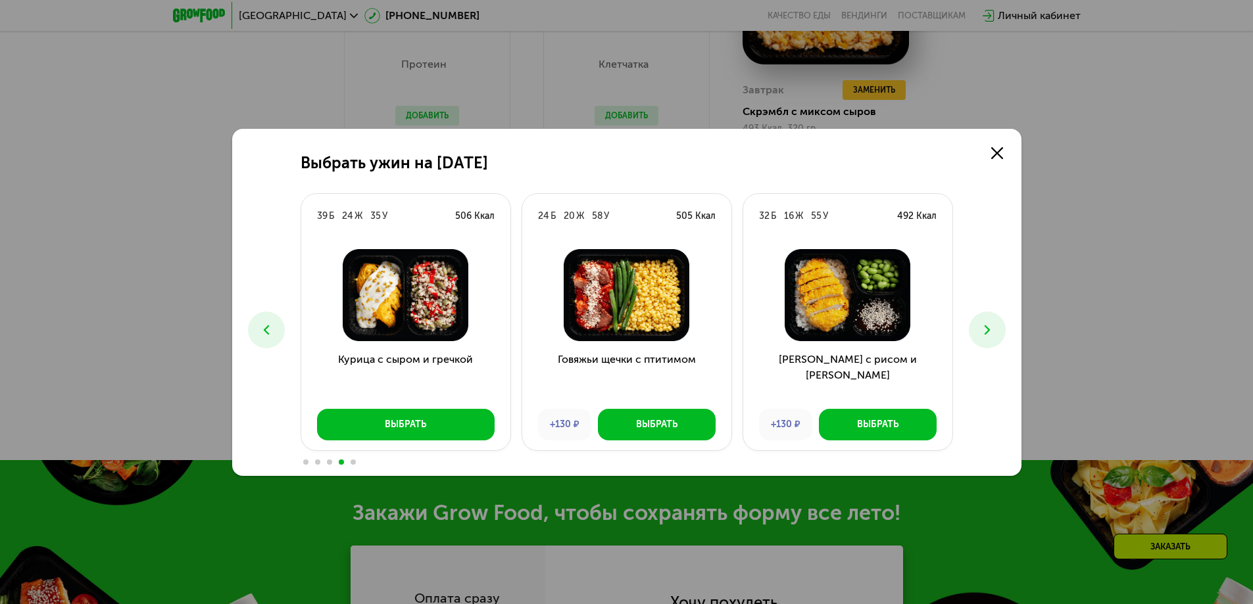
click at [985, 326] on use at bounding box center [986, 329] width 5 height 9
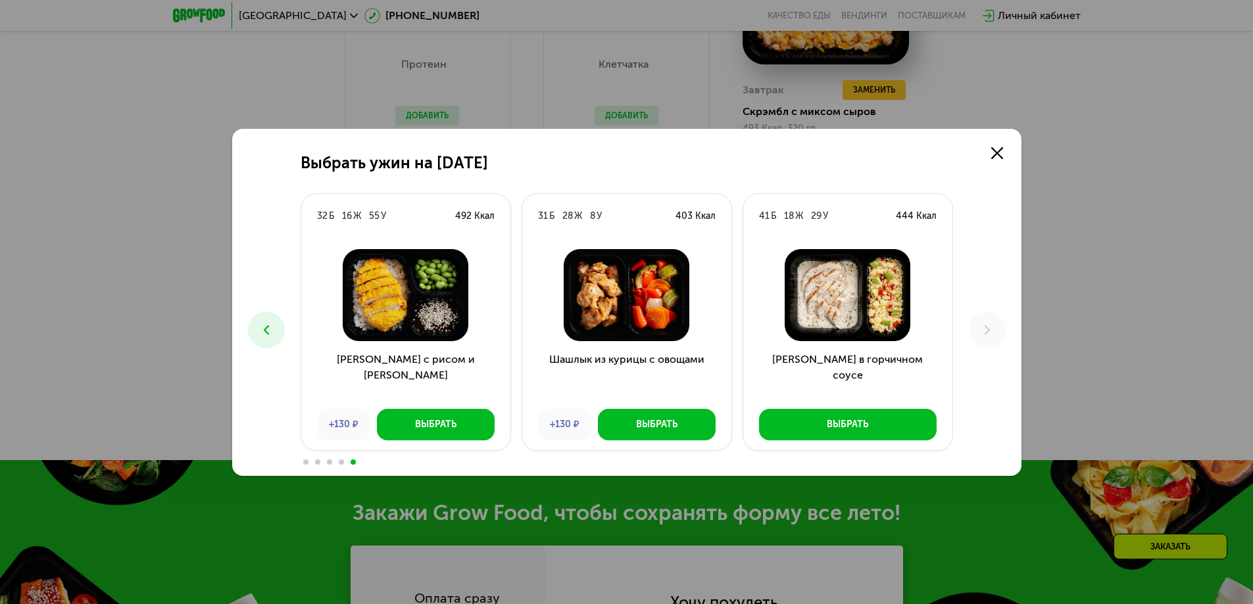
click at [269, 327] on icon at bounding box center [266, 330] width 16 height 16
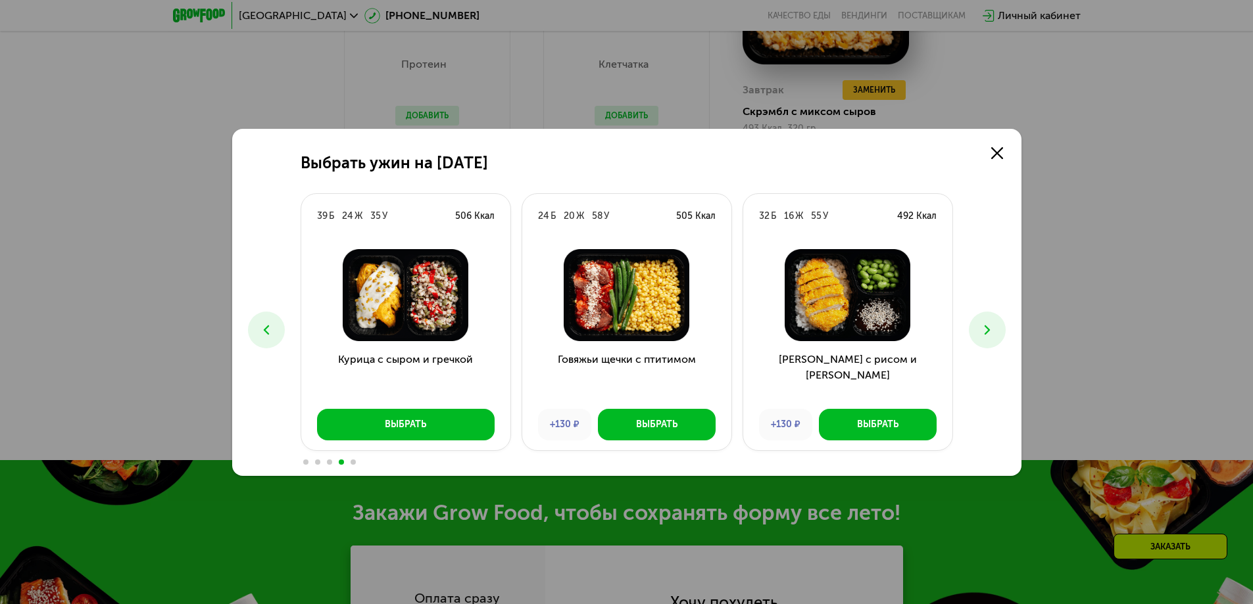
click at [270, 326] on icon at bounding box center [266, 330] width 16 height 16
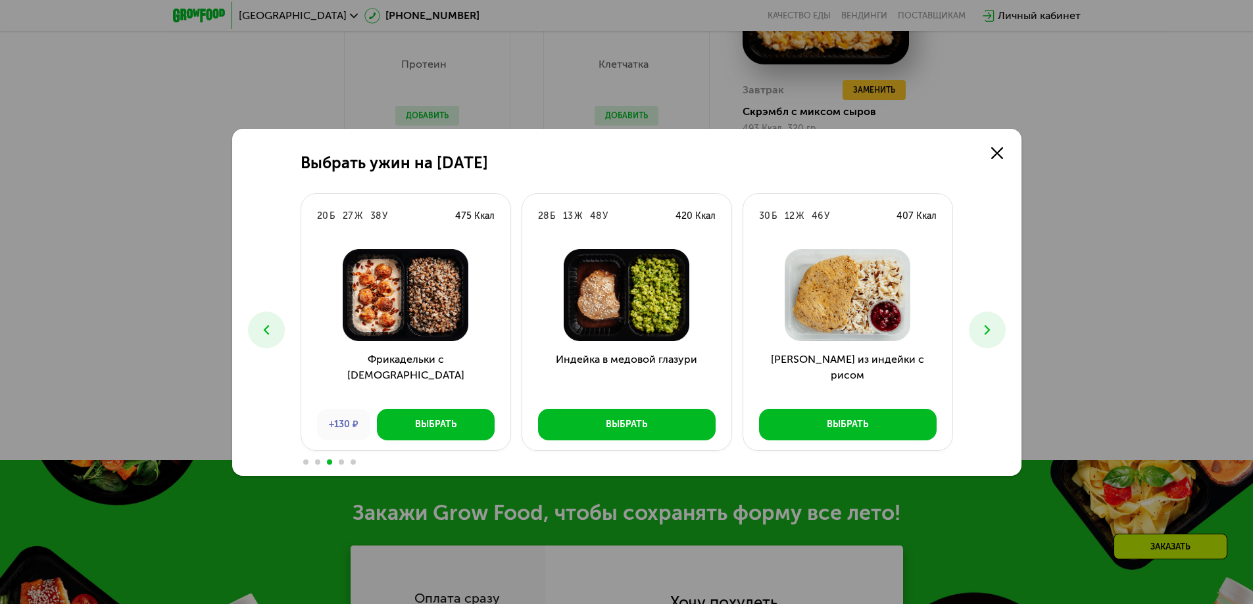
click at [271, 324] on icon at bounding box center [266, 330] width 16 height 16
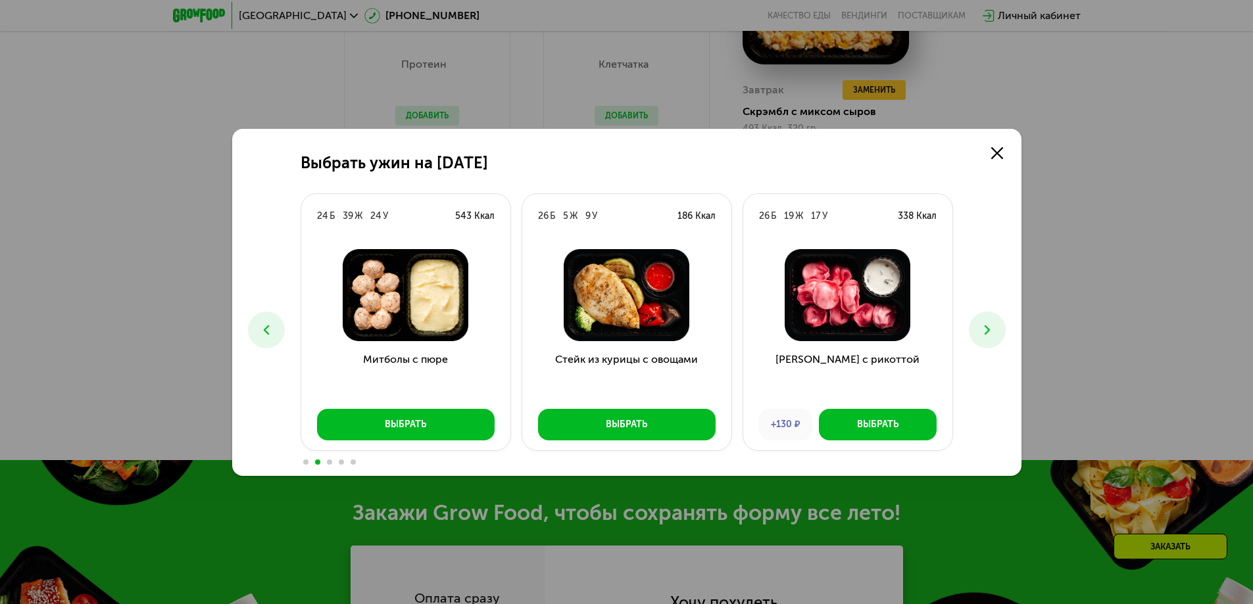
click at [271, 324] on icon at bounding box center [266, 330] width 16 height 16
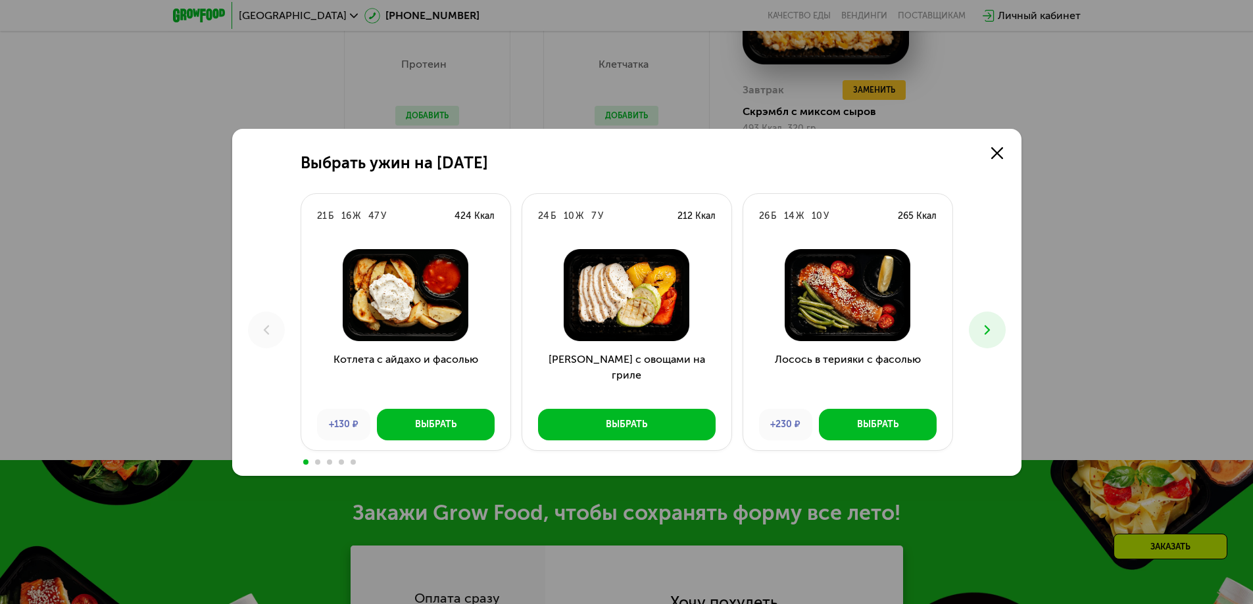
click at [980, 326] on icon at bounding box center [987, 330] width 16 height 16
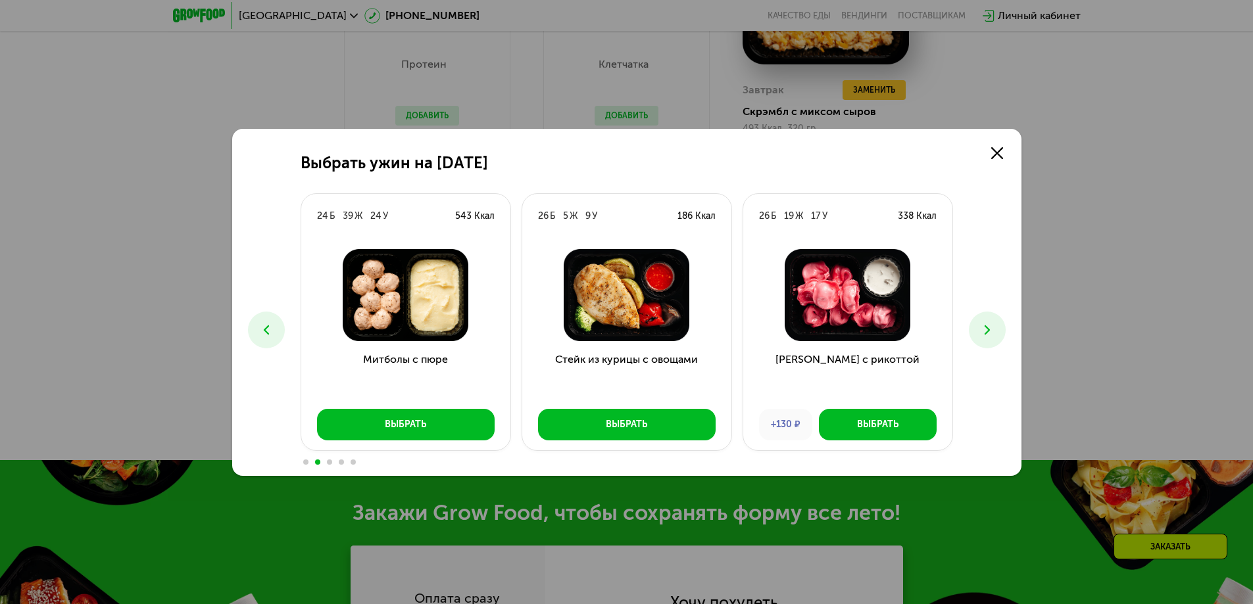
click at [980, 326] on icon at bounding box center [987, 330] width 16 height 16
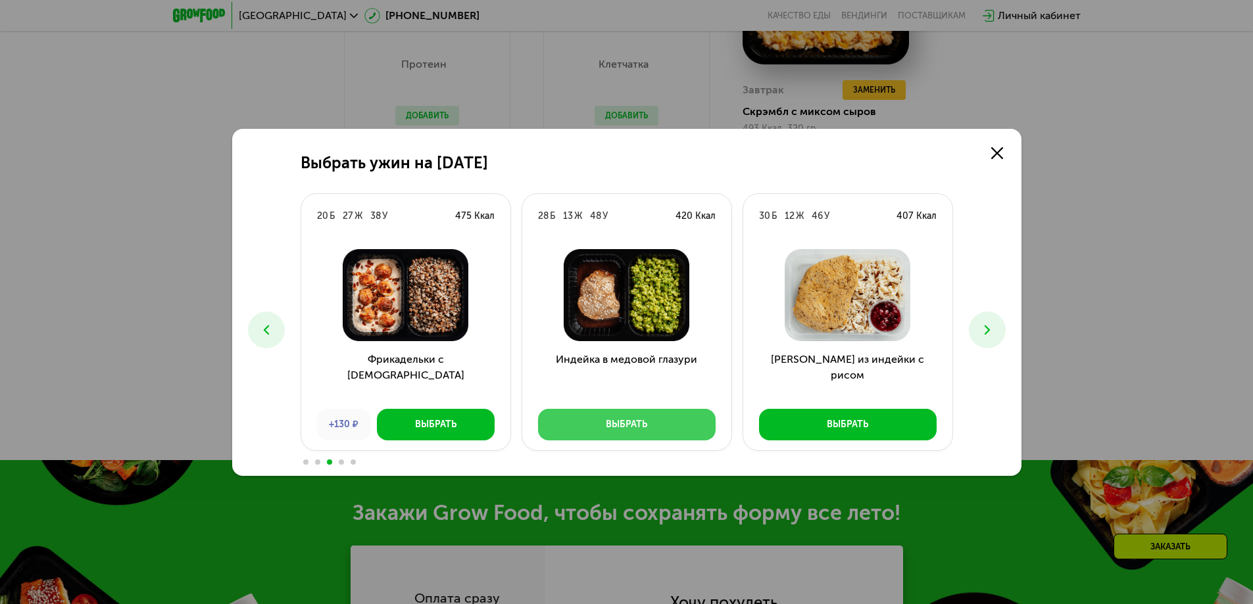
click at [637, 424] on div "Выбрать" at bounding box center [626, 424] width 41 height 13
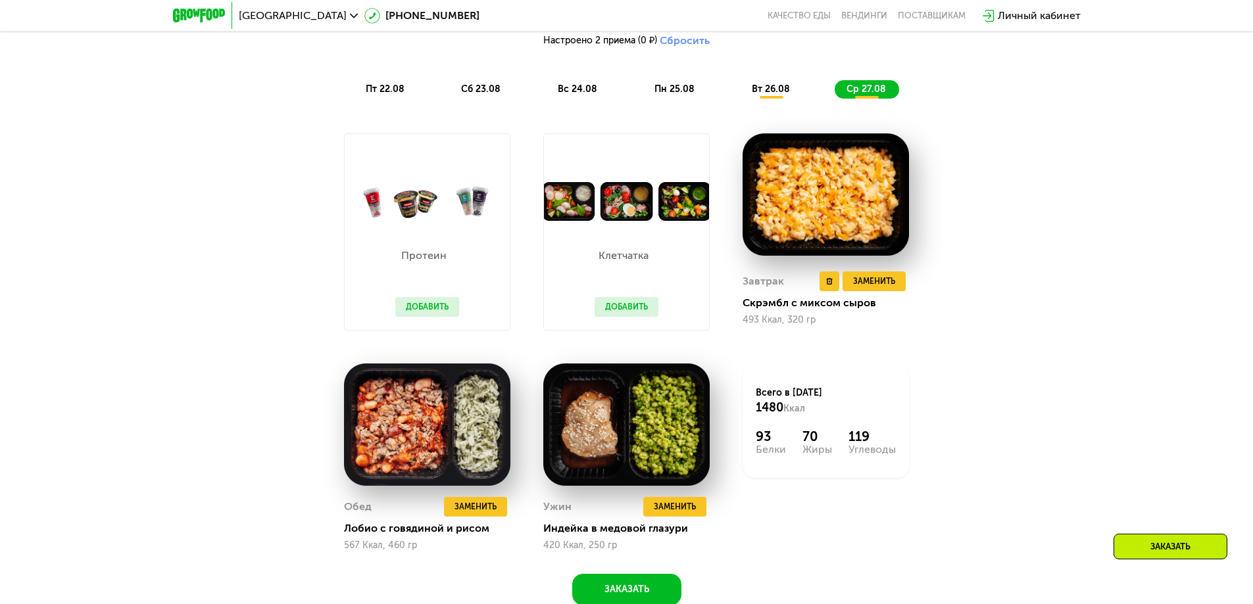
scroll to position [921, 0]
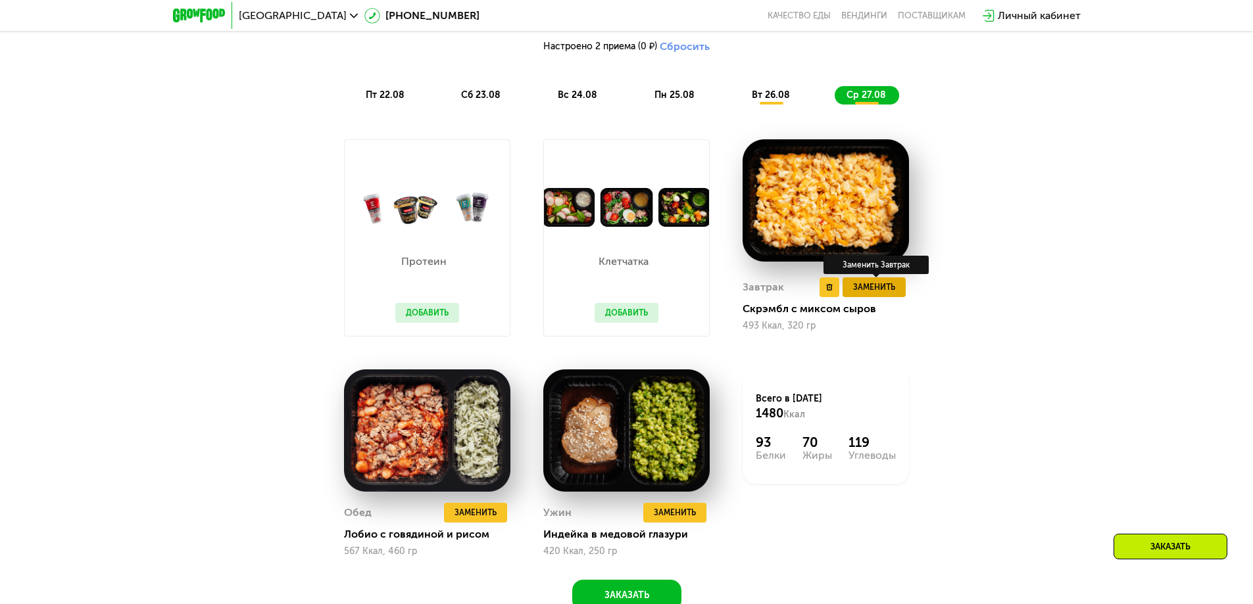
click at [879, 288] on span "Заменить" at bounding box center [874, 287] width 42 height 13
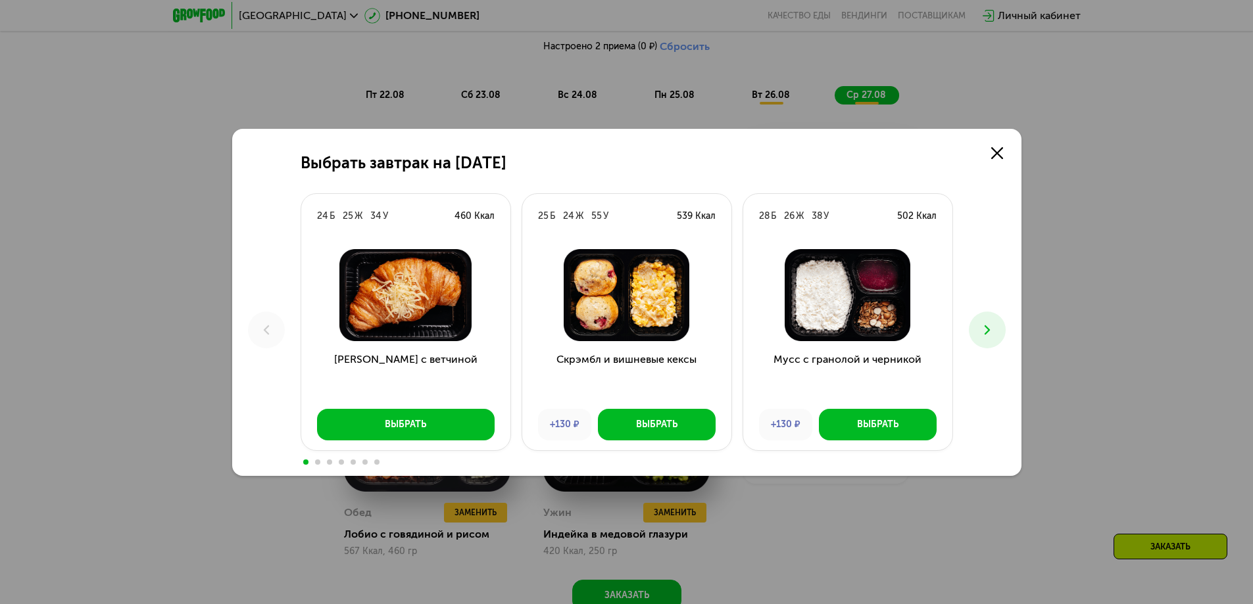
click at [983, 329] on icon at bounding box center [987, 330] width 16 height 16
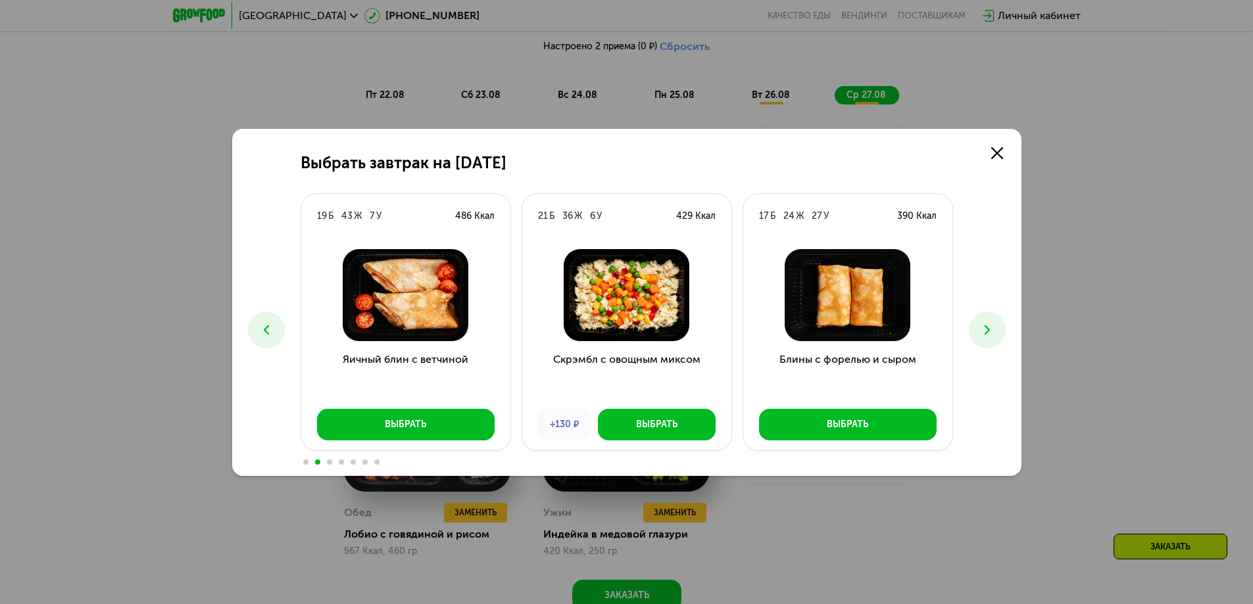
click at [988, 324] on icon at bounding box center [987, 330] width 16 height 16
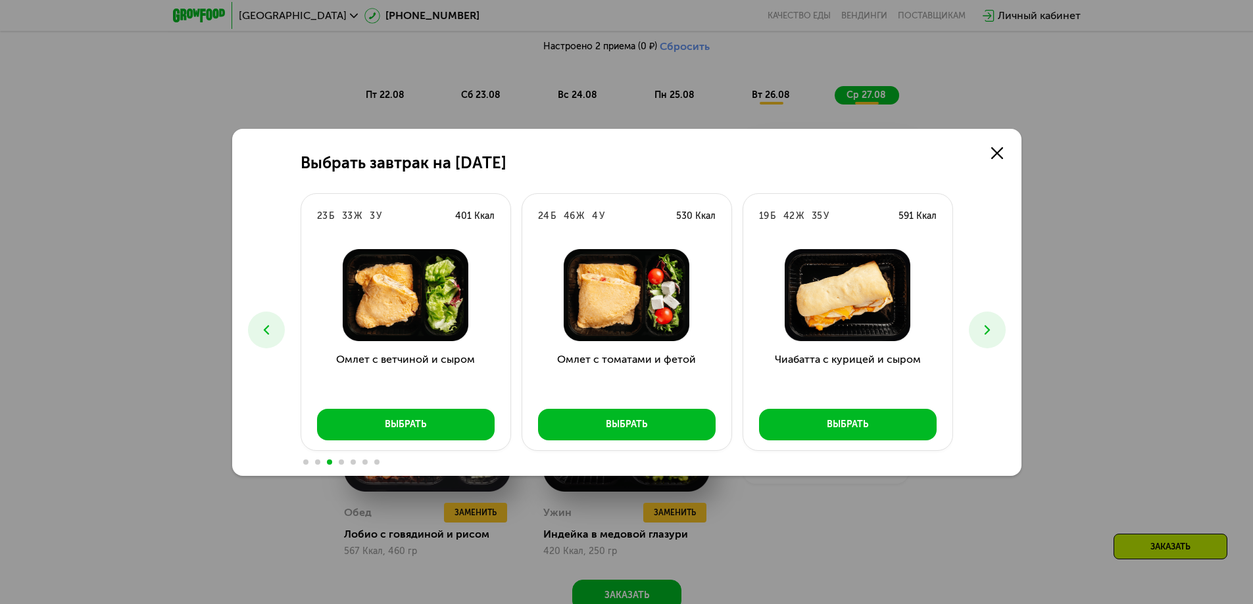
click at [983, 325] on icon at bounding box center [987, 330] width 16 height 16
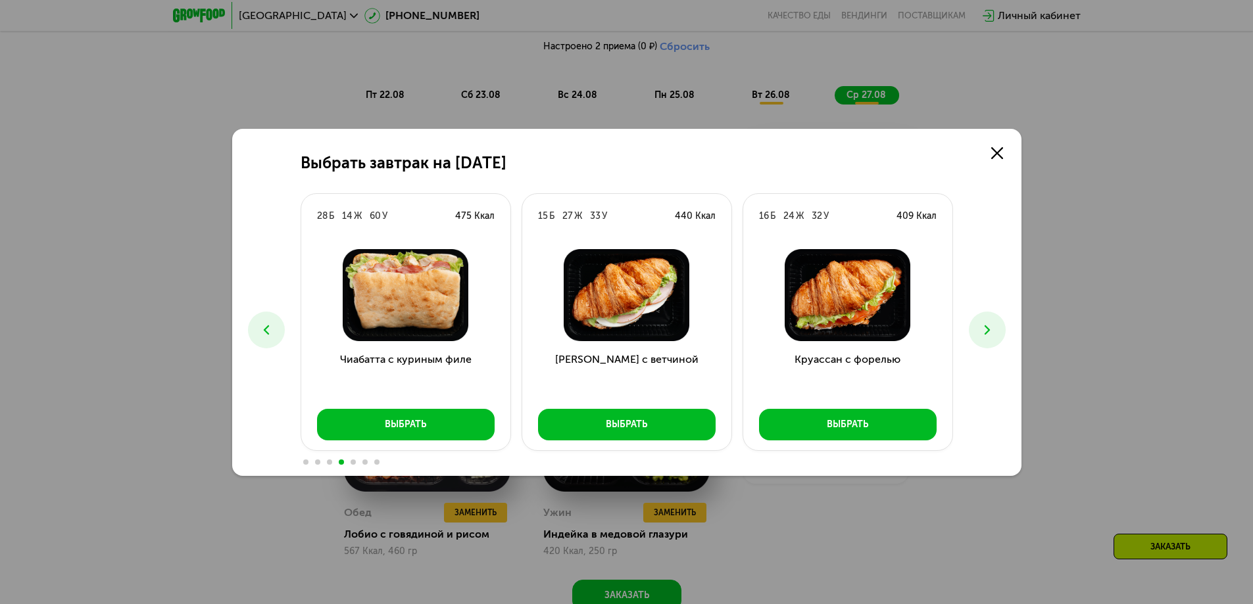
click at [983, 325] on icon at bounding box center [987, 330] width 16 height 16
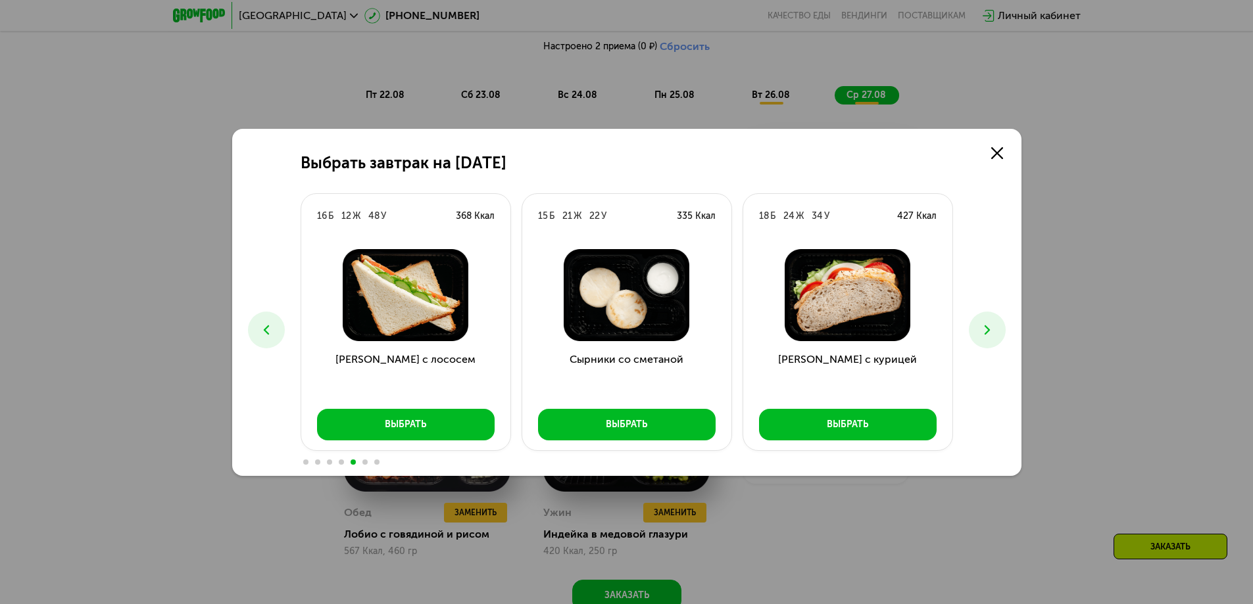
click at [983, 325] on icon at bounding box center [987, 330] width 16 height 16
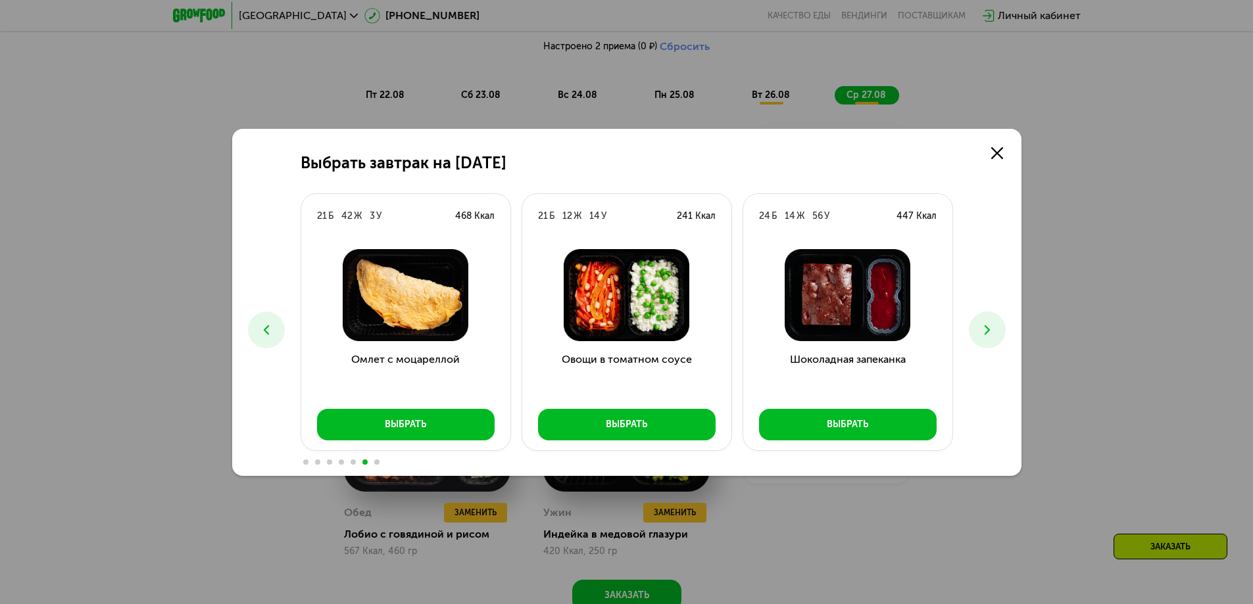
click at [983, 325] on icon at bounding box center [987, 330] width 16 height 16
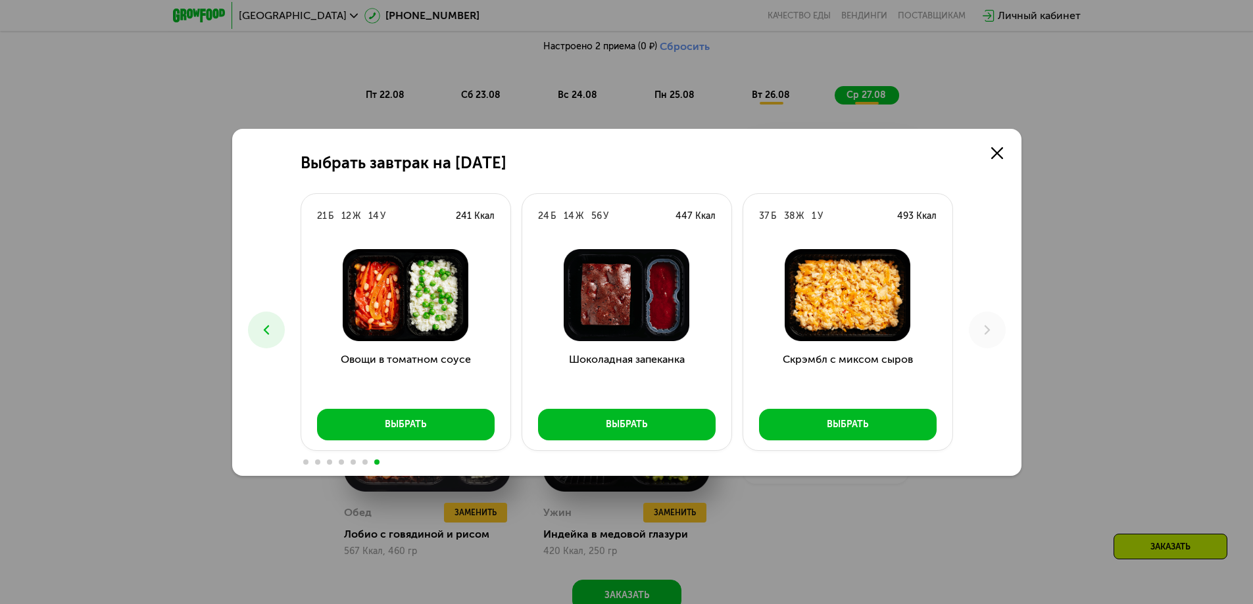
click at [268, 328] on icon at bounding box center [266, 330] width 16 height 16
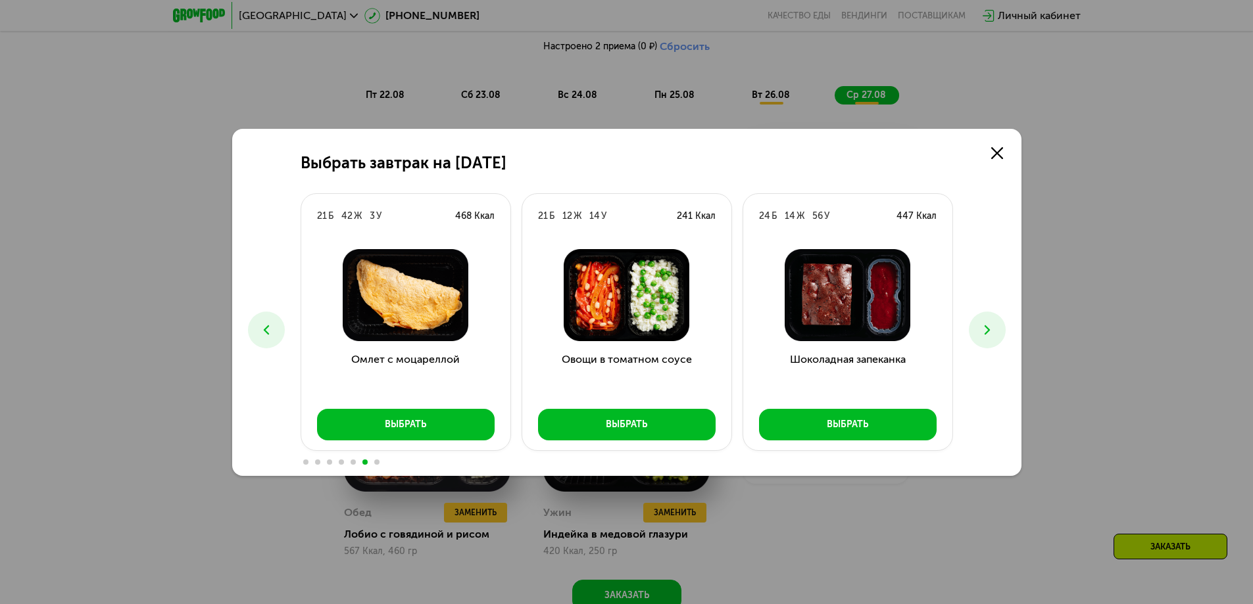
click at [268, 328] on icon at bounding box center [266, 330] width 16 height 16
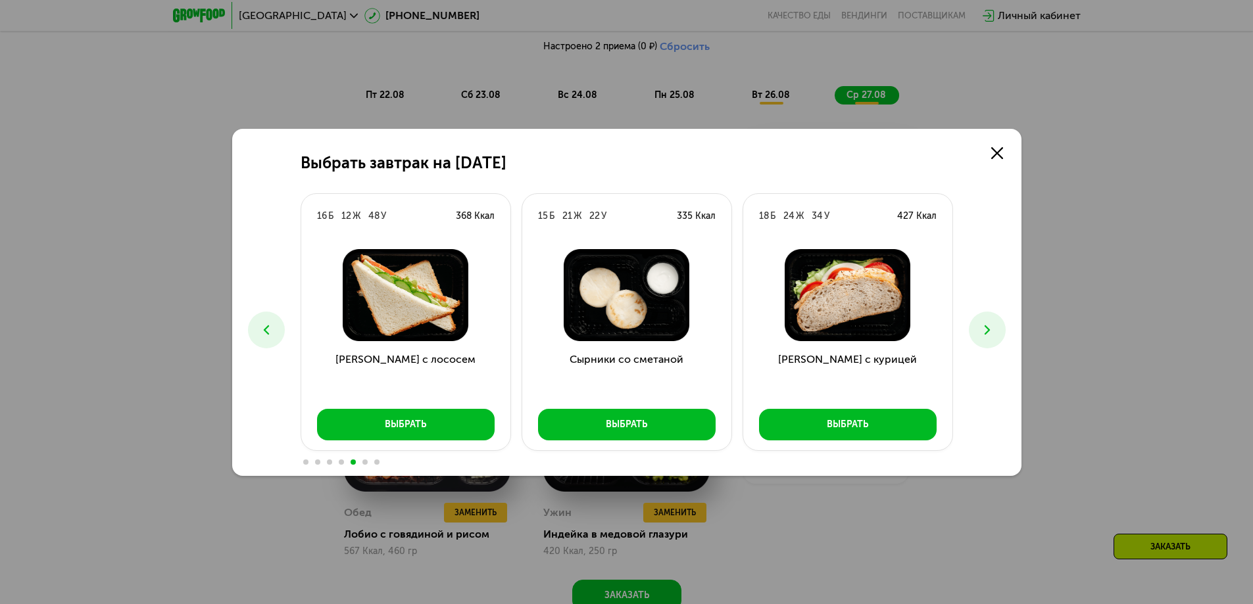
click at [268, 328] on icon at bounding box center [266, 330] width 16 height 16
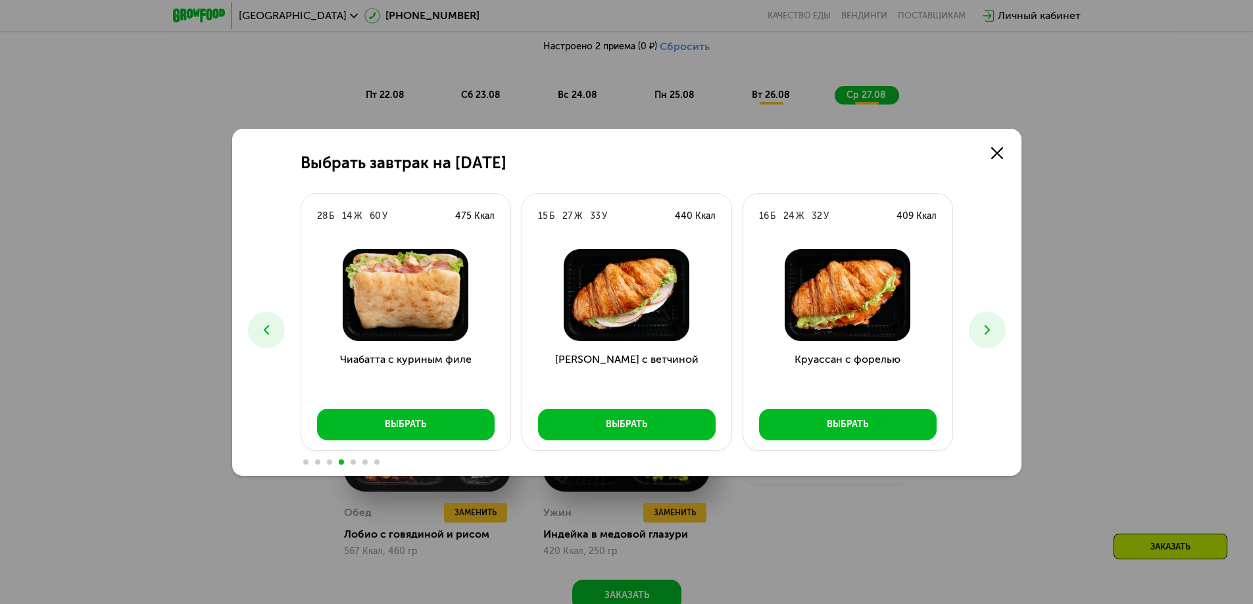
click at [268, 328] on icon at bounding box center [266, 330] width 16 height 16
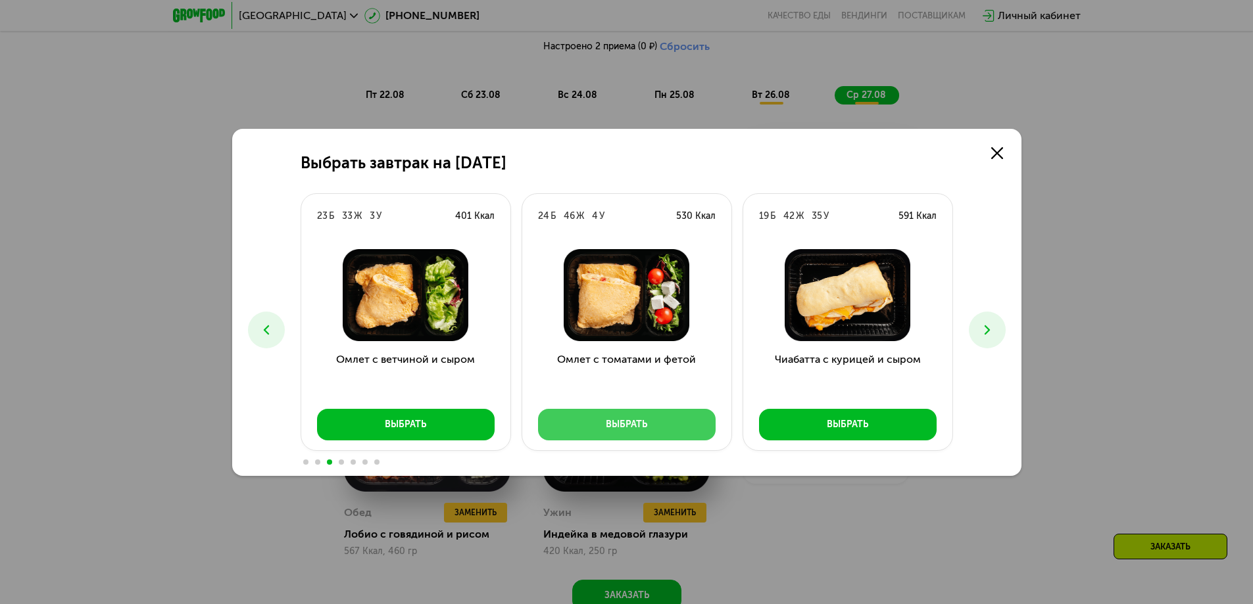
click at [638, 421] on div "Выбрать" at bounding box center [626, 424] width 41 height 13
